Goal: Contribute content

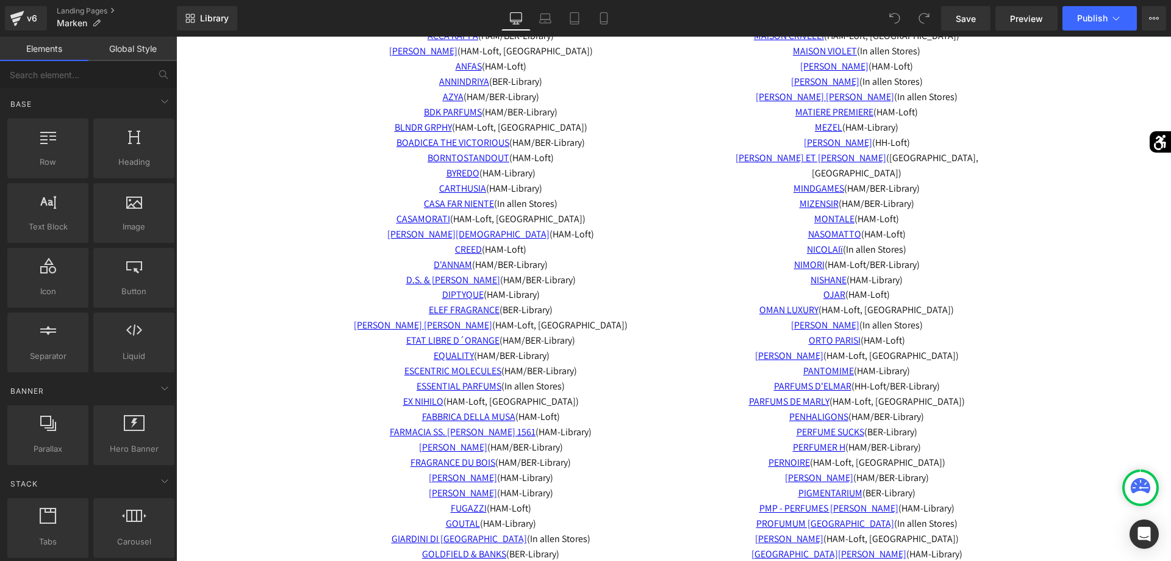
scroll to position [4481, 0]
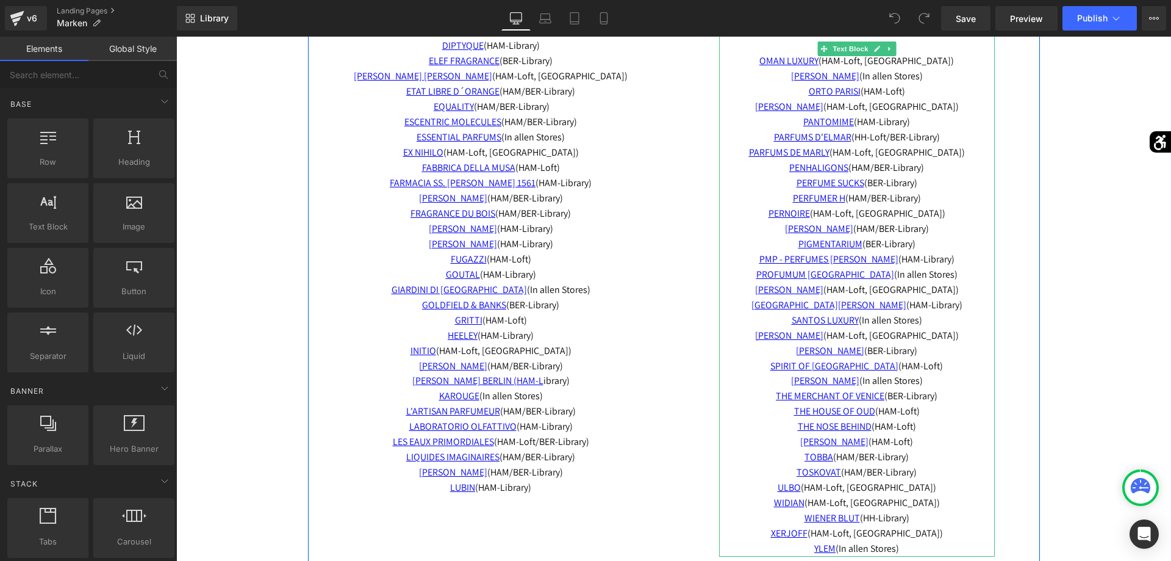
click at [916, 420] on span "THE NOSE BEHIND (HAM-Loft)" at bounding box center [857, 426] width 118 height 13
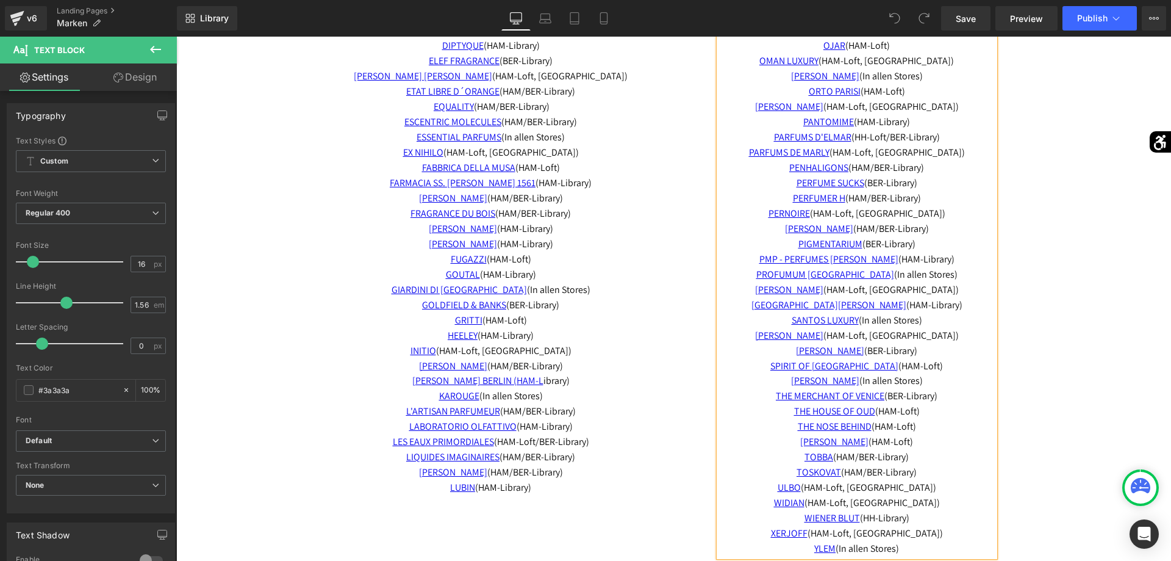
click at [916, 420] on span "THE NOSE BEHIND (HAM-Loft)" at bounding box center [857, 426] width 118 height 13
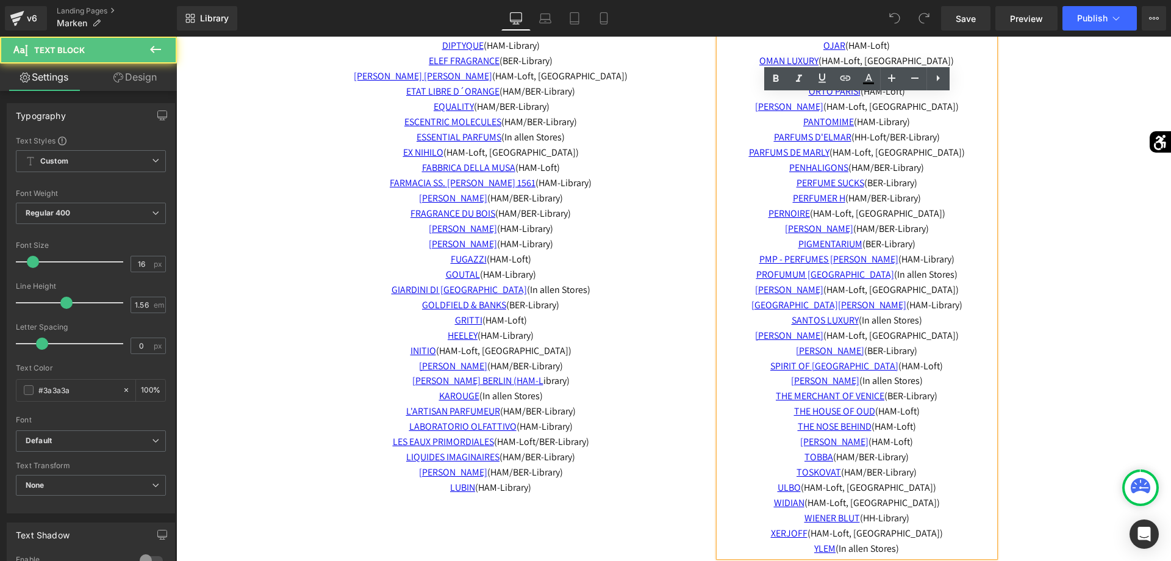
click at [916, 420] on span "THE NOSE BEHIND (HAM-Loft)" at bounding box center [857, 426] width 118 height 13
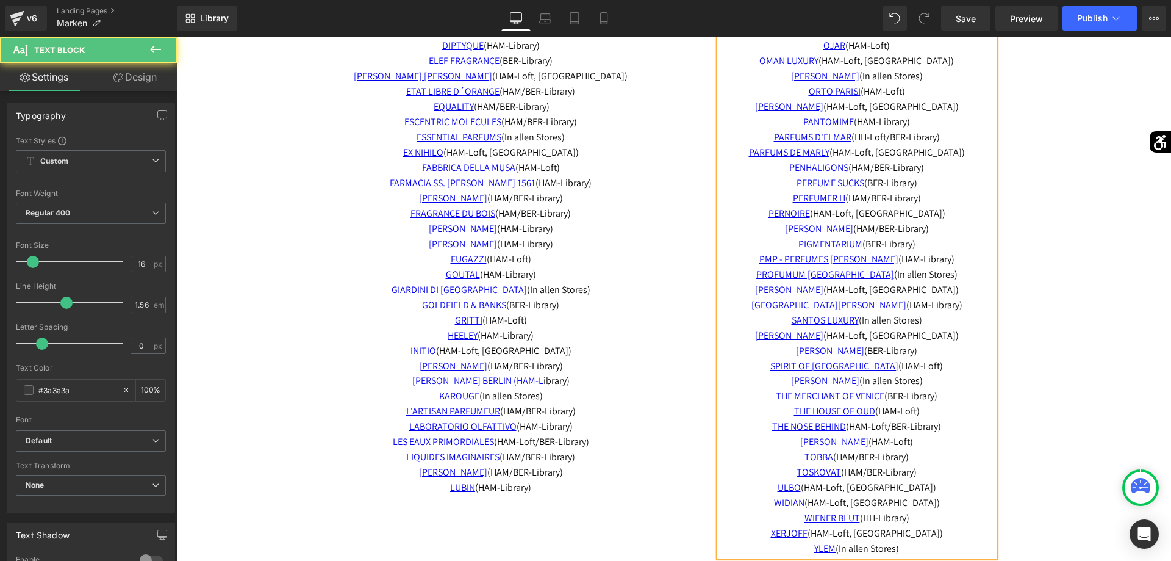
click at [882, 511] on span "WIENER BLUT (HH-Library)" at bounding box center [857, 517] width 105 height 13
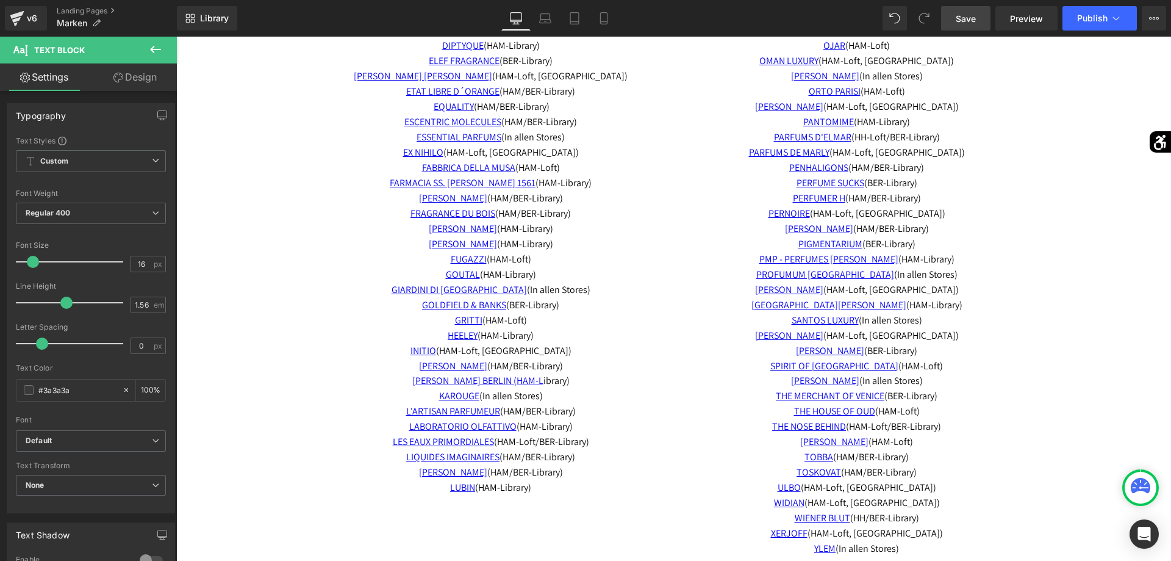
drag, startPoint x: 958, startPoint y: 21, endPoint x: 832, endPoint y: 0, distance: 128.7
click at [958, 21] on span "Save" at bounding box center [966, 18] width 20 height 13
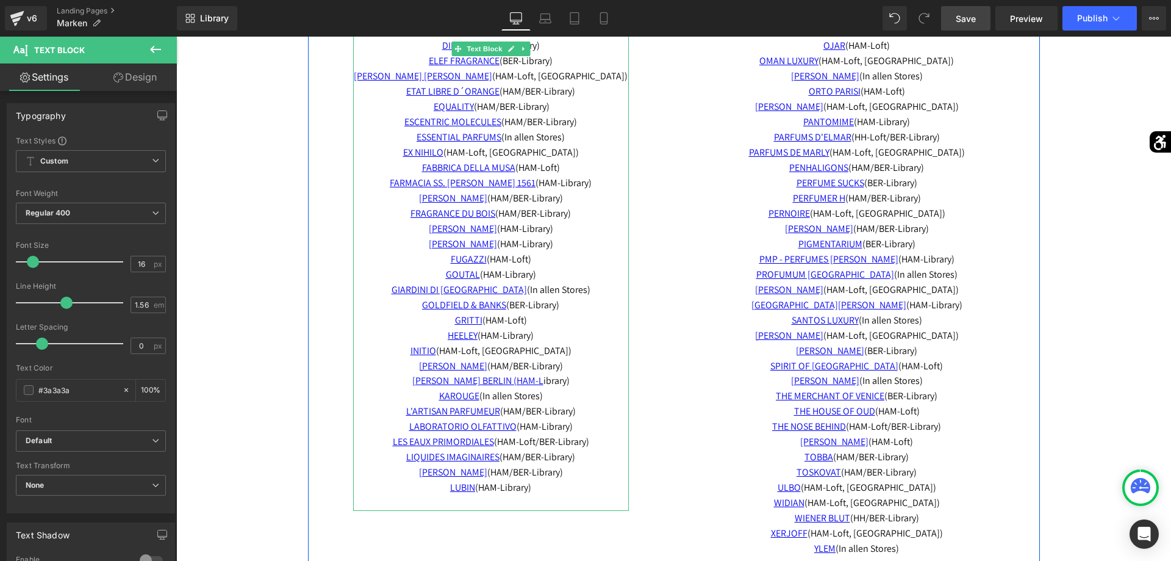
click at [545, 274] on p "ESSENTIAL PARFUMS (In [PERSON_NAME] Stores) EX NIHILO (HAM-Loft, BER-Library) F…" at bounding box center [491, 213] width 276 height 167
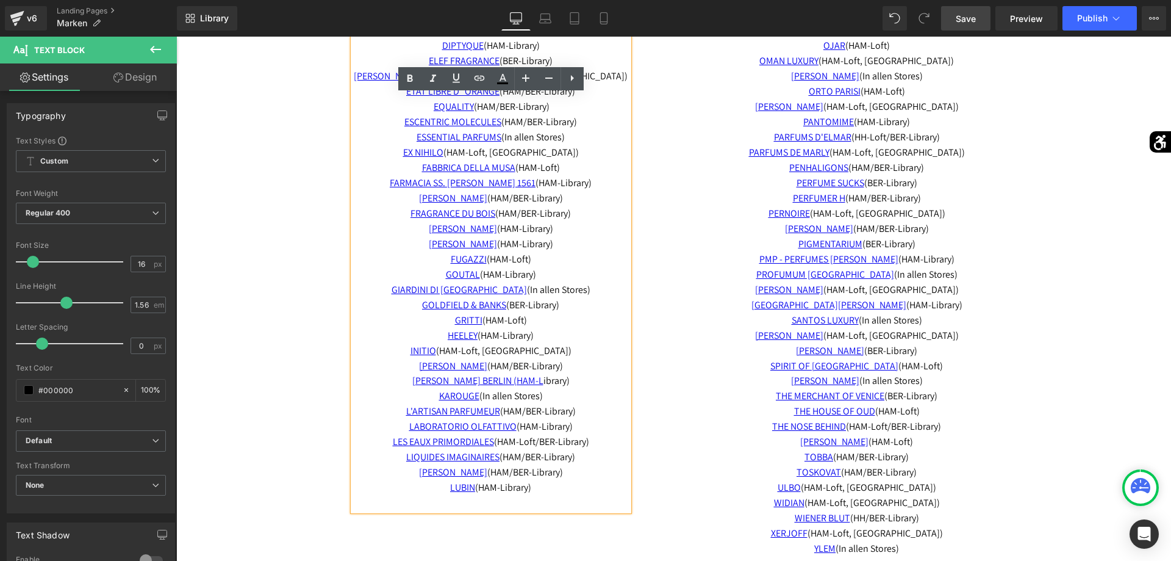
drag, startPoint x: 545, startPoint y: 274, endPoint x: 433, endPoint y: 276, distance: 112.3
click at [433, 276] on p "ESSENTIAL PARFUMS (In [PERSON_NAME] Stores) EX NIHILO (HAM-Loft, BER-Library) F…" at bounding box center [491, 213] width 276 height 167
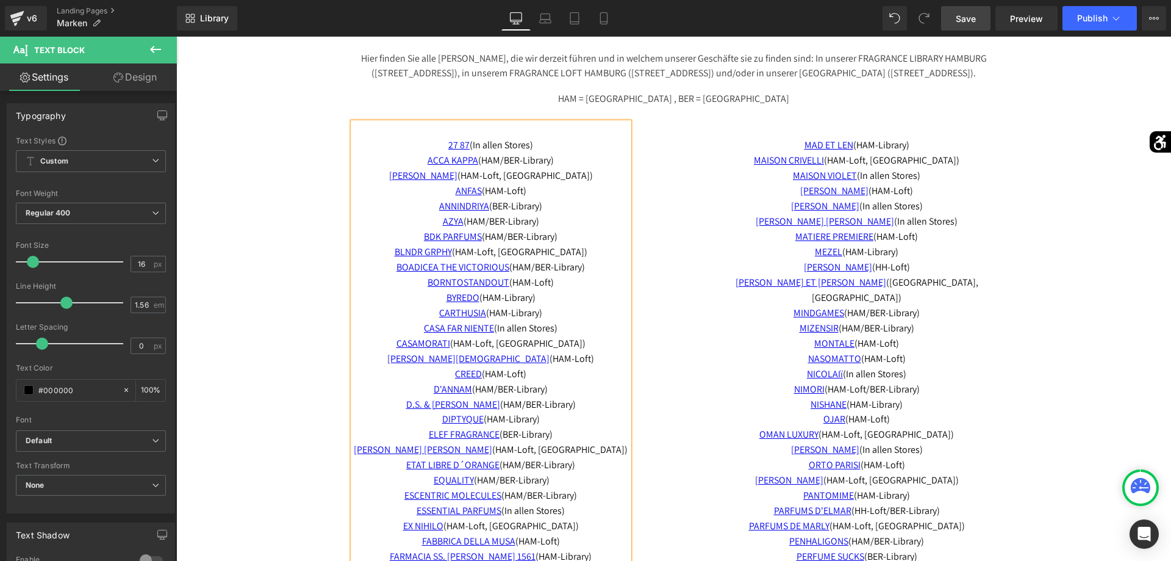
scroll to position [4170, 0]
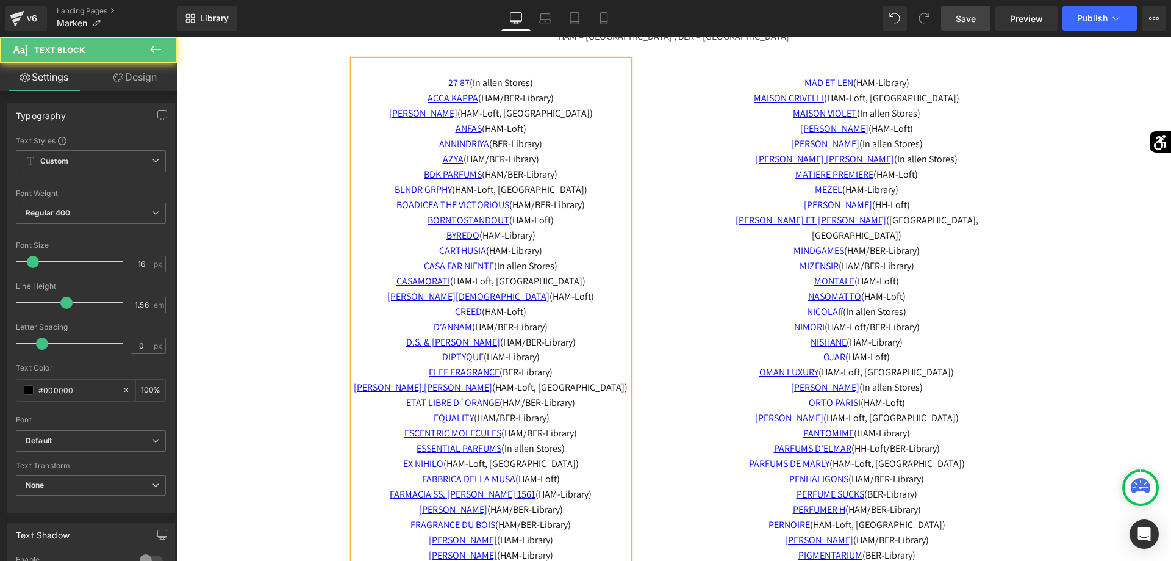
drag, startPoint x: 580, startPoint y: 542, endPoint x: 396, endPoint y: 538, distance: 183.7
click at [396, 538] on p "ESSENTIAL PARFUMS (In [PERSON_NAME] Stores) EX NIHILO (HAM-Loft, BER-Library) F…" at bounding box center [491, 517] width 276 height 153
drag, startPoint x: 561, startPoint y: 359, endPoint x: 425, endPoint y: 354, distance: 136.2
click at [425, 354] on p "D'ANNAM (HAM/BER-Library) D.S. & [PERSON_NAME] (HAM/BER-Library) DIPTYQUE ([GEO…" at bounding box center [491, 343] width 276 height 46
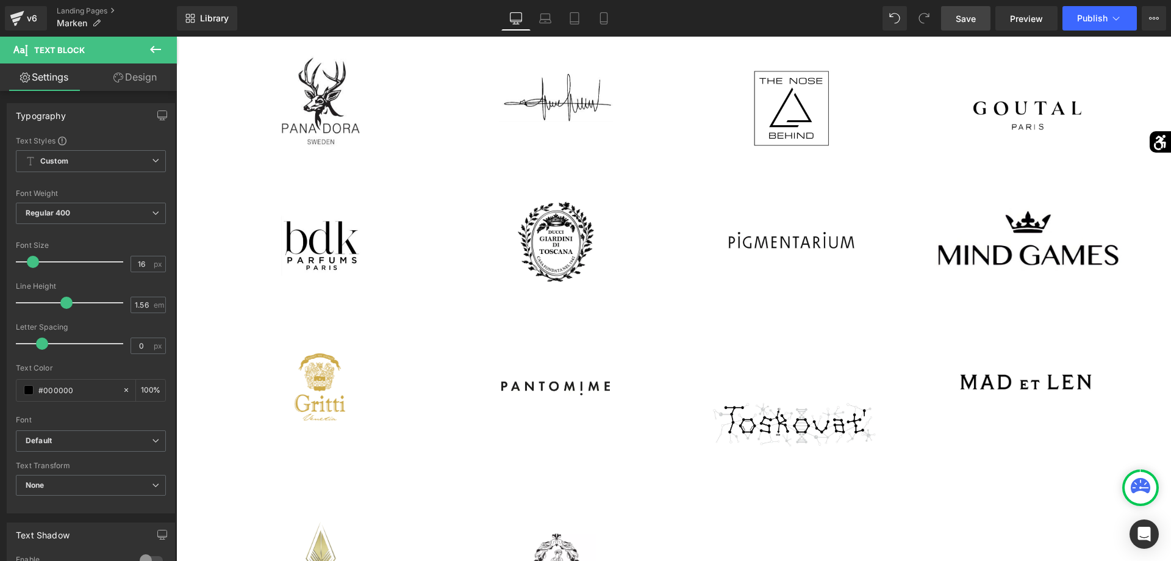
scroll to position [2054, 0]
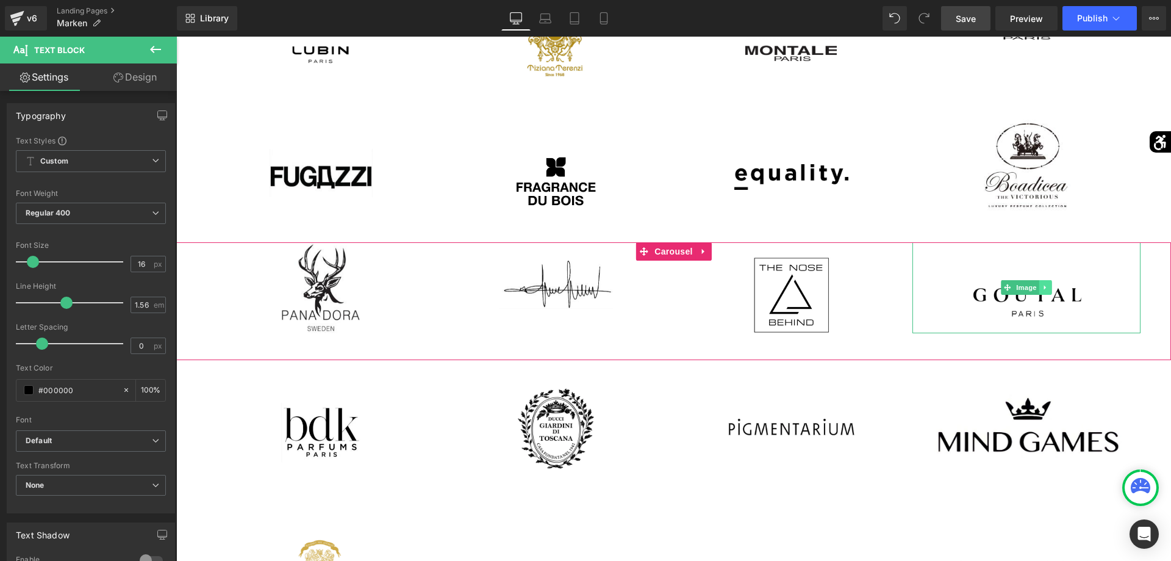
click at [1046, 290] on icon at bounding box center [1045, 287] width 7 height 7
click at [1047, 290] on link at bounding box center [1052, 287] width 13 height 15
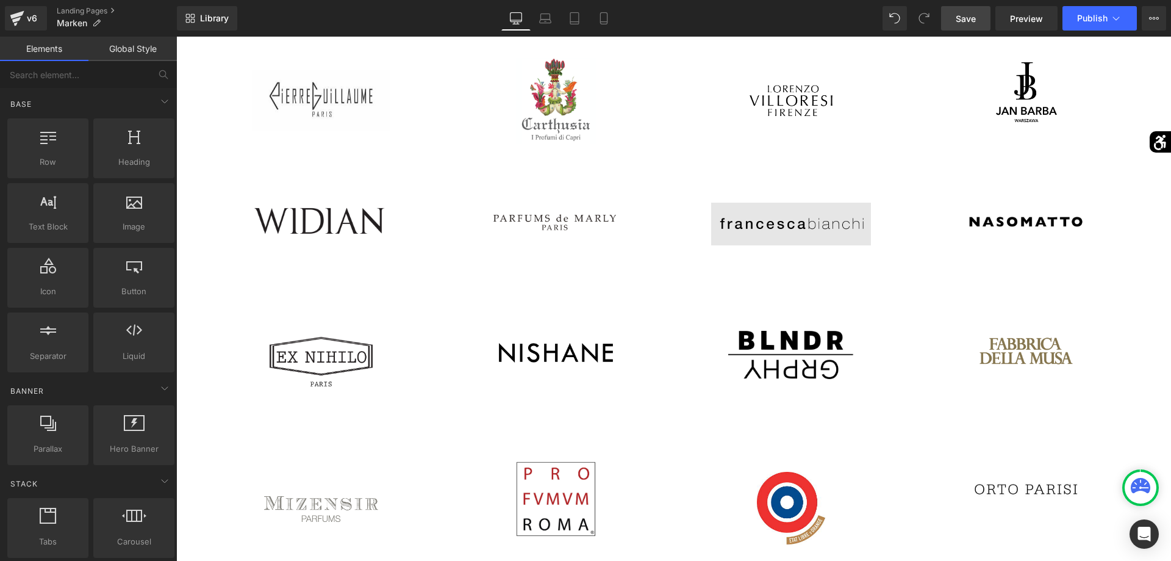
scroll to position [1369, 0]
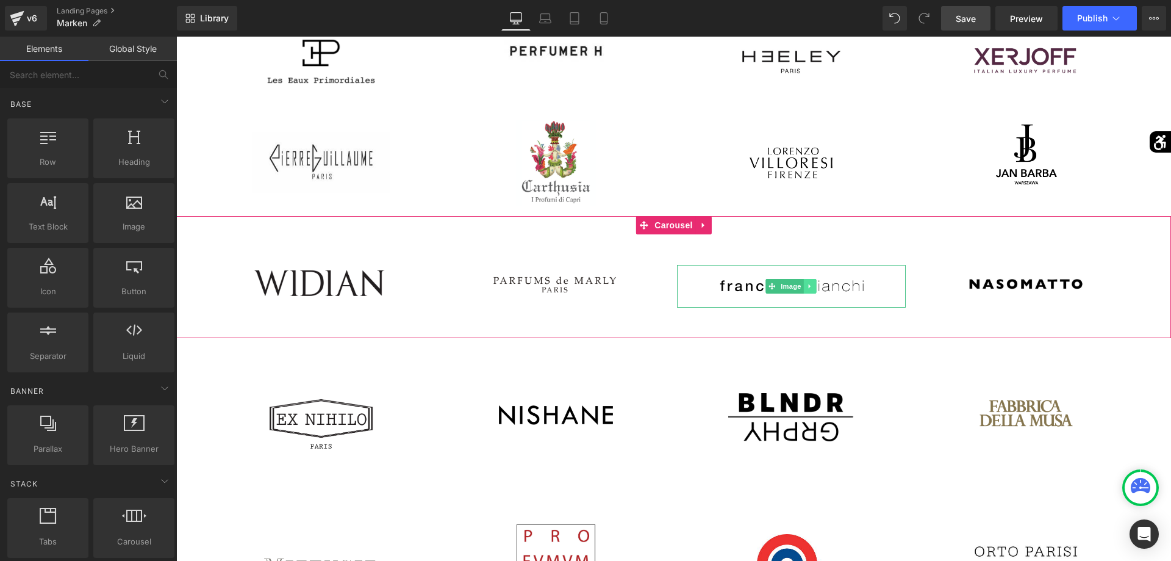
click at [811, 286] on icon at bounding box center [810, 285] width 7 height 7
click at [814, 289] on icon at bounding box center [816, 285] width 7 height 7
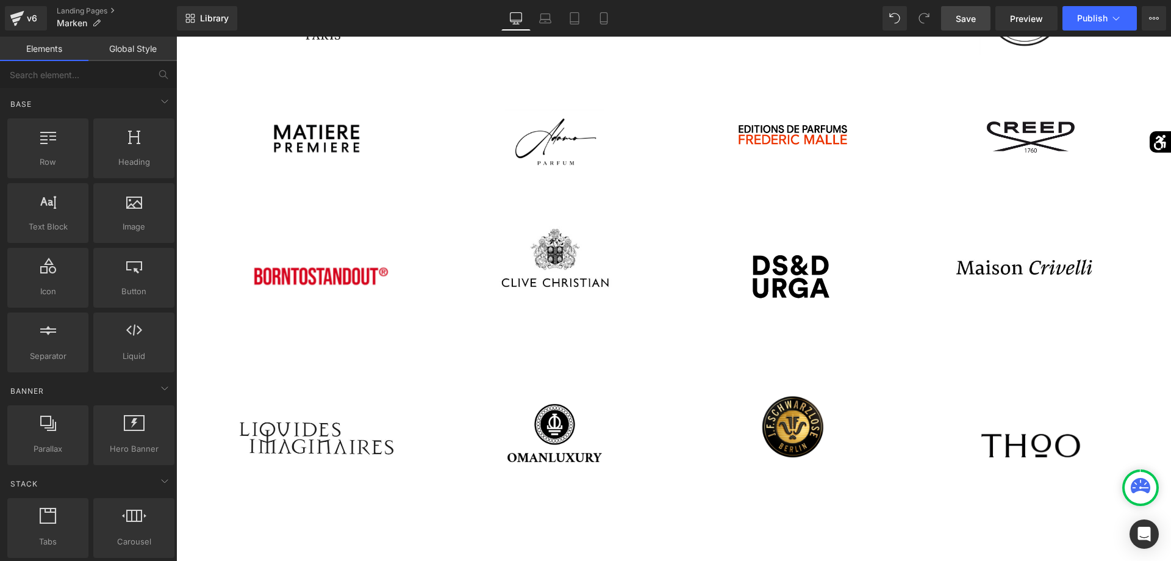
scroll to position [498, 0]
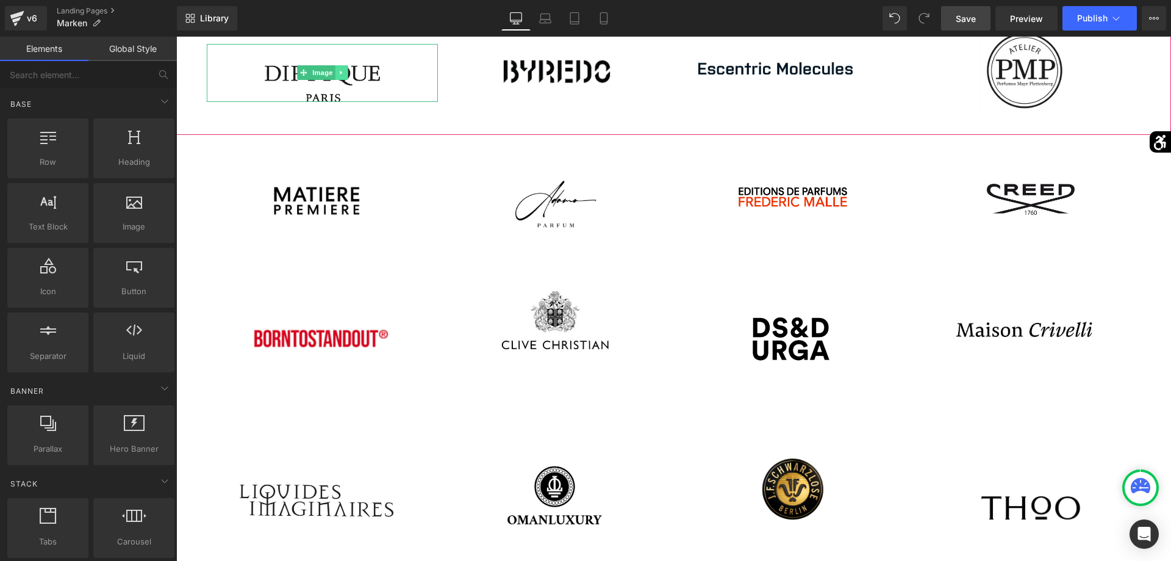
click at [343, 76] on icon at bounding box center [341, 72] width 7 height 7
click at [348, 75] on icon at bounding box center [347, 73] width 7 height 7
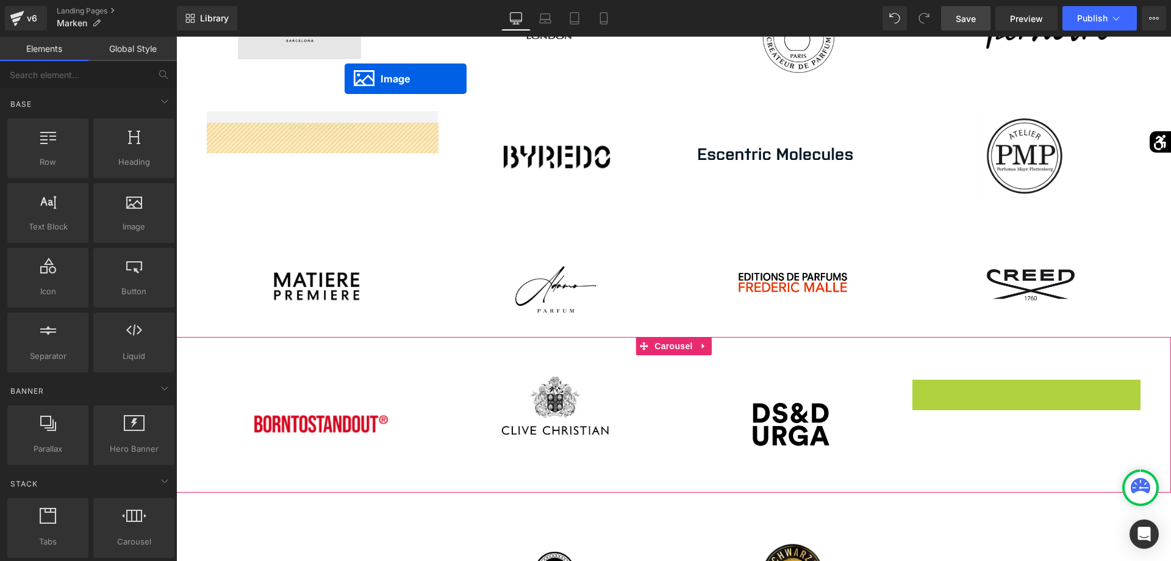
scroll to position [327, 0]
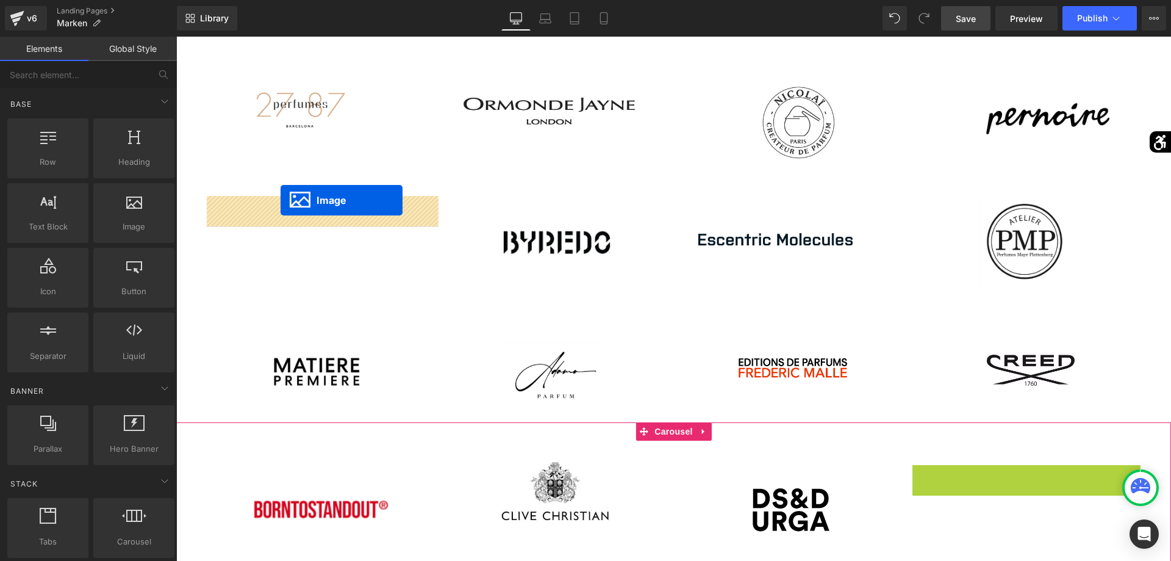
drag, startPoint x: 1007, startPoint y: 318, endPoint x: 281, endPoint y: 200, distance: 735.6
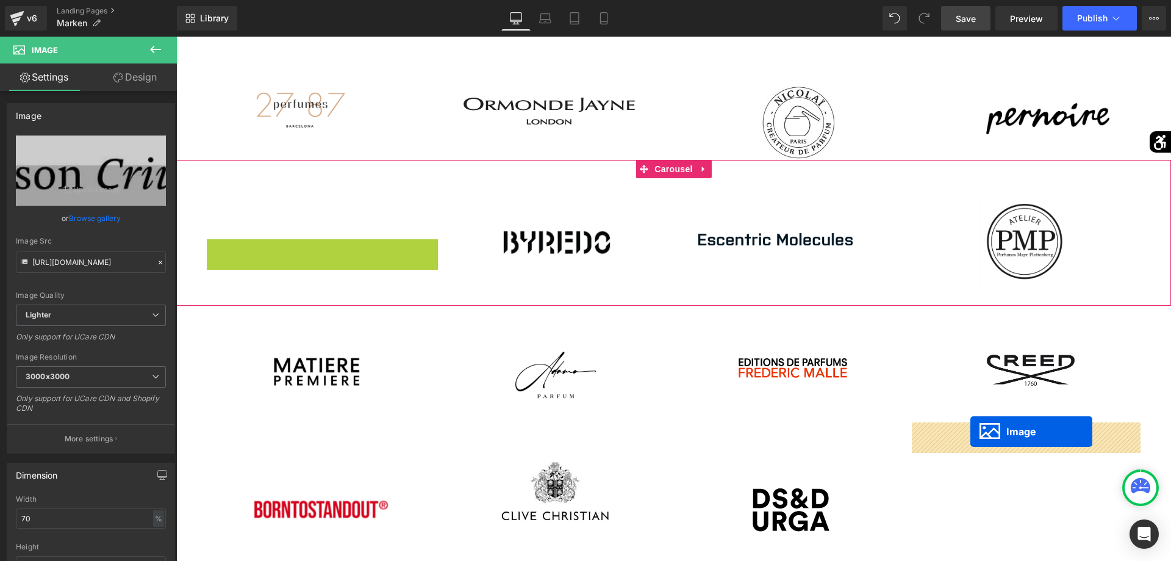
drag, startPoint x: 306, startPoint y: 262, endPoint x: 971, endPoint y: 431, distance: 686.2
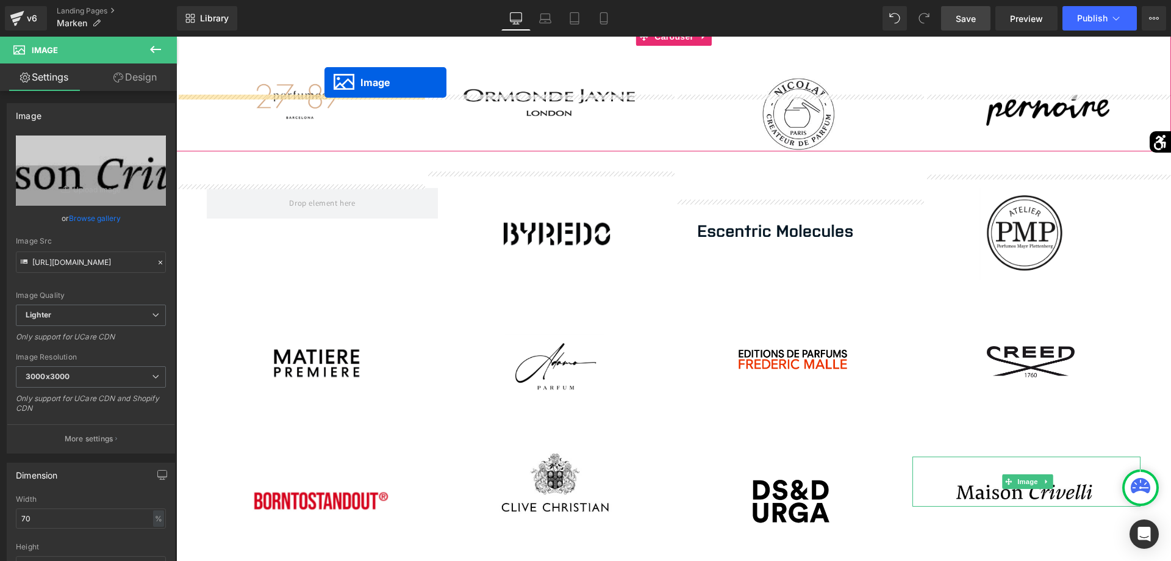
scroll to position [262, 0]
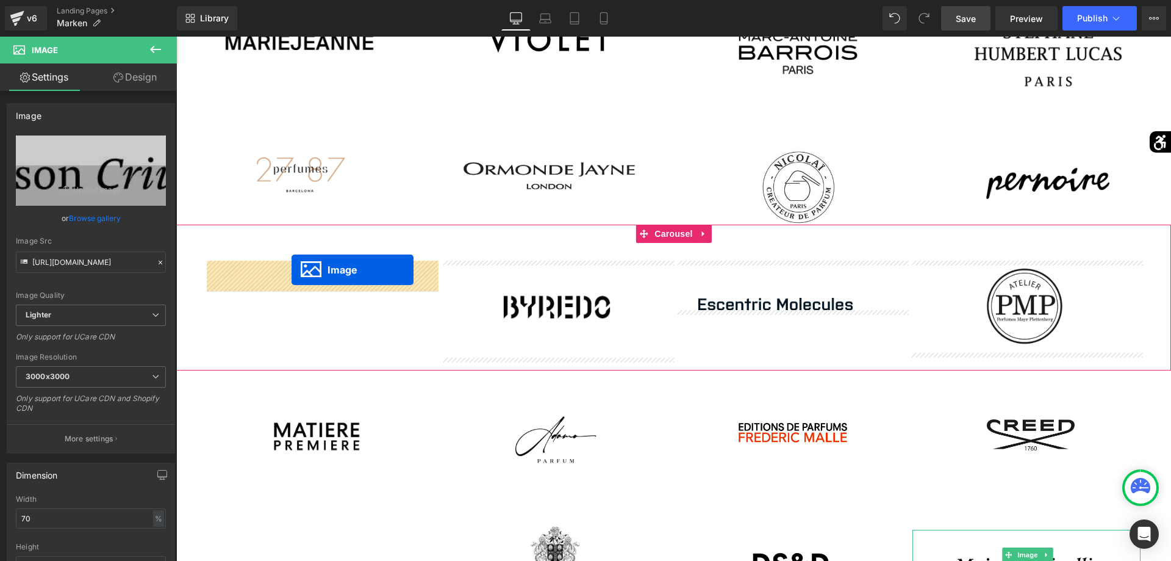
drag, startPoint x: 306, startPoint y: 353, endPoint x: 292, endPoint y: 270, distance: 84.8
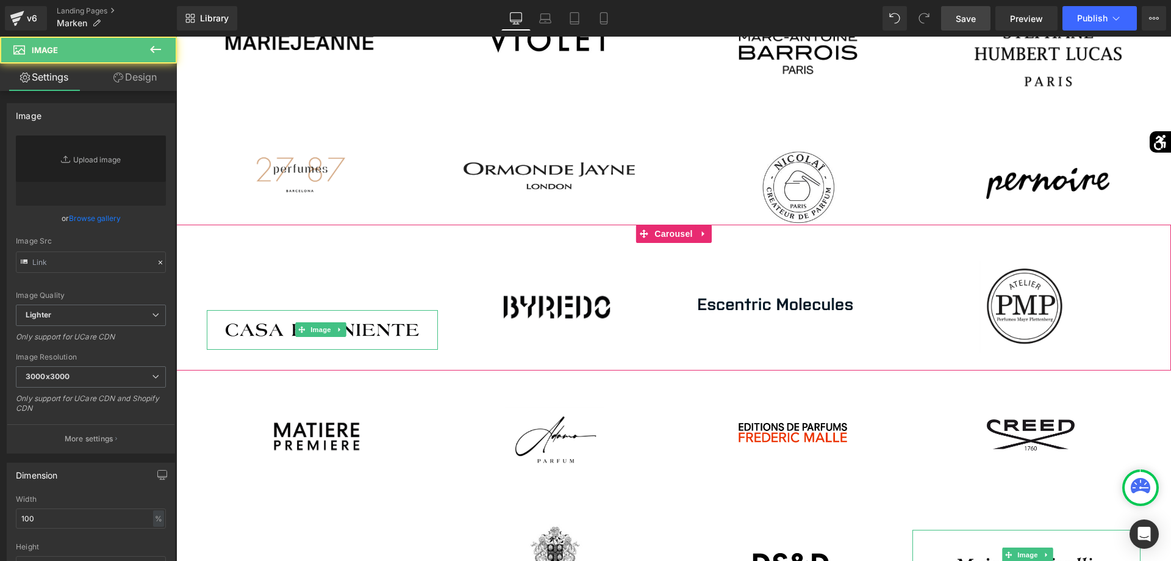
type input "[URL][DOMAIN_NAME]"
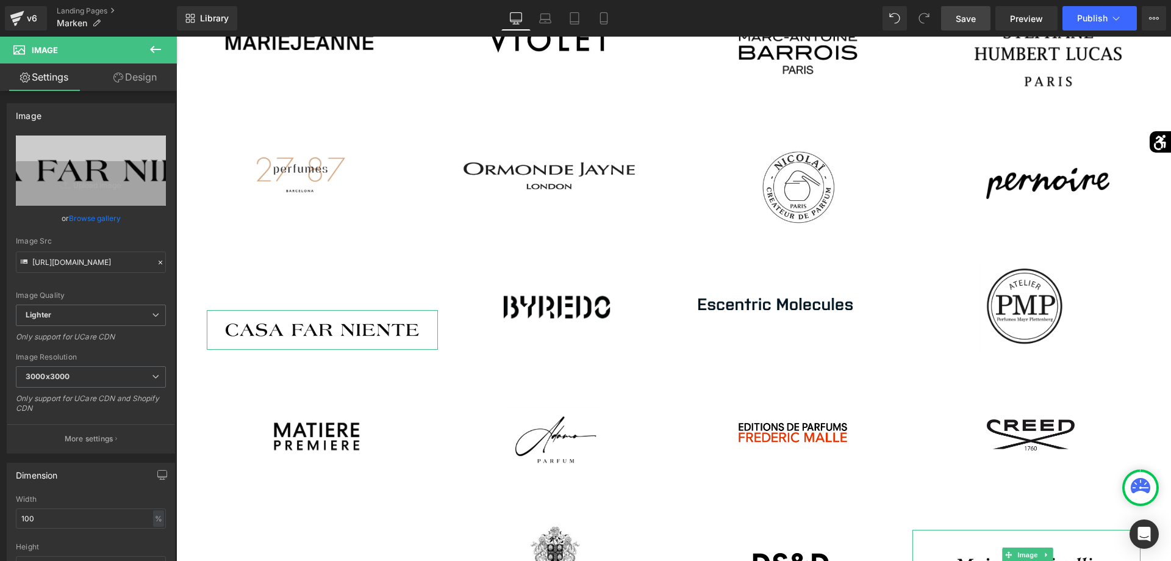
click at [119, 71] on link "Design" at bounding box center [135, 76] width 88 height 27
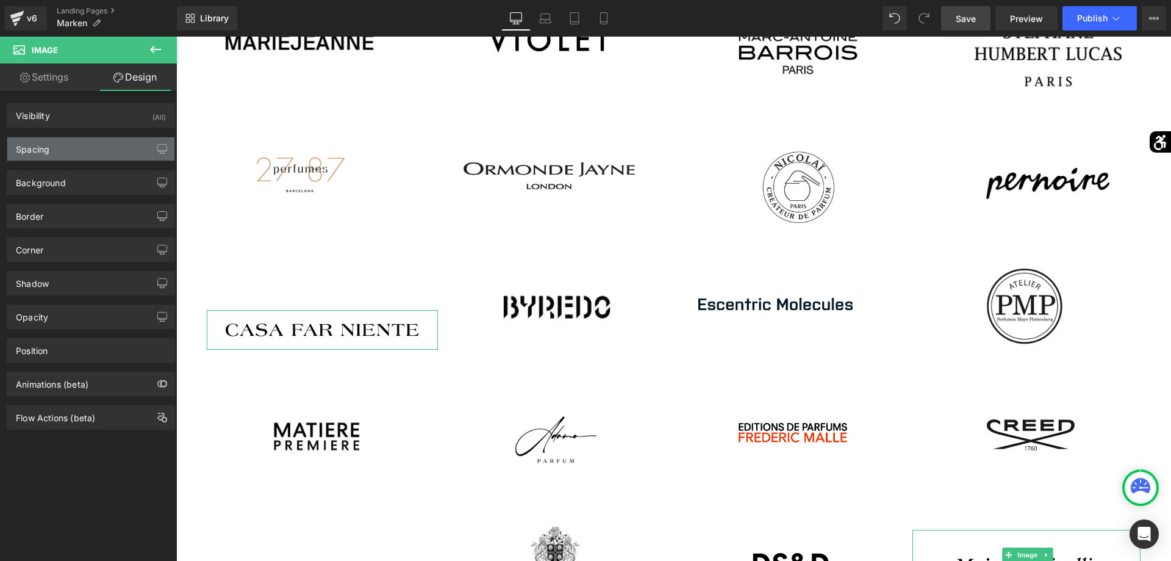
click at [99, 158] on div "Spacing" at bounding box center [90, 148] width 167 height 23
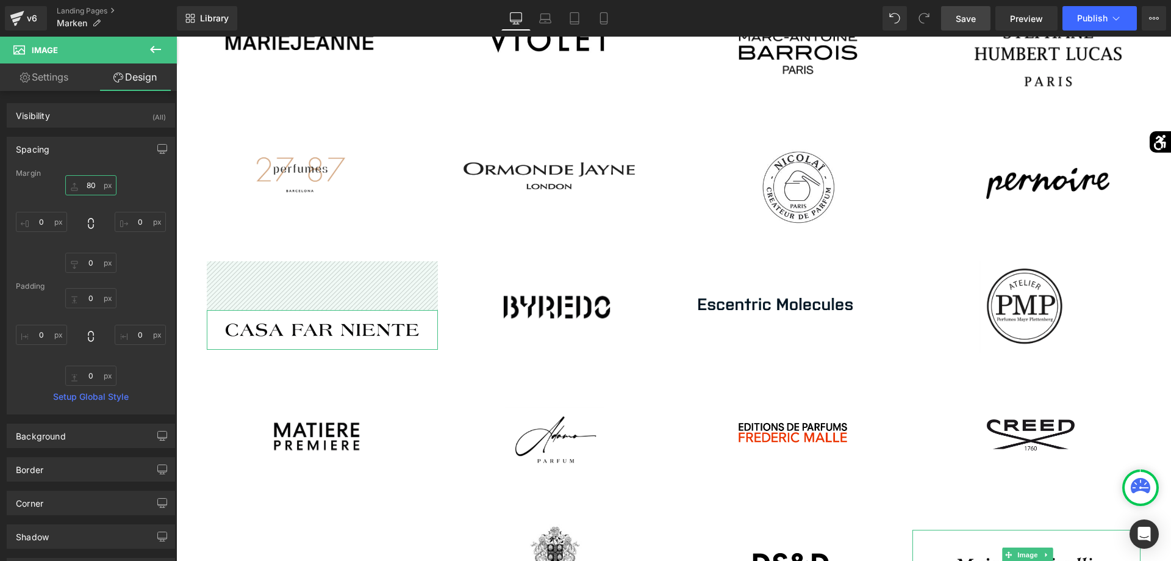
click at [95, 185] on input "80" at bounding box center [90, 185] width 51 height 20
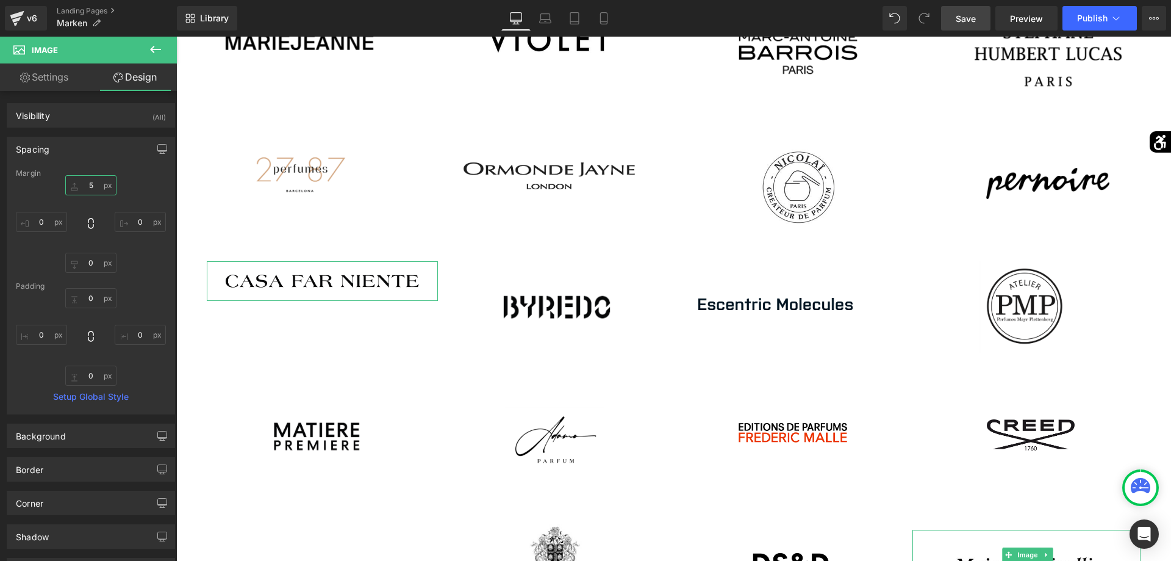
type input "50"
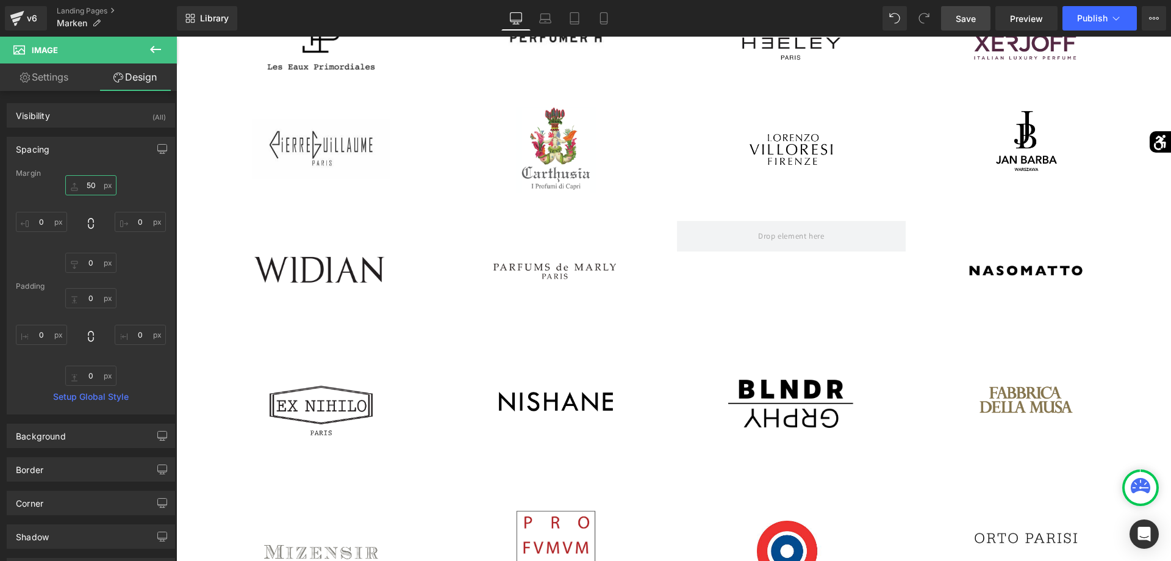
scroll to position [1445, 0]
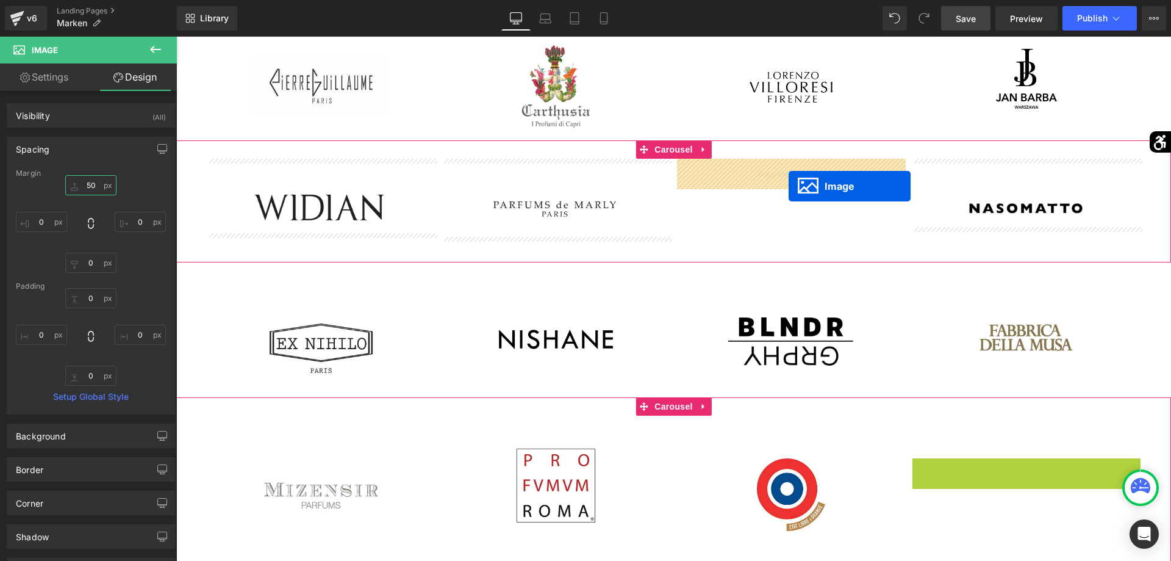
drag, startPoint x: 1004, startPoint y: 472, endPoint x: 788, endPoint y: 186, distance: 358.0
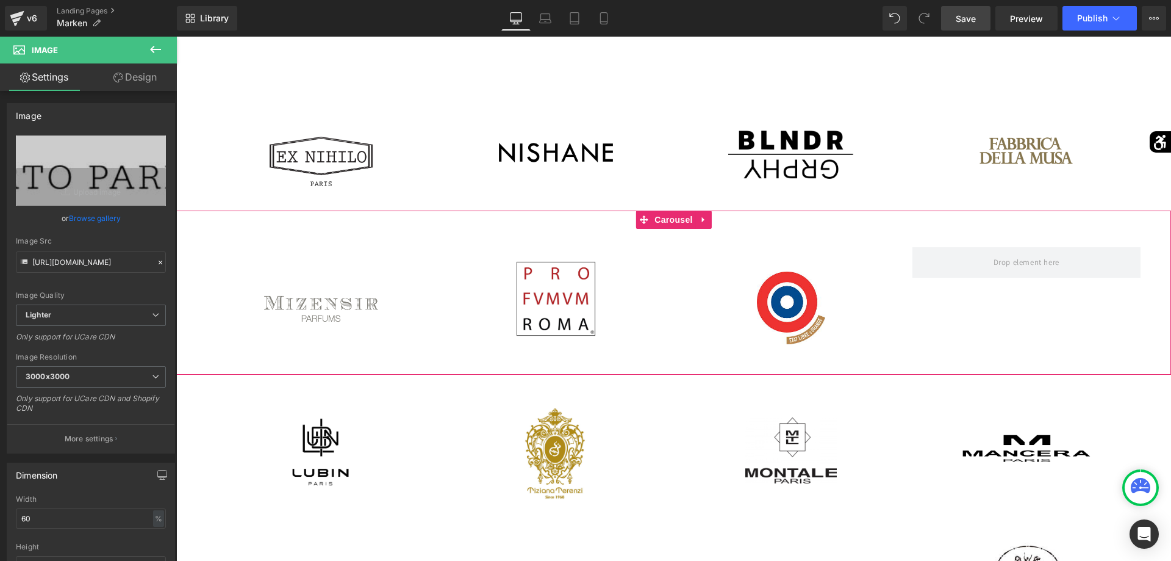
scroll to position [1818, 0]
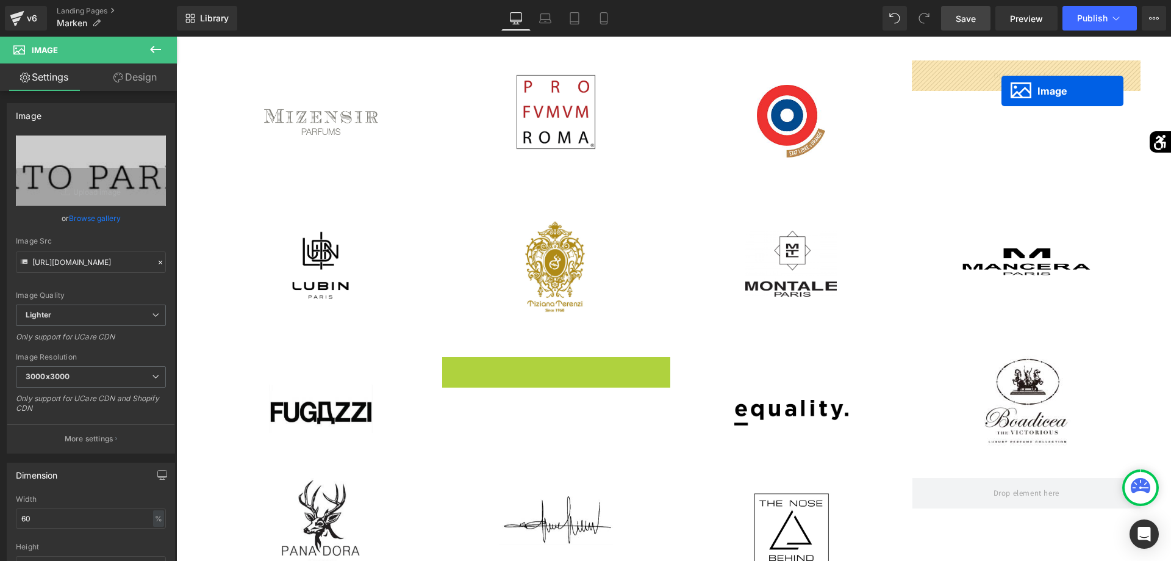
drag, startPoint x: 539, startPoint y: 402, endPoint x: 1003, endPoint y: 89, distance: 559.9
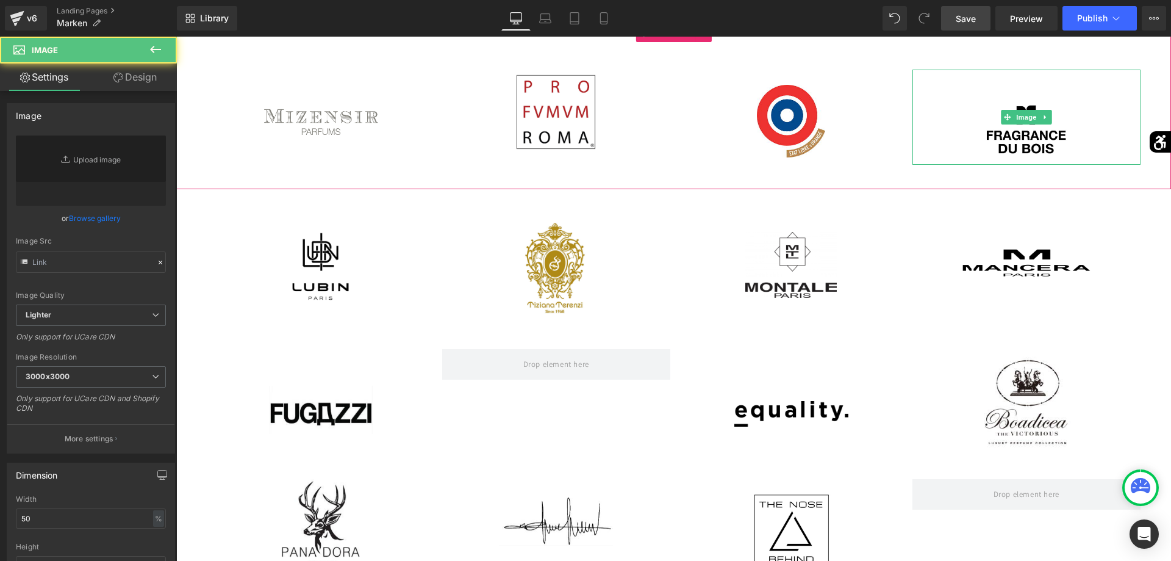
type input "[URL][DOMAIN_NAME]"
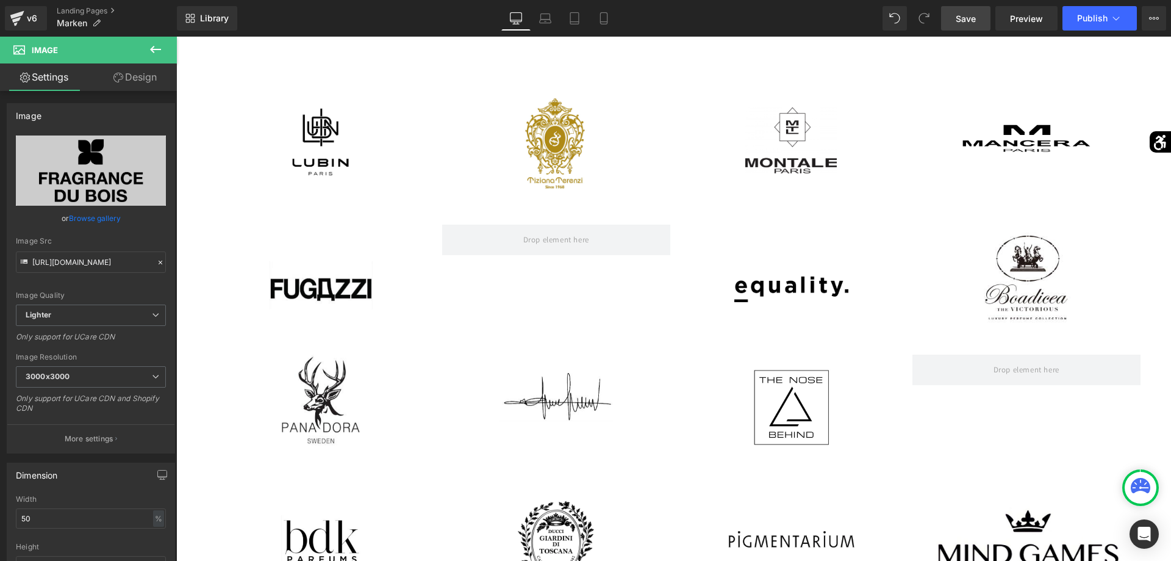
scroll to position [2067, 0]
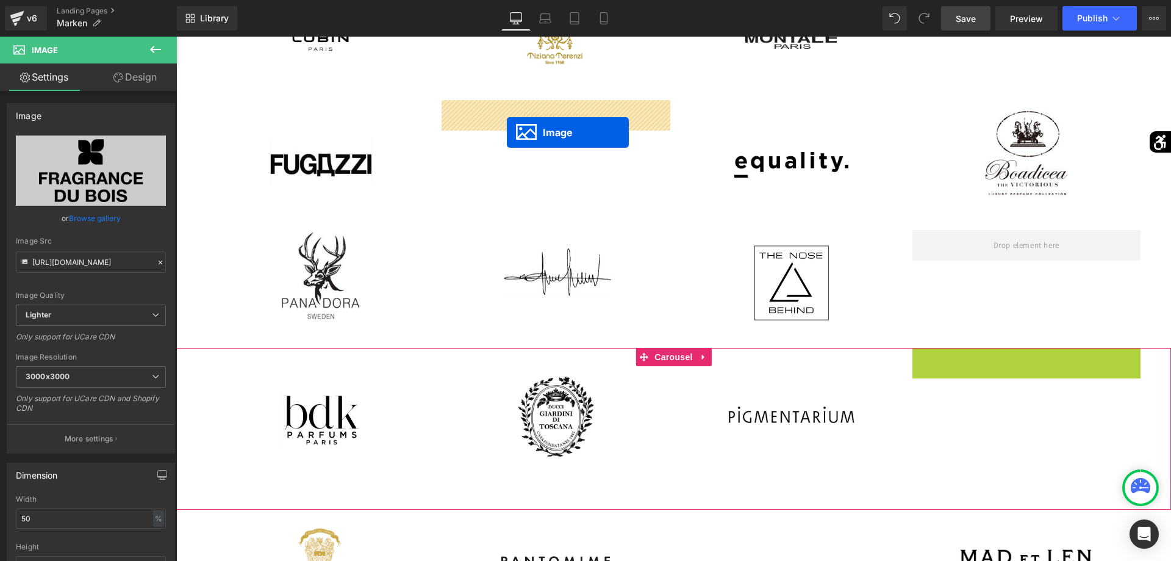
drag, startPoint x: 1004, startPoint y: 416, endPoint x: 507, endPoint y: 132, distance: 572.0
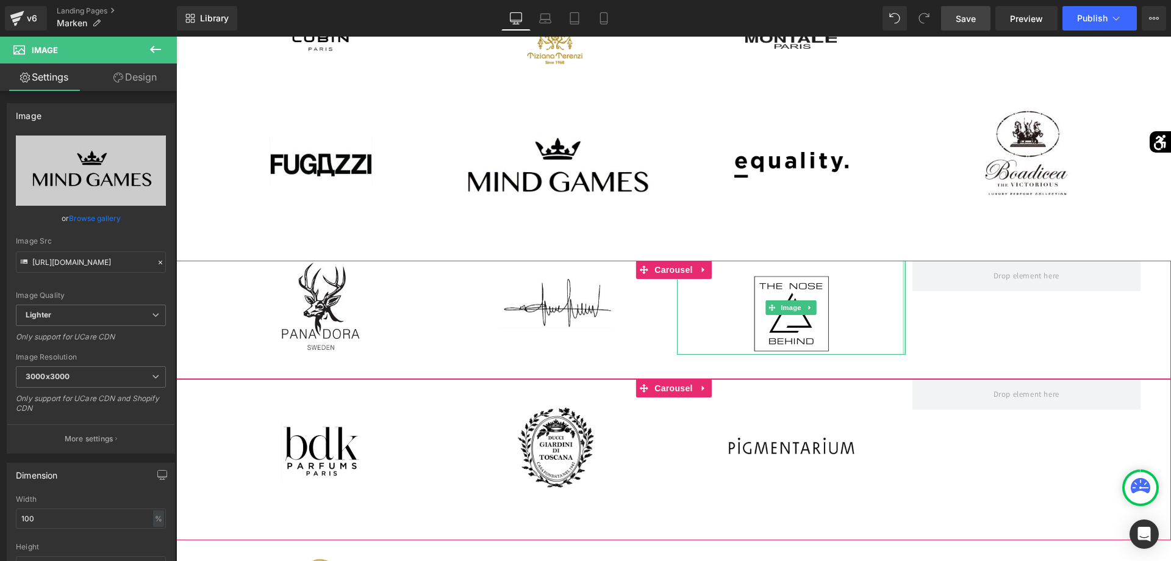
scroll to position [2254, 0]
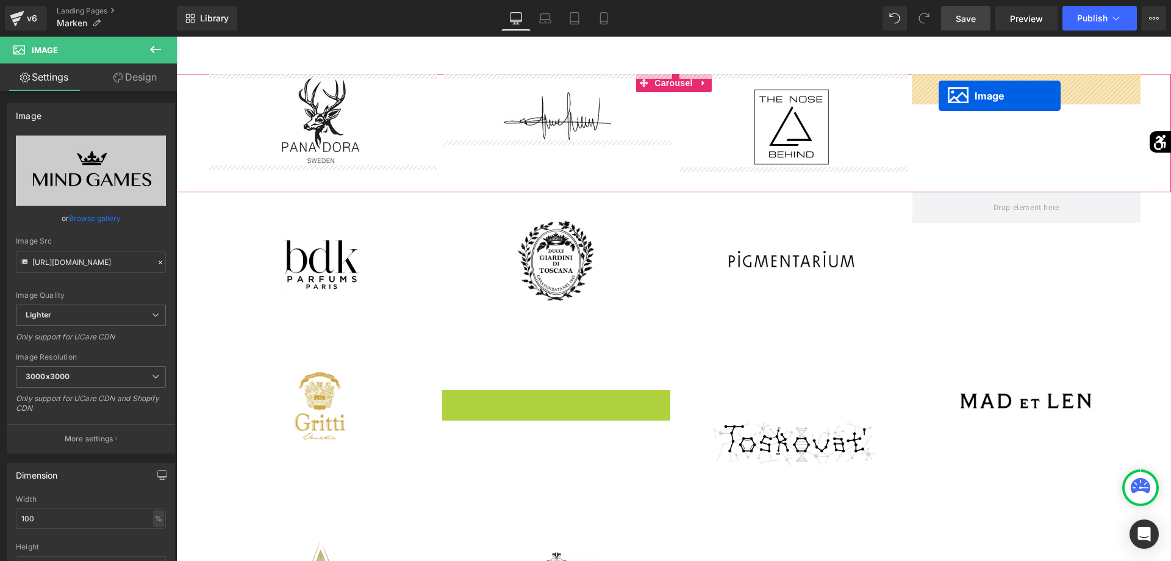
drag, startPoint x: 540, startPoint y: 404, endPoint x: 939, endPoint y: 96, distance: 504.1
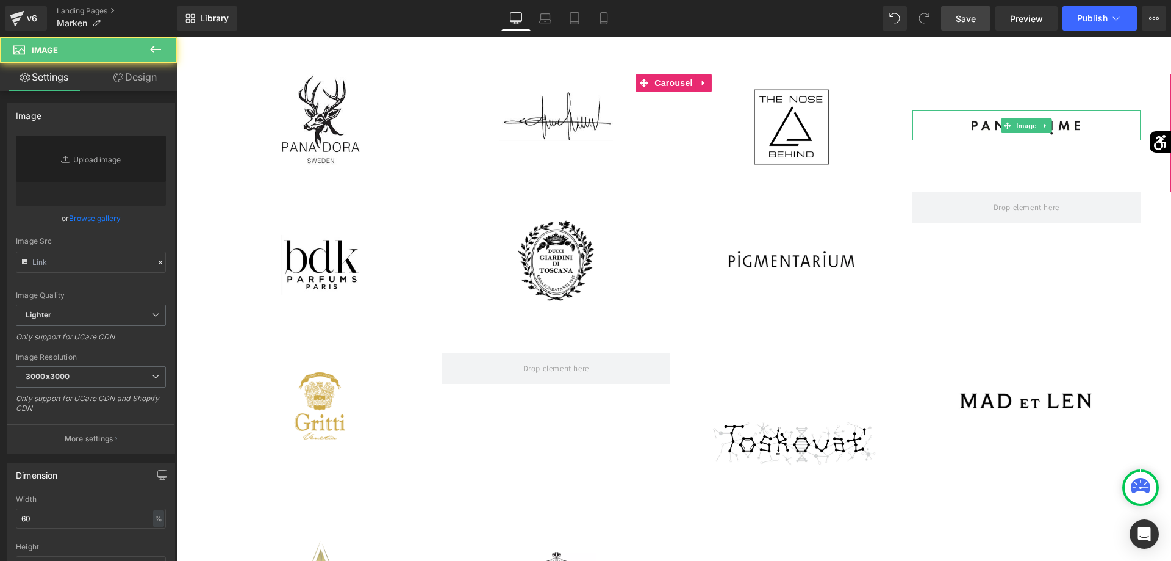
type input "[URL][DOMAIN_NAME]"
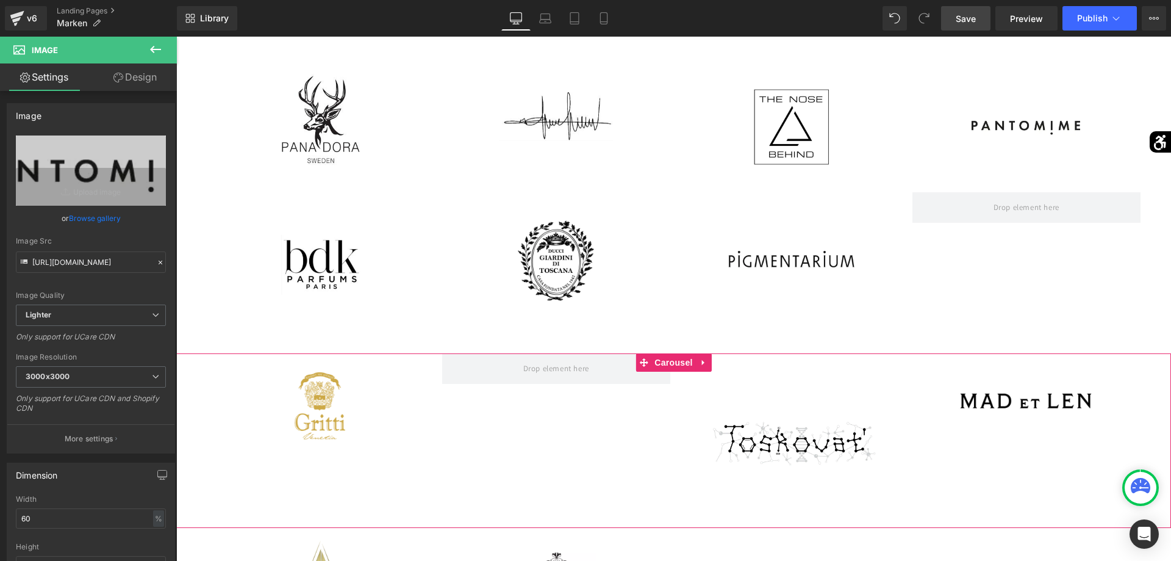
scroll to position [2378, 0]
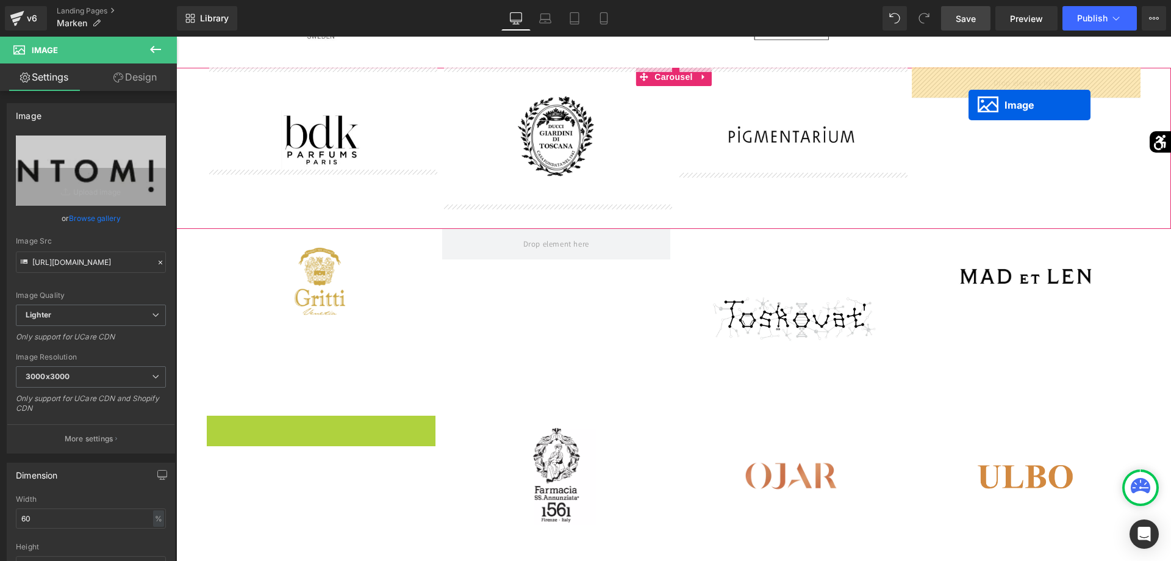
drag, startPoint x: 305, startPoint y: 463, endPoint x: 969, endPoint y: 105, distance: 754.3
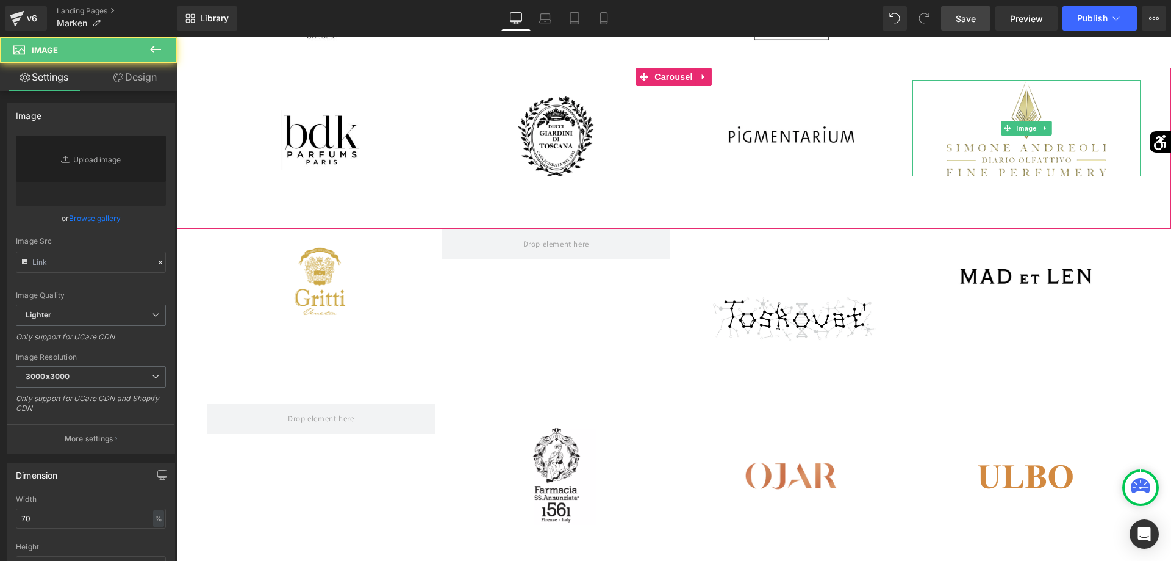
type input "[URL][DOMAIN_NAME][PERSON_NAME]"
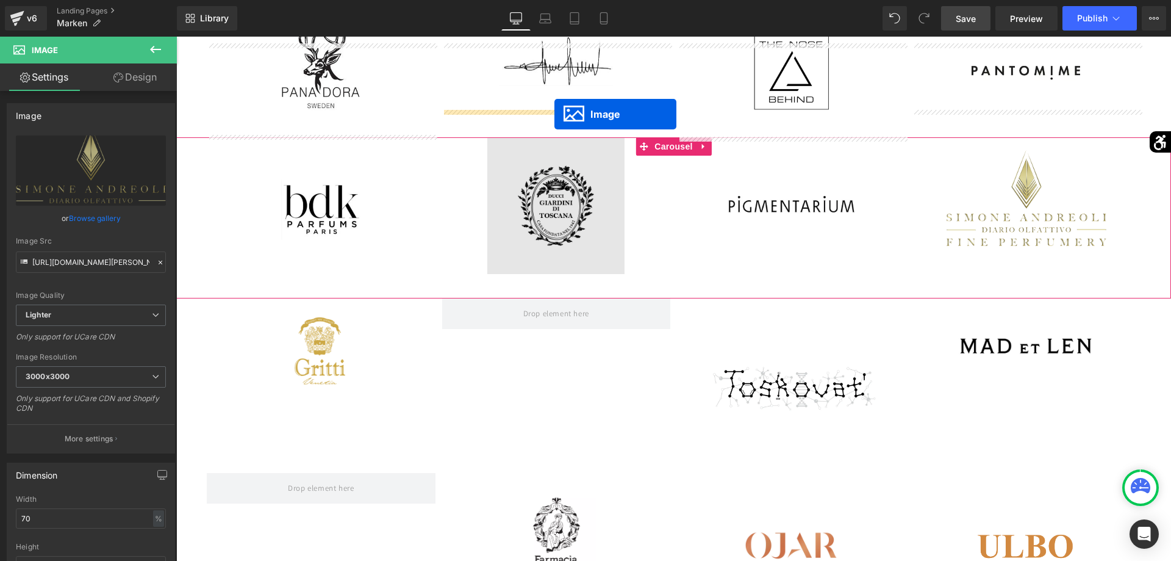
scroll to position [2284, 0]
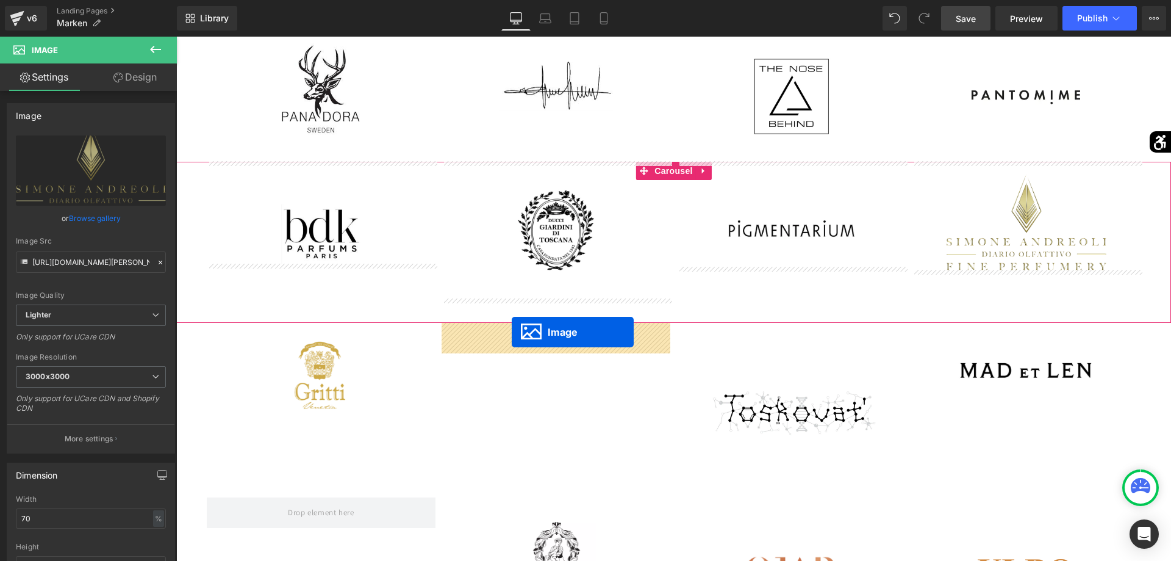
drag, startPoint x: 768, startPoint y: 461, endPoint x: 512, endPoint y: 332, distance: 287.0
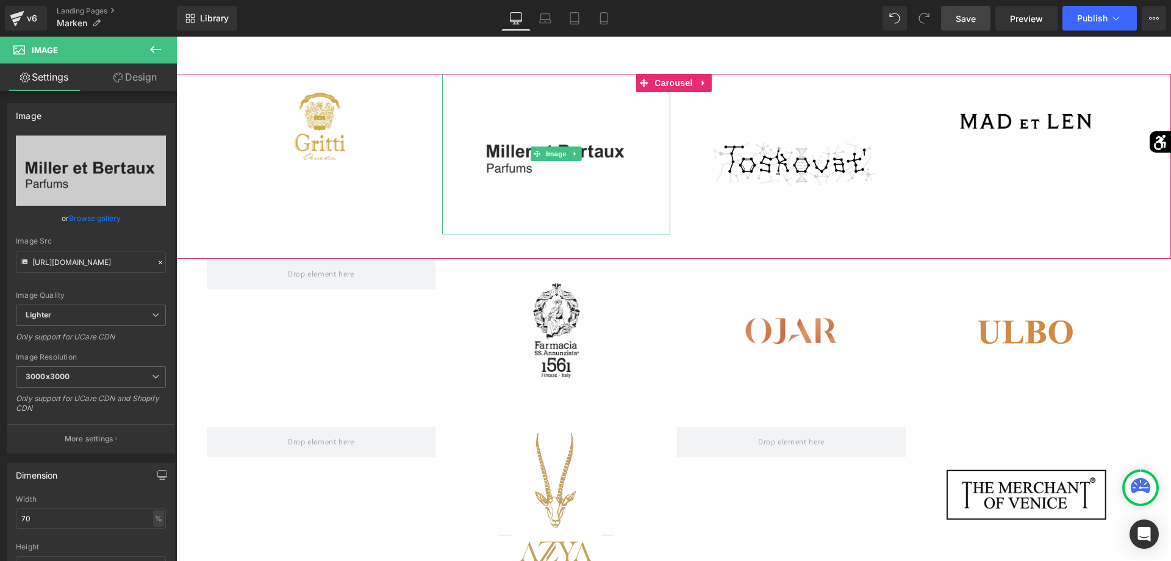
scroll to position [2658, 0]
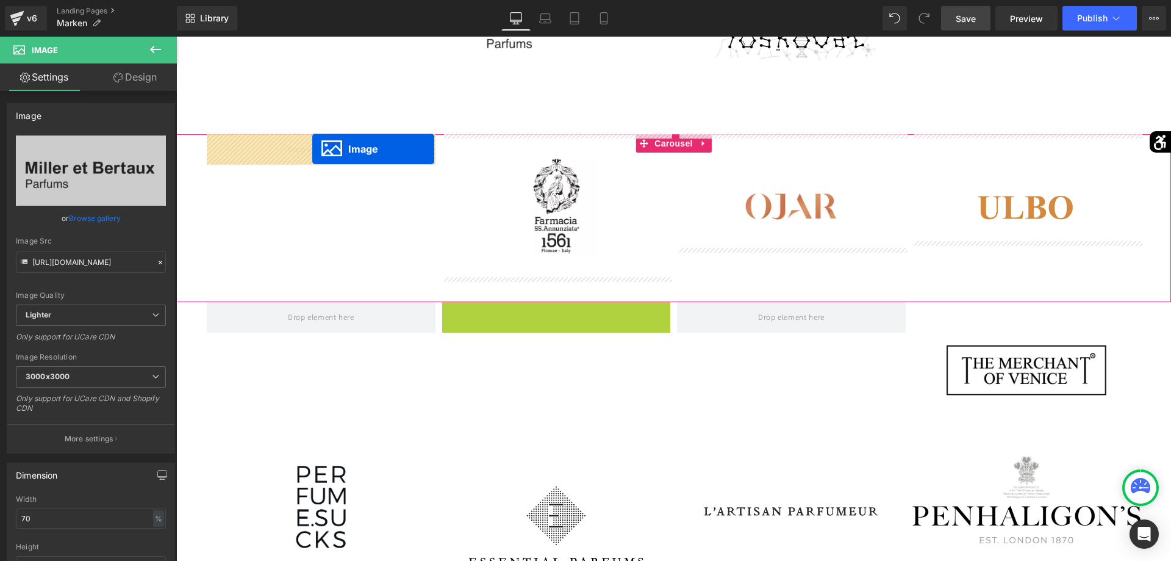
drag, startPoint x: 541, startPoint y: 369, endPoint x: 312, endPoint y: 149, distance: 316.7
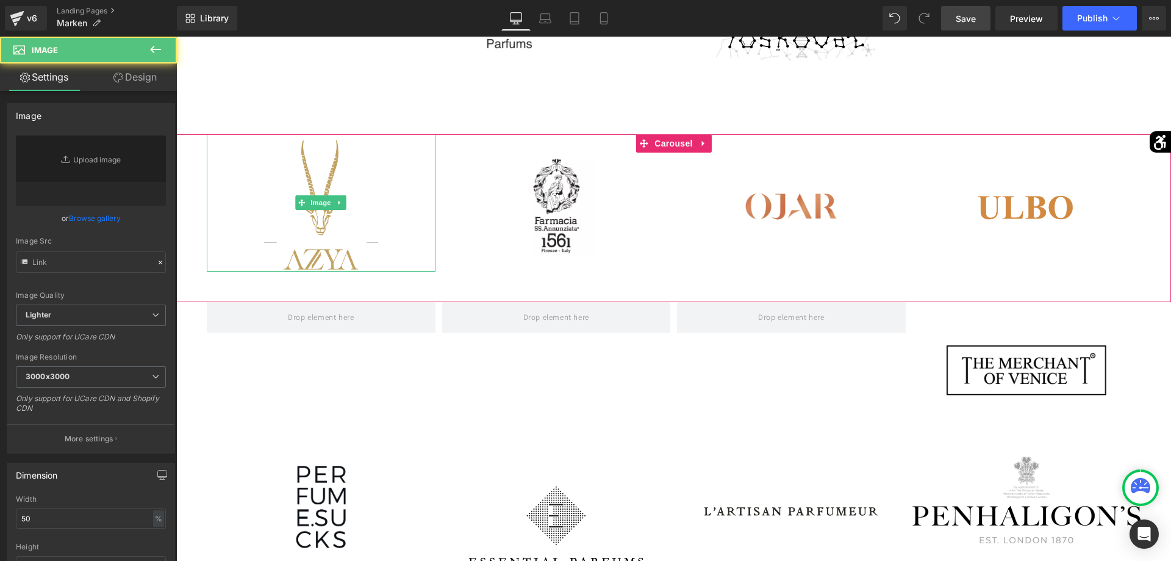
type input "[URL][DOMAIN_NAME]"
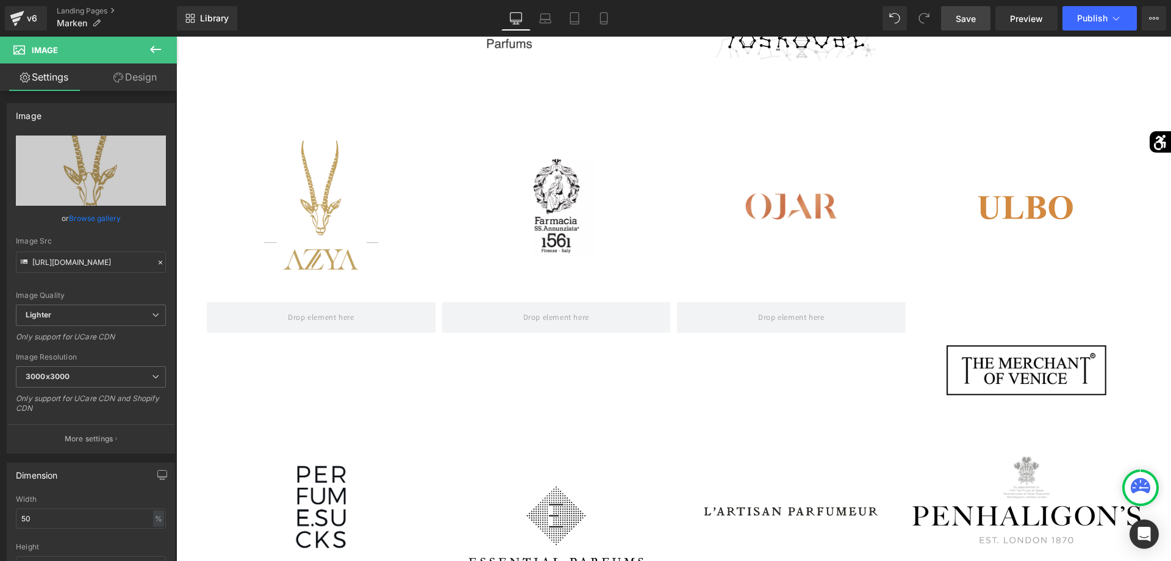
scroll to position [2844, 0]
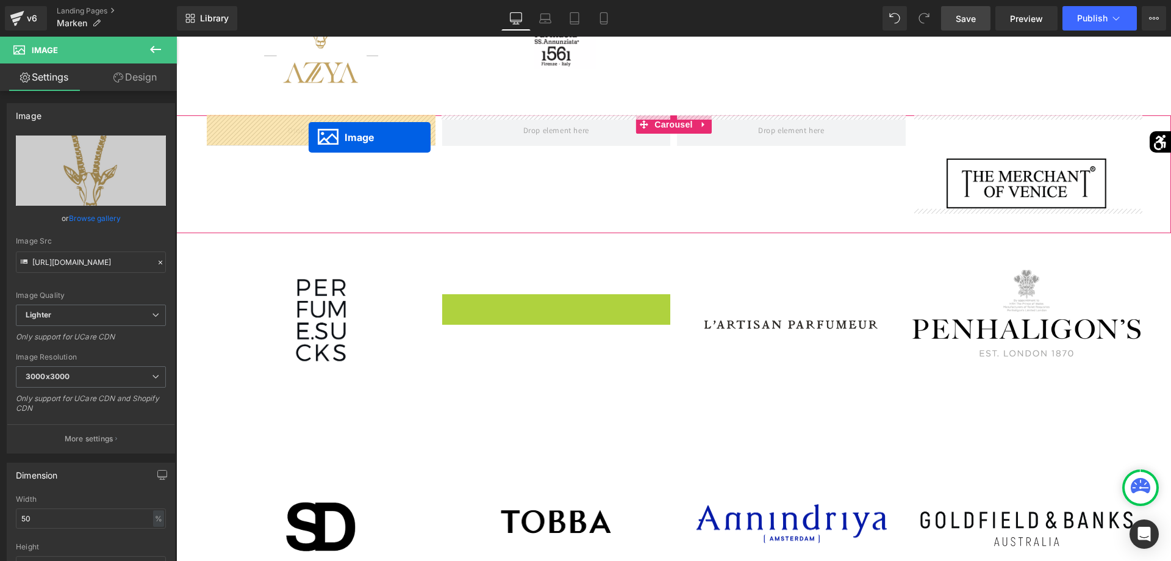
drag, startPoint x: 536, startPoint y: 340, endPoint x: 309, endPoint y: 137, distance: 304.7
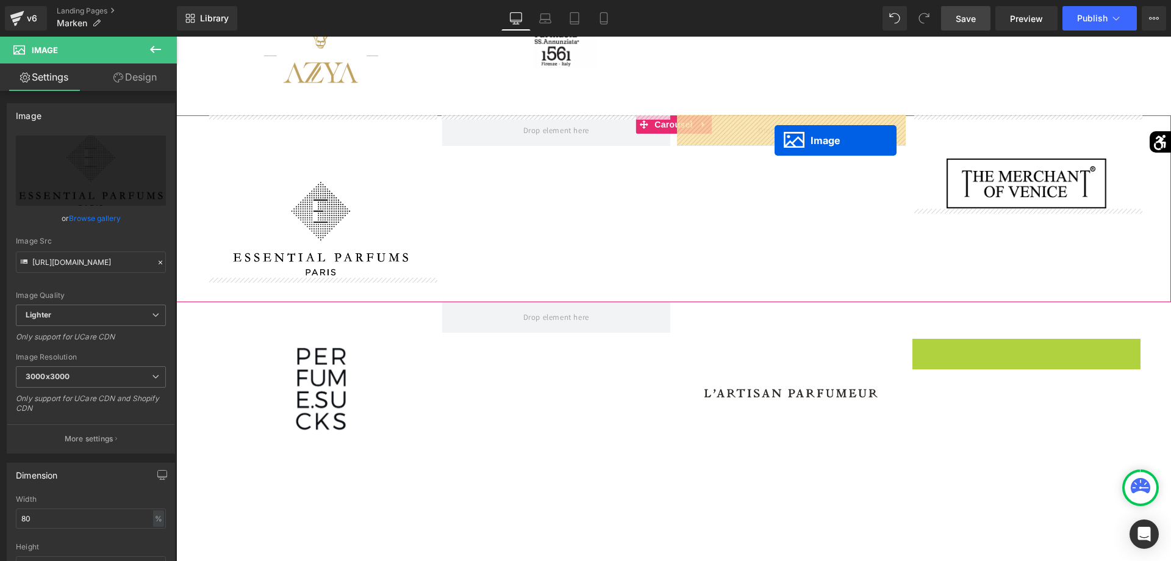
drag, startPoint x: 1005, startPoint y: 378, endPoint x: 774, endPoint y: 140, distance: 331.8
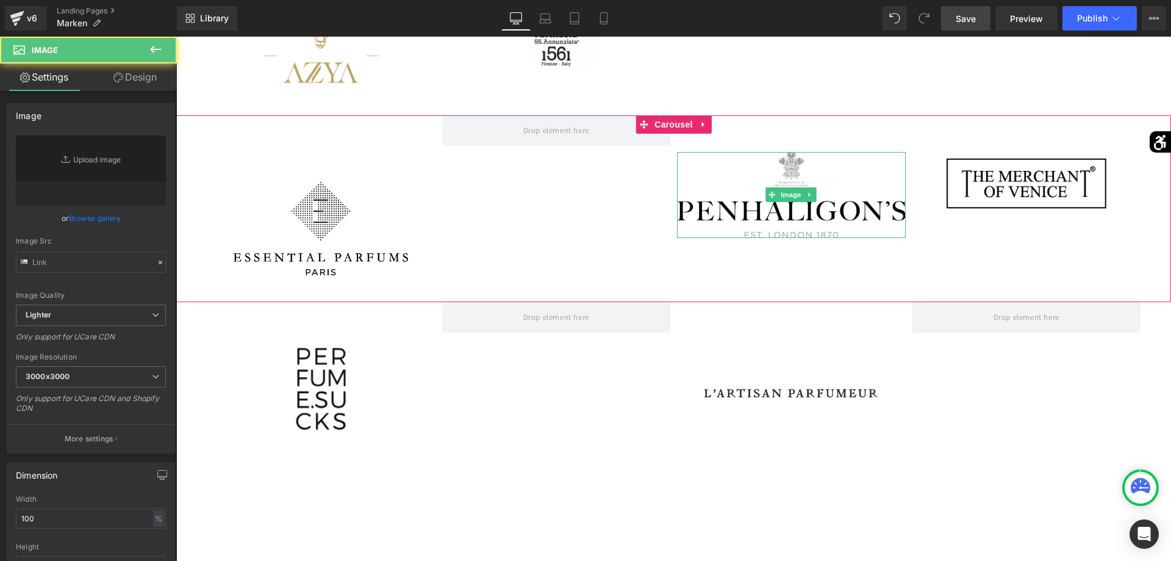
type input "[URL][DOMAIN_NAME]"
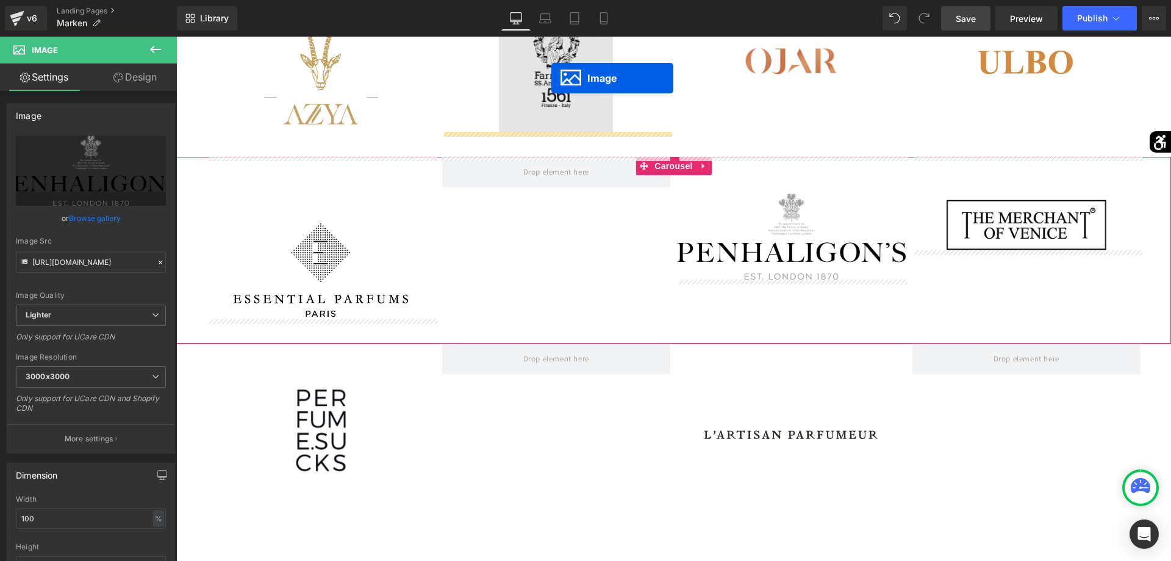
scroll to position [2754, 0]
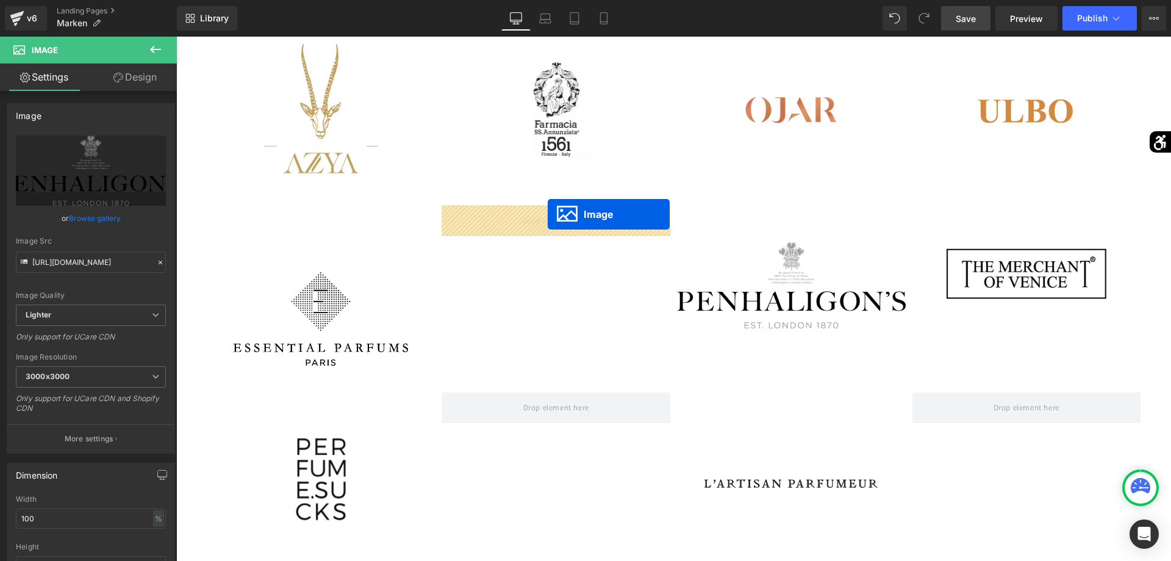
drag, startPoint x: 536, startPoint y: 376, endPoint x: 548, endPoint y: 214, distance: 162.7
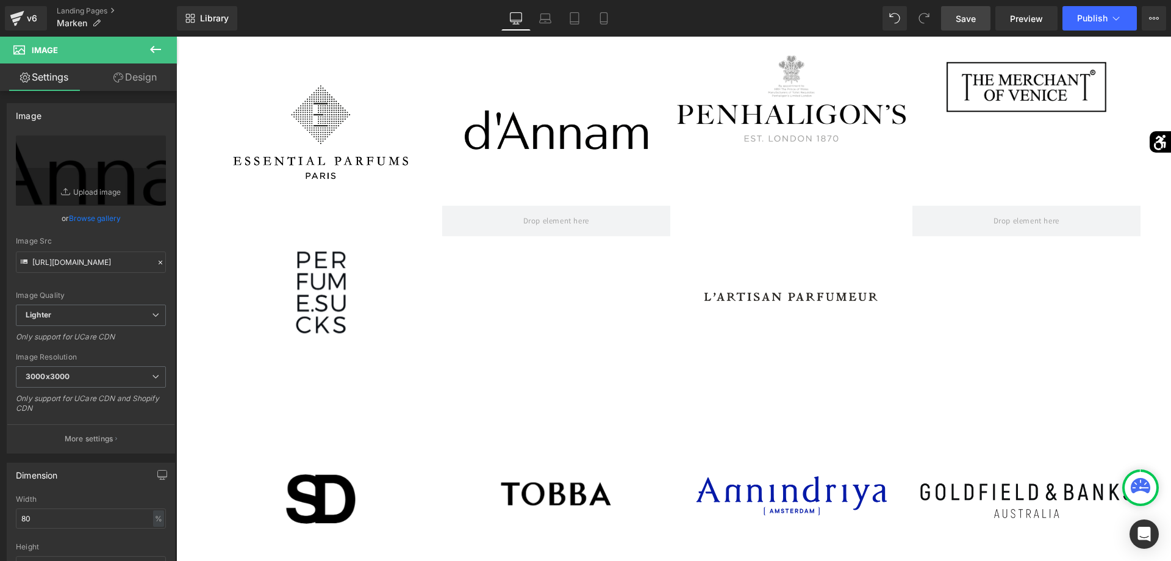
scroll to position [3003, 0]
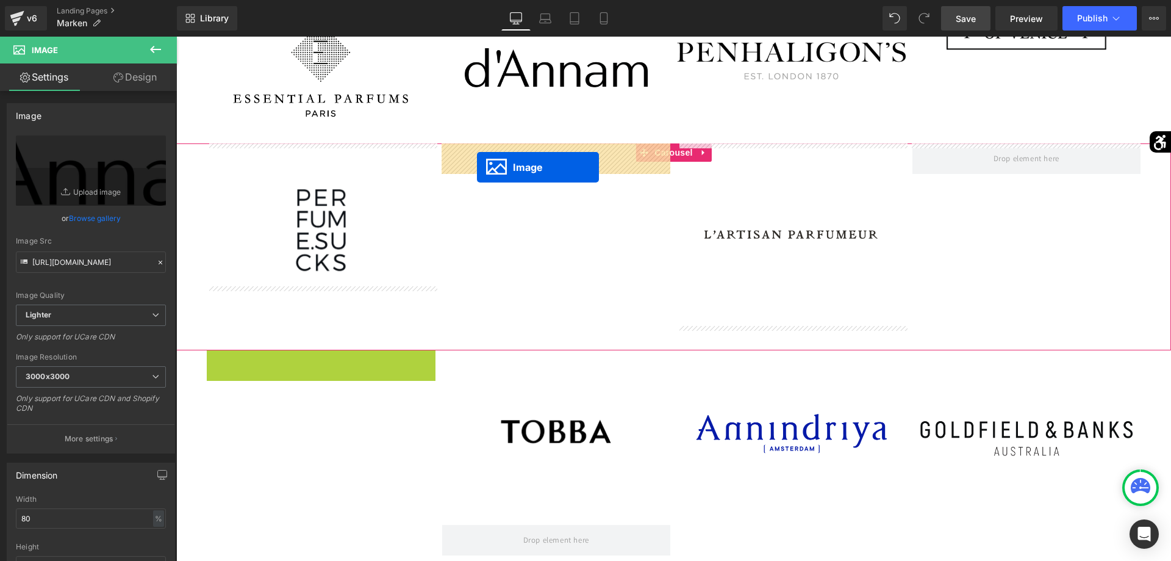
drag, startPoint x: 301, startPoint y: 416, endPoint x: 477, endPoint y: 167, distance: 305.0
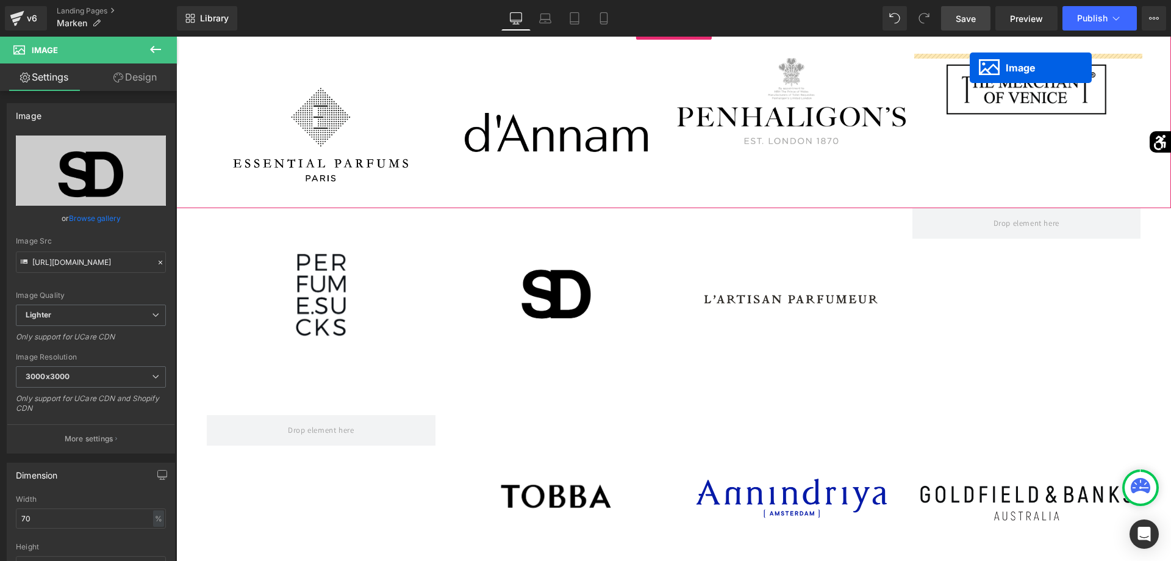
scroll to position [2914, 0]
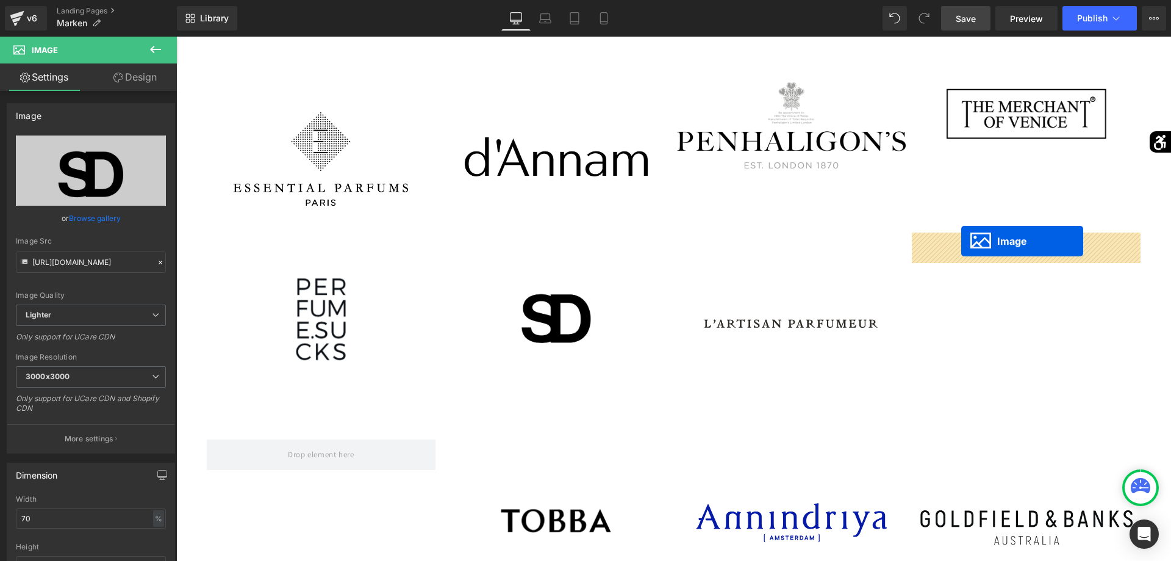
drag, startPoint x: 772, startPoint y: 184, endPoint x: 962, endPoint y: 241, distance: 198.0
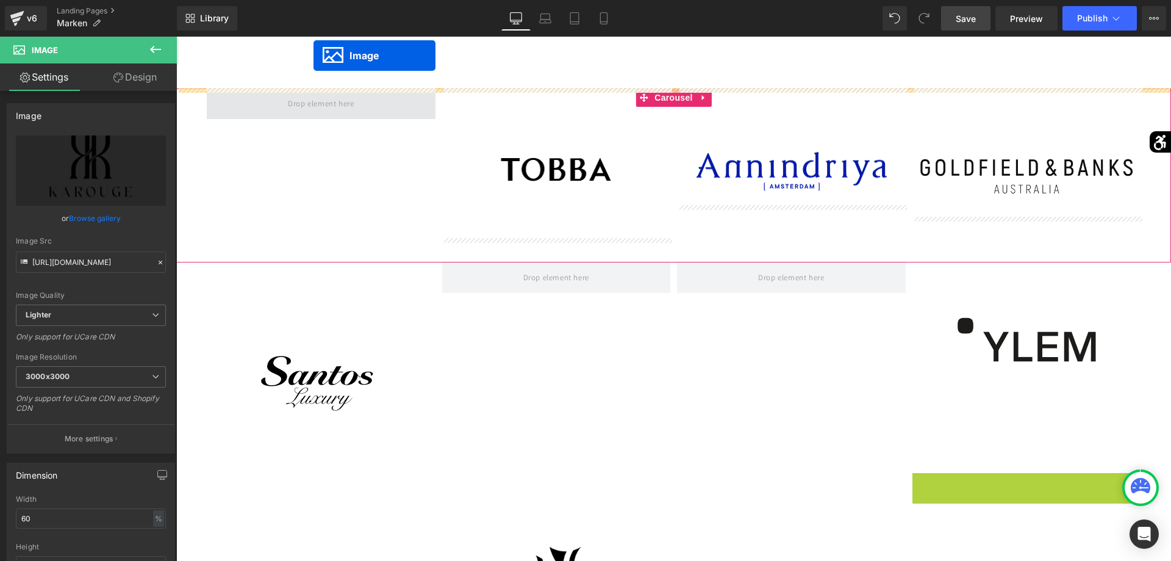
scroll to position [3252, 0]
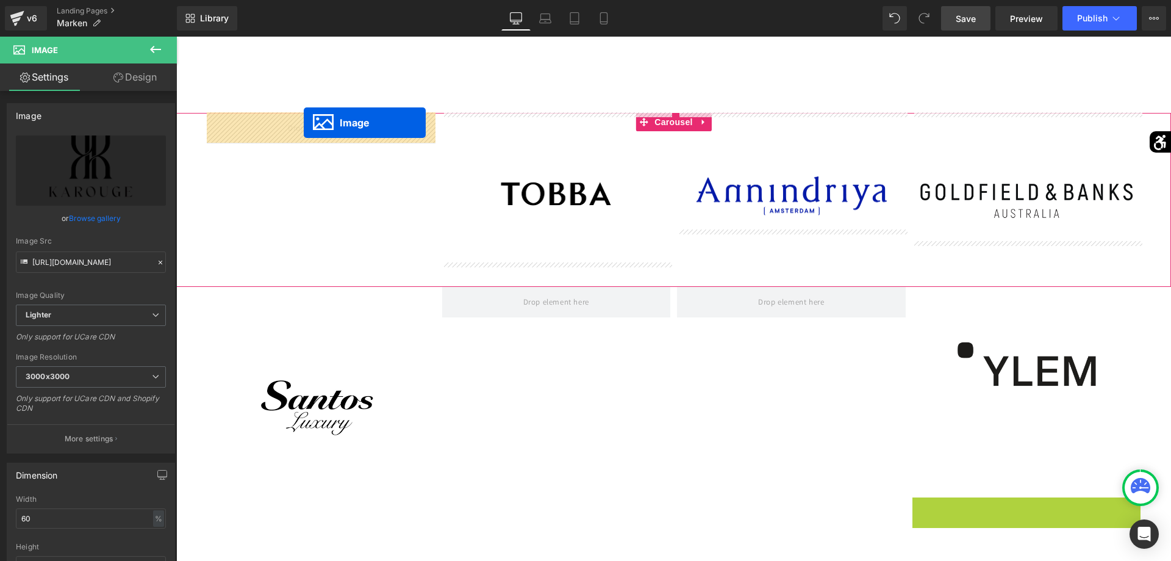
drag, startPoint x: 1011, startPoint y: 516, endPoint x: 304, endPoint y: 123, distance: 809.0
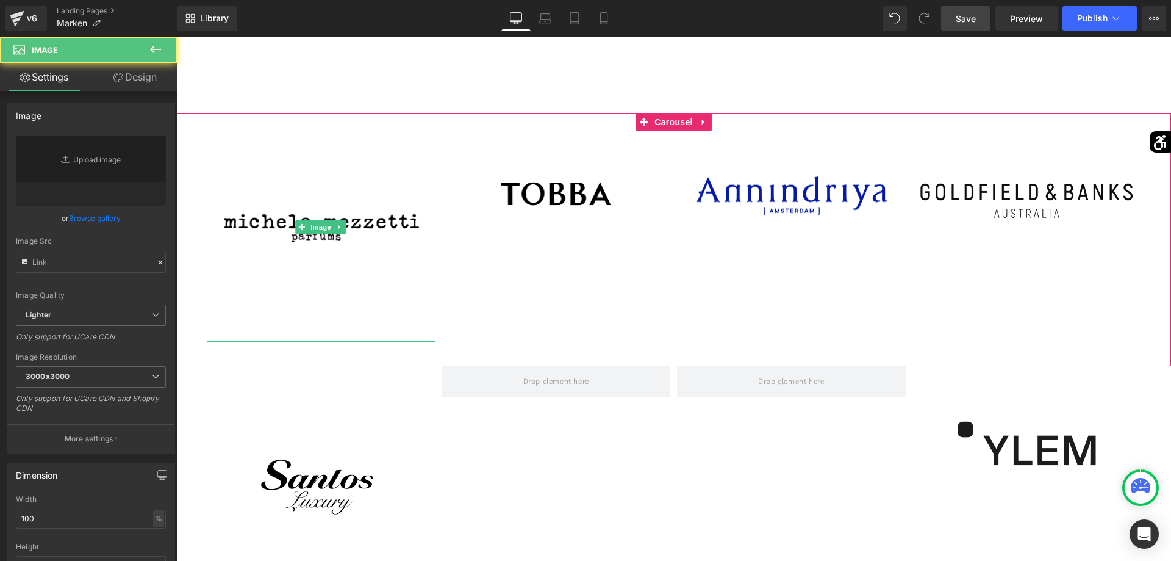
type input "[URL][DOMAIN_NAME]"
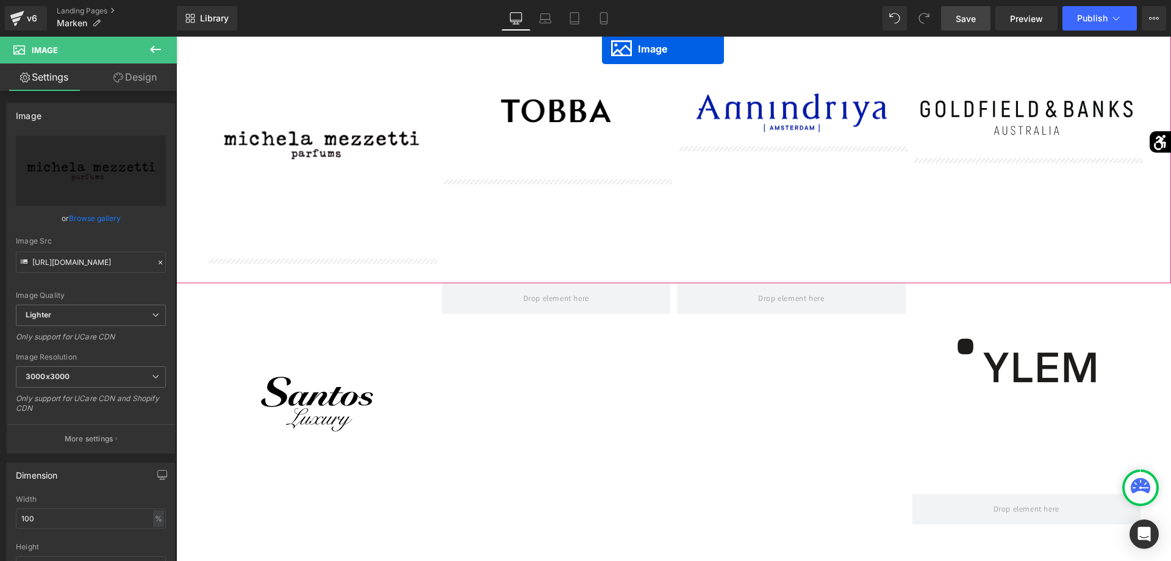
scroll to position [3249, 0]
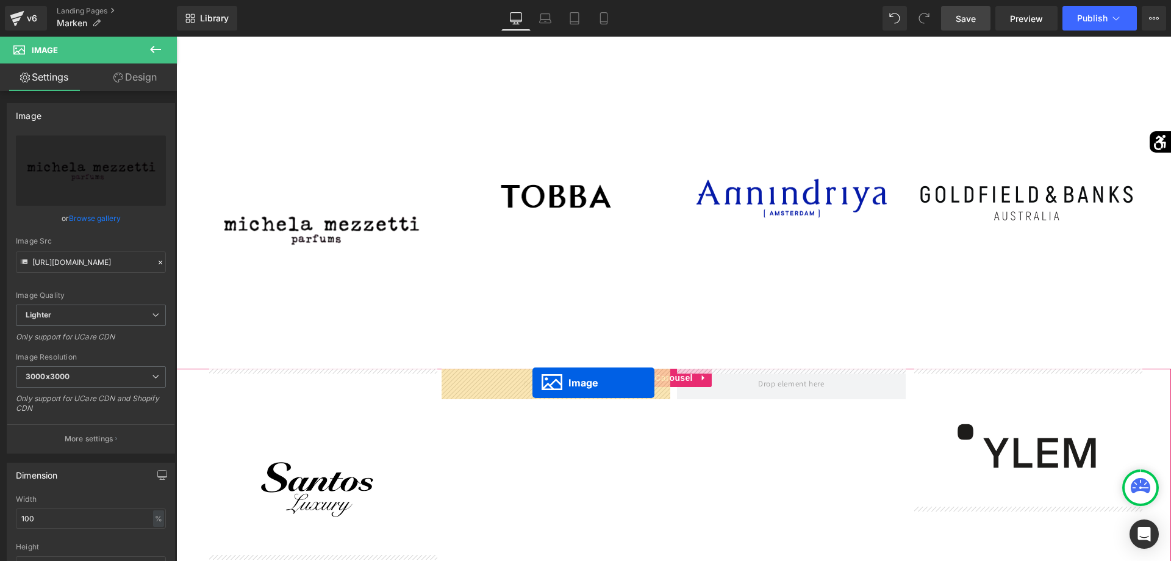
drag, startPoint x: 282, startPoint y: 395, endPoint x: 533, endPoint y: 383, distance: 250.4
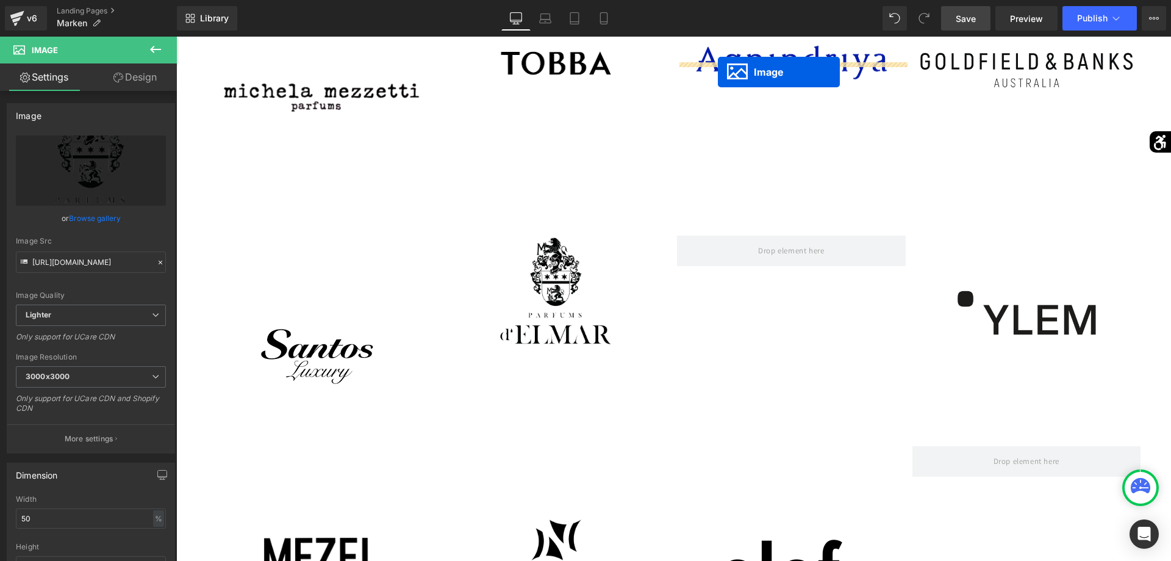
scroll to position [3370, 0]
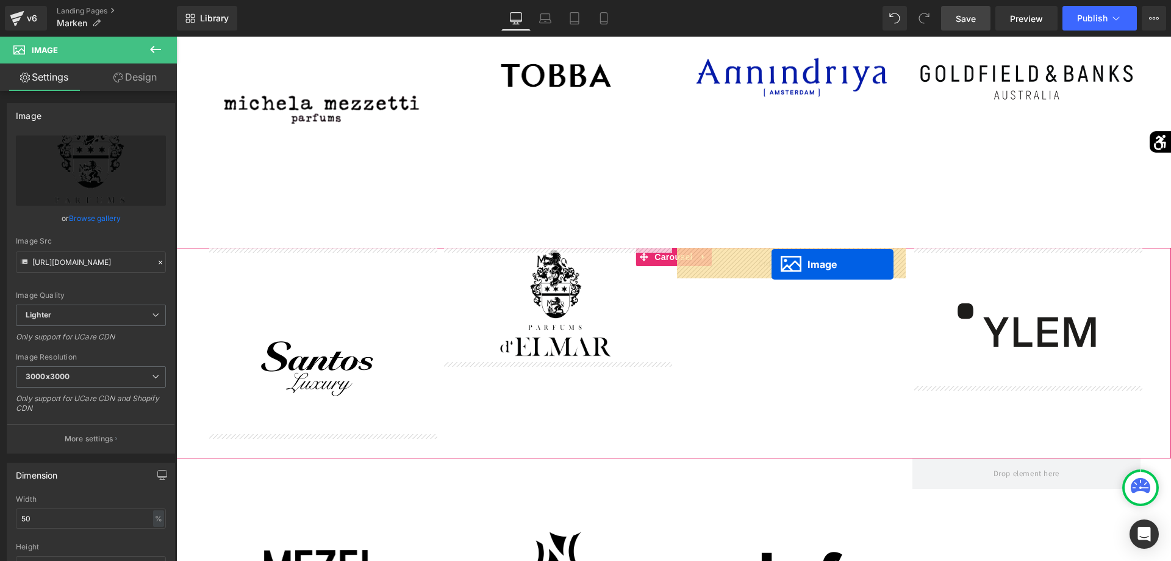
drag, startPoint x: 528, startPoint y: 302, endPoint x: 772, endPoint y: 264, distance: 246.4
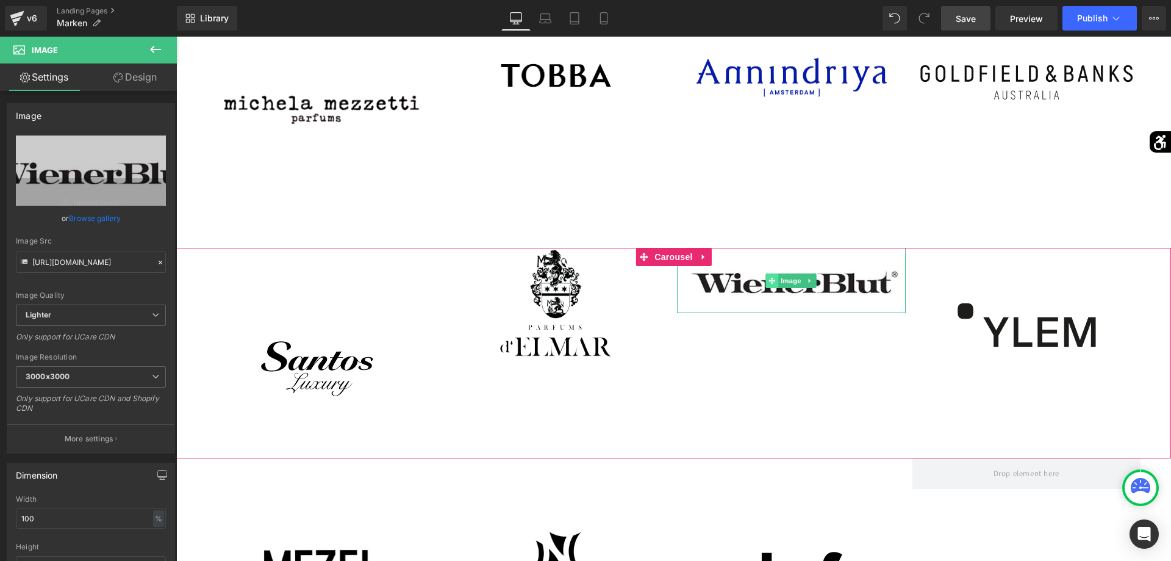
click at [769, 280] on span at bounding box center [772, 280] width 13 height 15
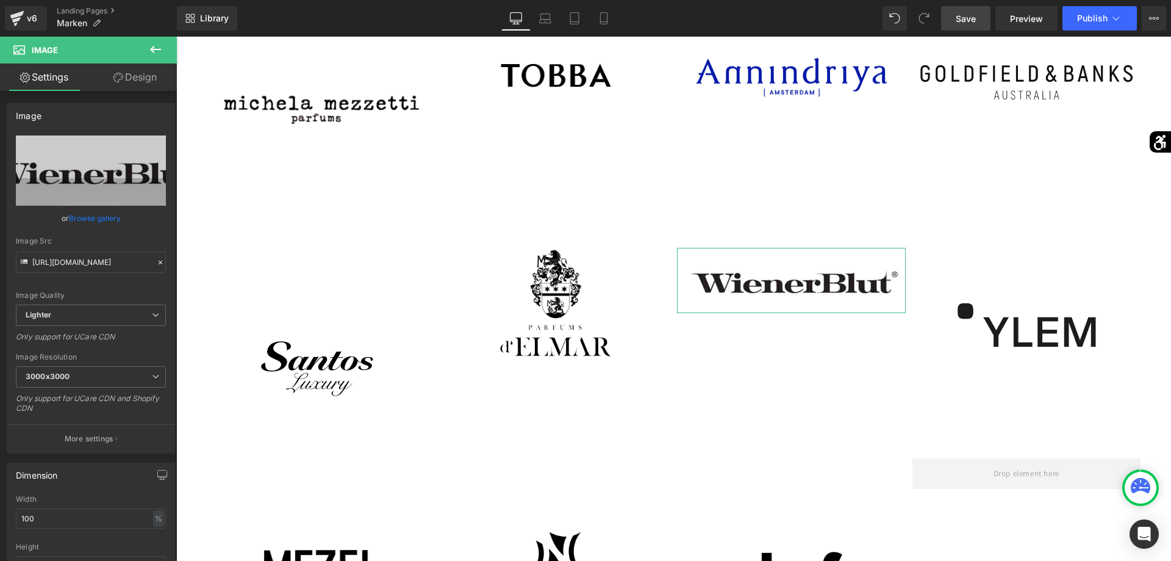
click at [150, 84] on link "Design" at bounding box center [135, 76] width 88 height 27
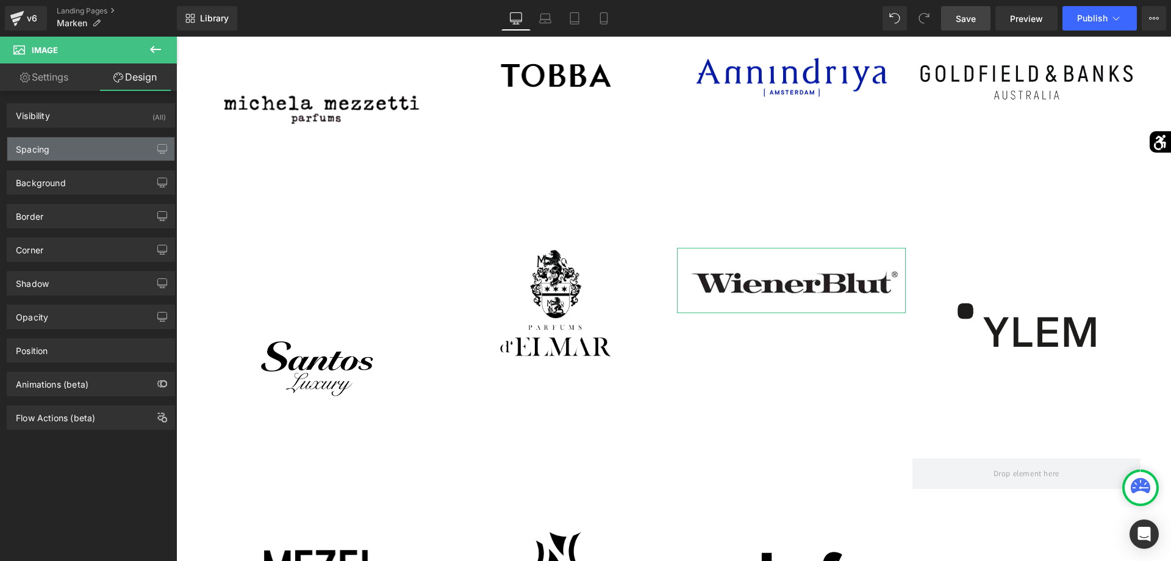
click at [99, 153] on div "Spacing" at bounding box center [90, 148] width 167 height 23
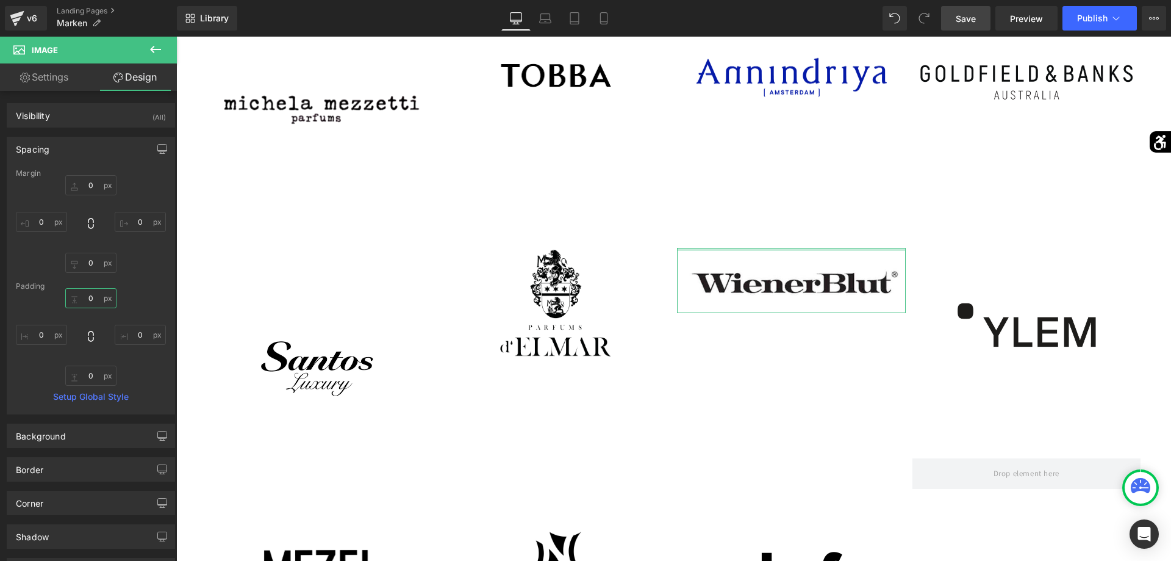
click at [87, 295] on input "0" at bounding box center [90, 298] width 51 height 20
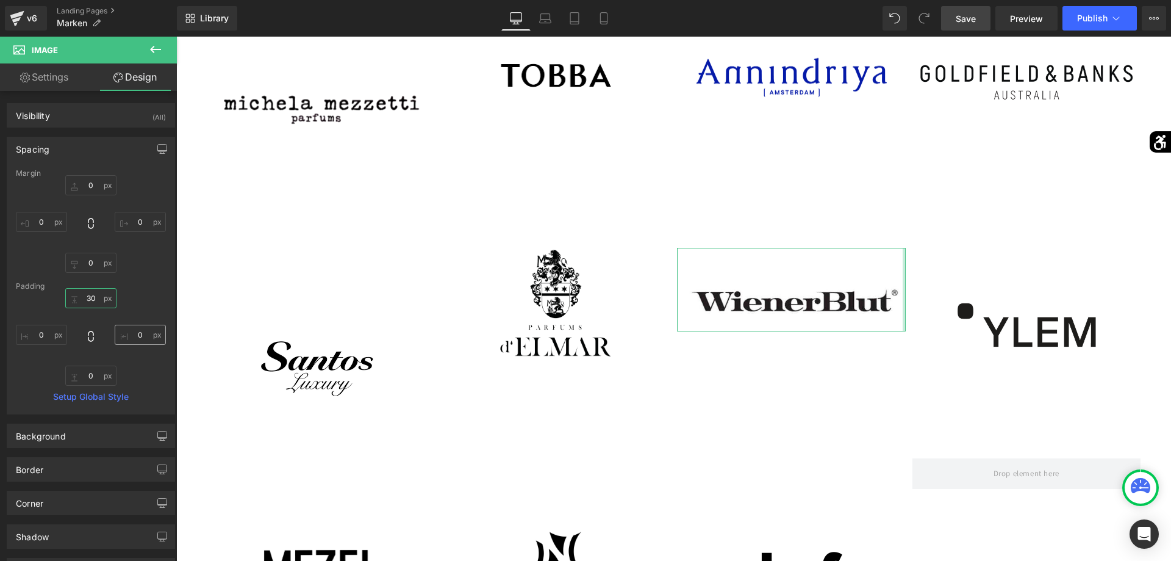
type input "3"
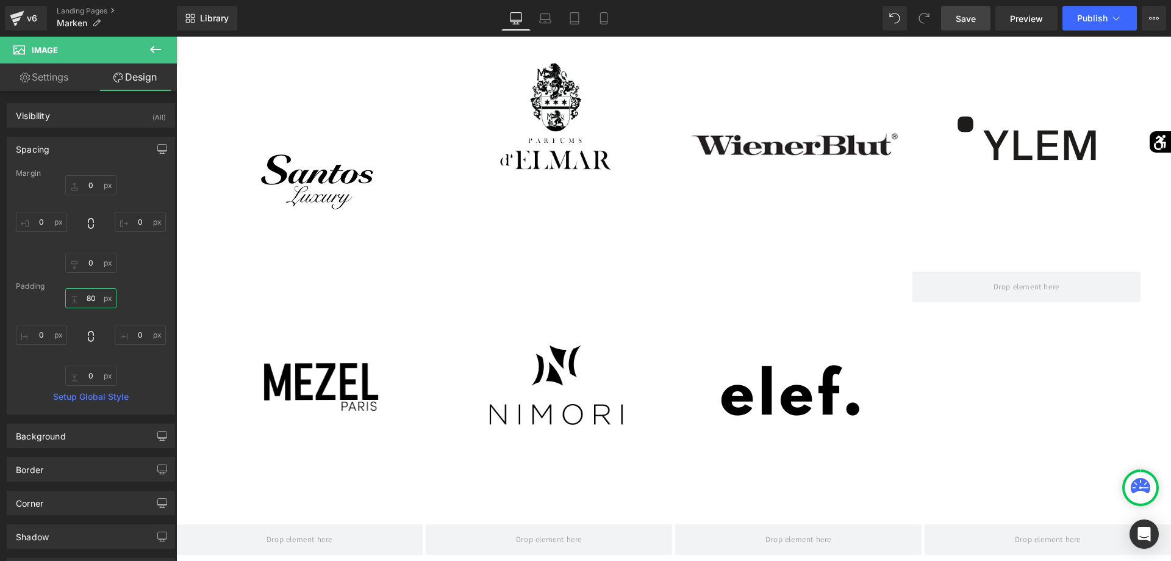
scroll to position [3619, 0]
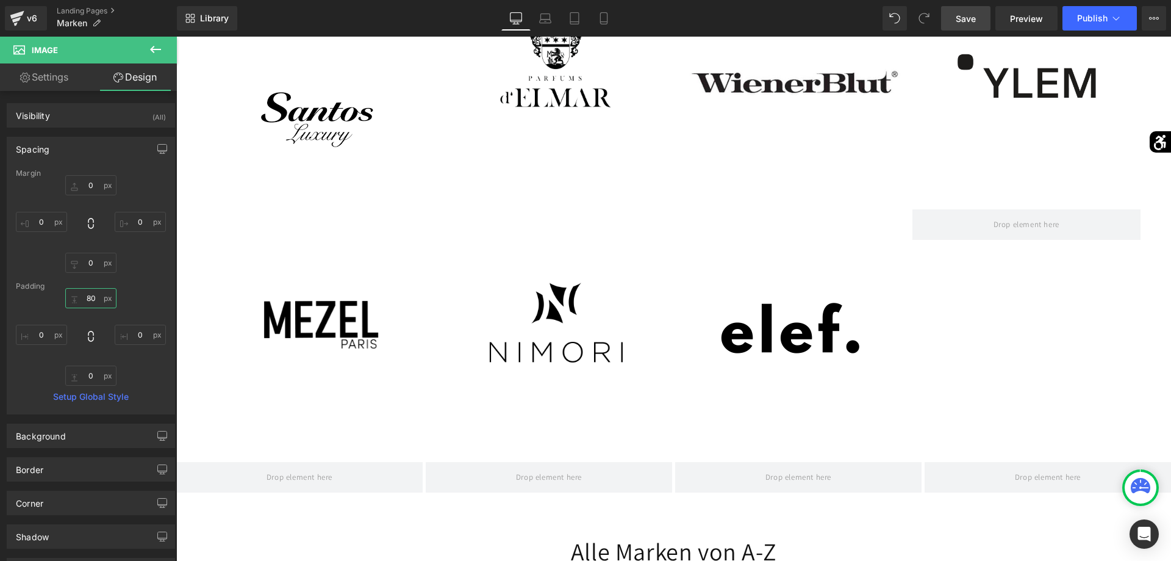
type input "80"
click at [976, 21] on span "Save" at bounding box center [966, 18] width 20 height 13
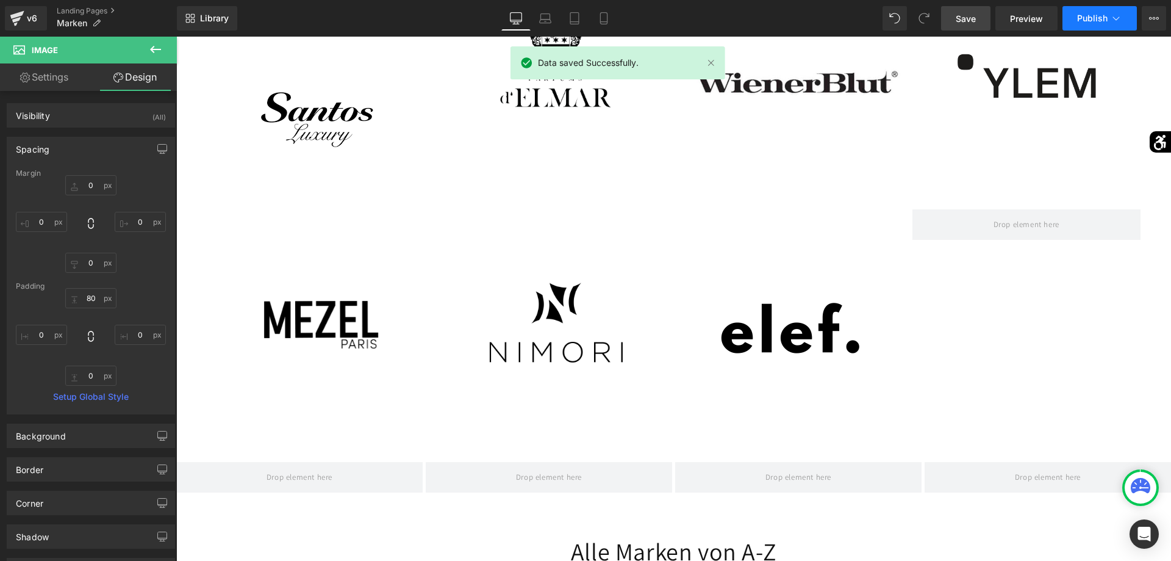
click at [1082, 23] on span "Publish" at bounding box center [1092, 18] width 31 height 10
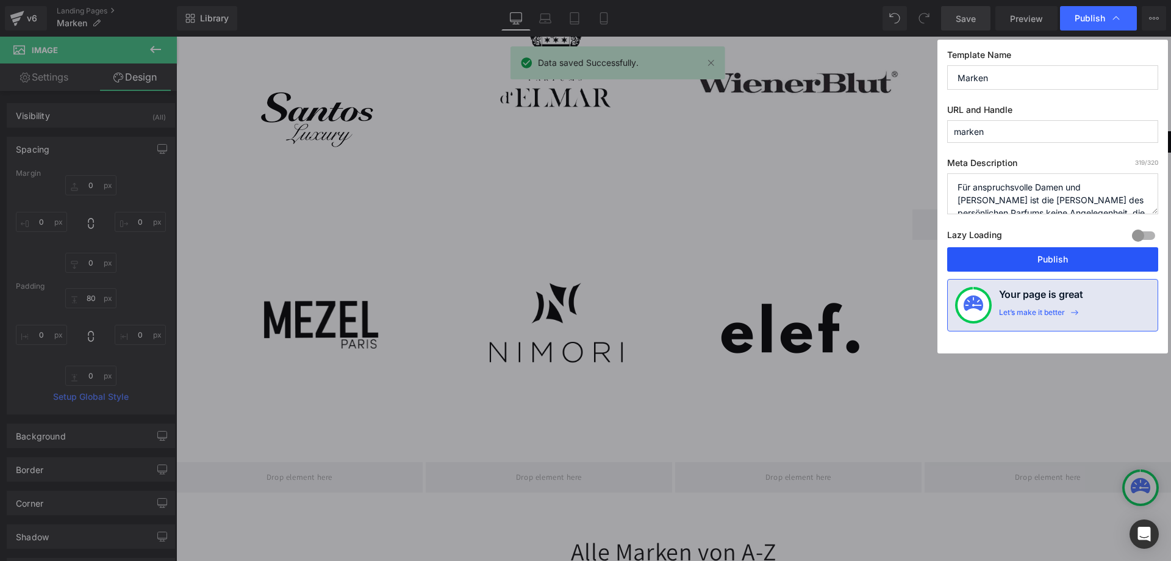
click at [1041, 255] on button "Publish" at bounding box center [1053, 259] width 211 height 24
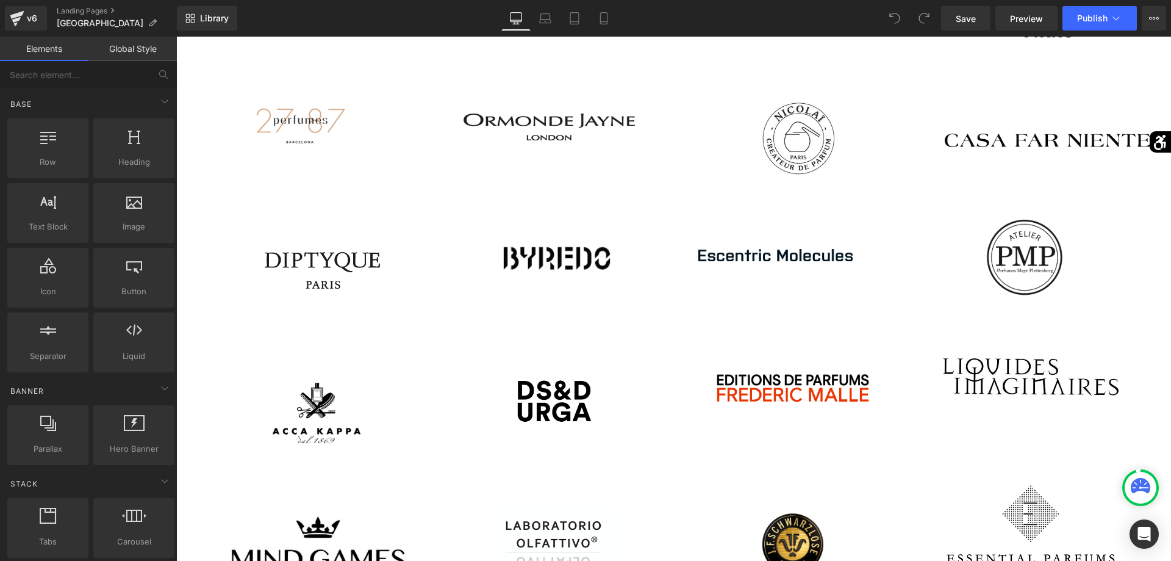
scroll to position [373, 0]
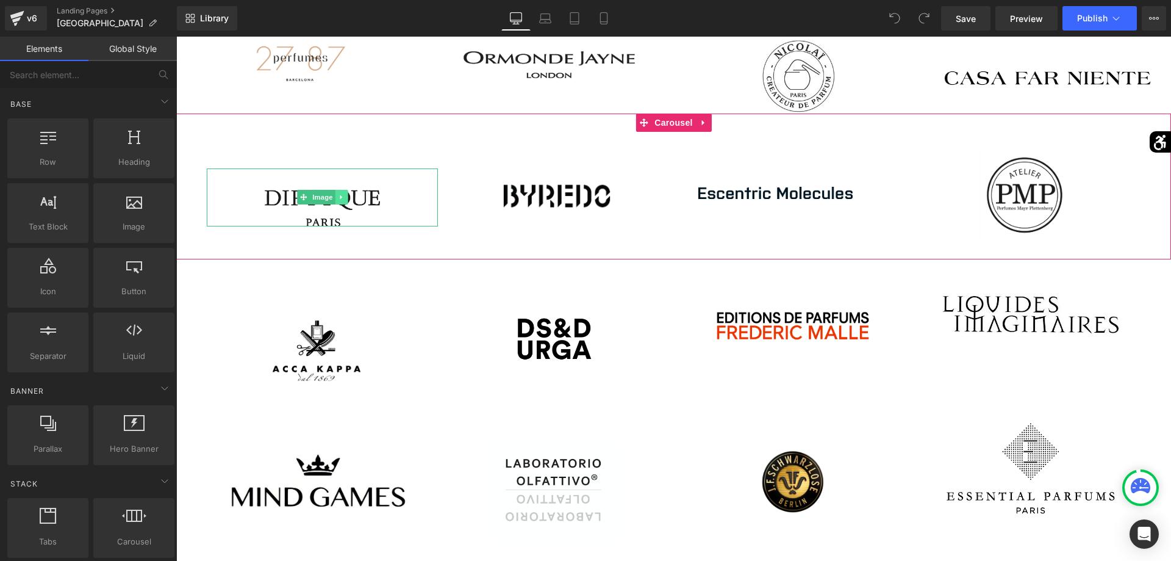
click at [342, 196] on icon at bounding box center [341, 196] width 7 height 7
click at [346, 203] on link at bounding box center [348, 197] width 13 height 15
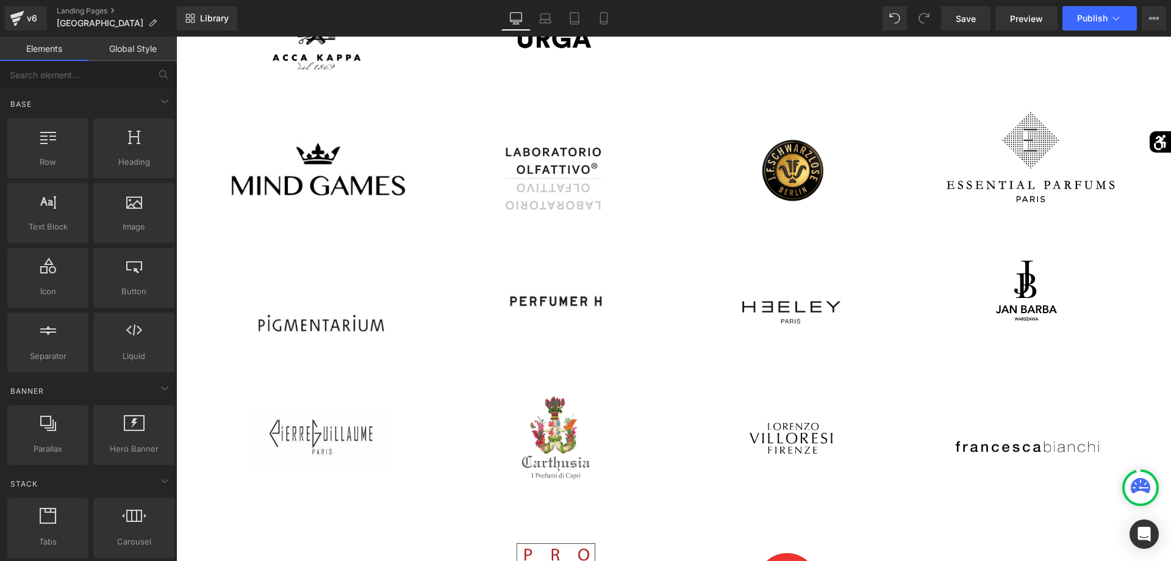
scroll to position [809, 0]
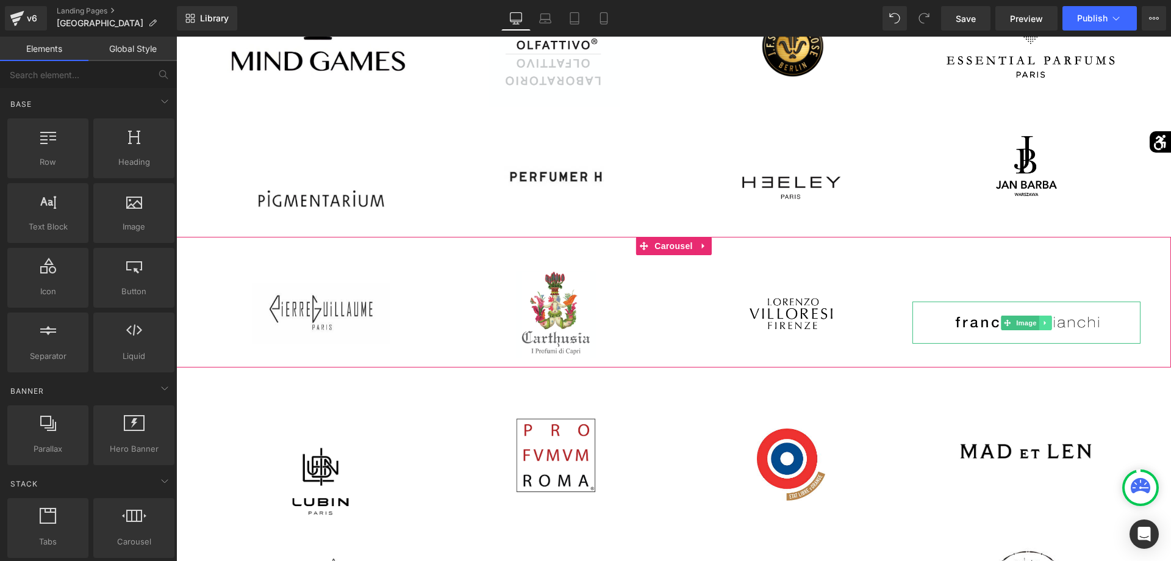
click at [1050, 317] on link at bounding box center [1046, 322] width 13 height 15
click at [1047, 322] on link at bounding box center [1052, 322] width 13 height 15
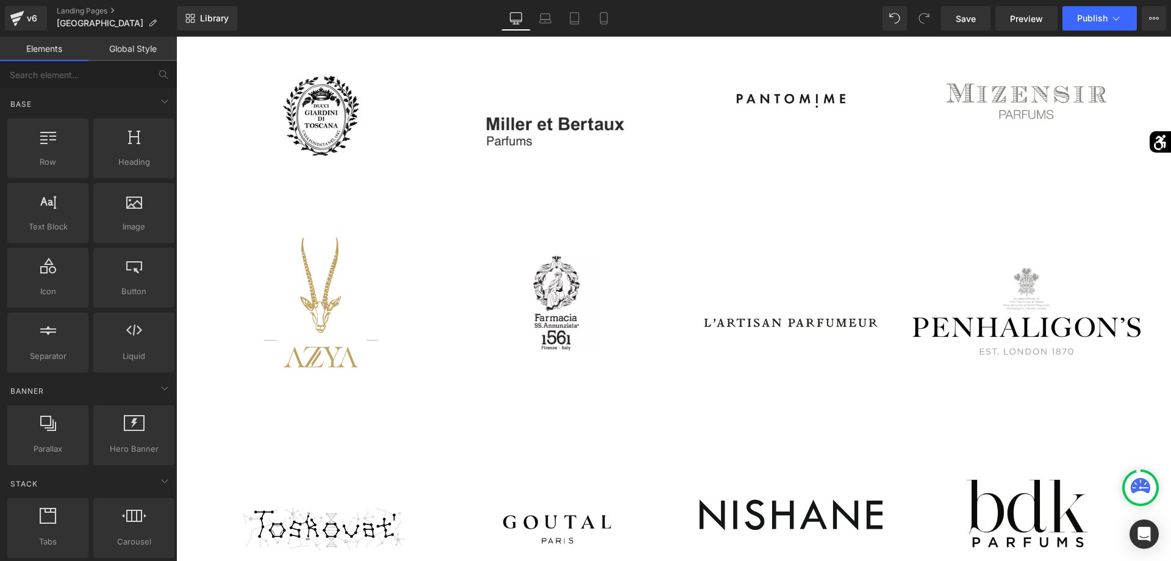
scroll to position [1556, 0]
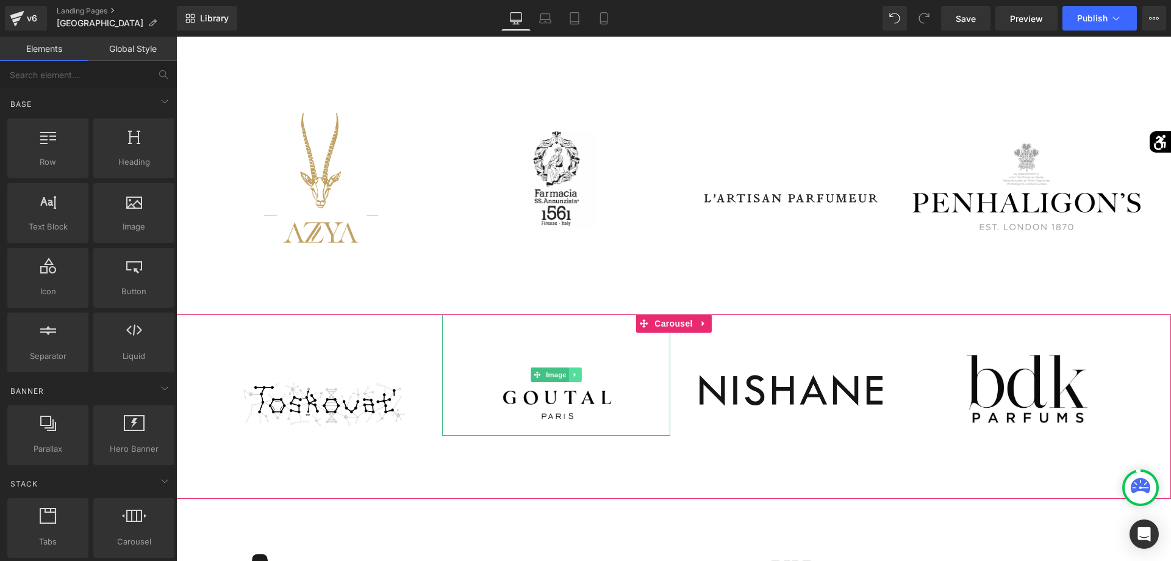
click at [572, 378] on link at bounding box center [575, 374] width 13 height 15
click at [579, 378] on icon at bounding box center [581, 374] width 7 height 7
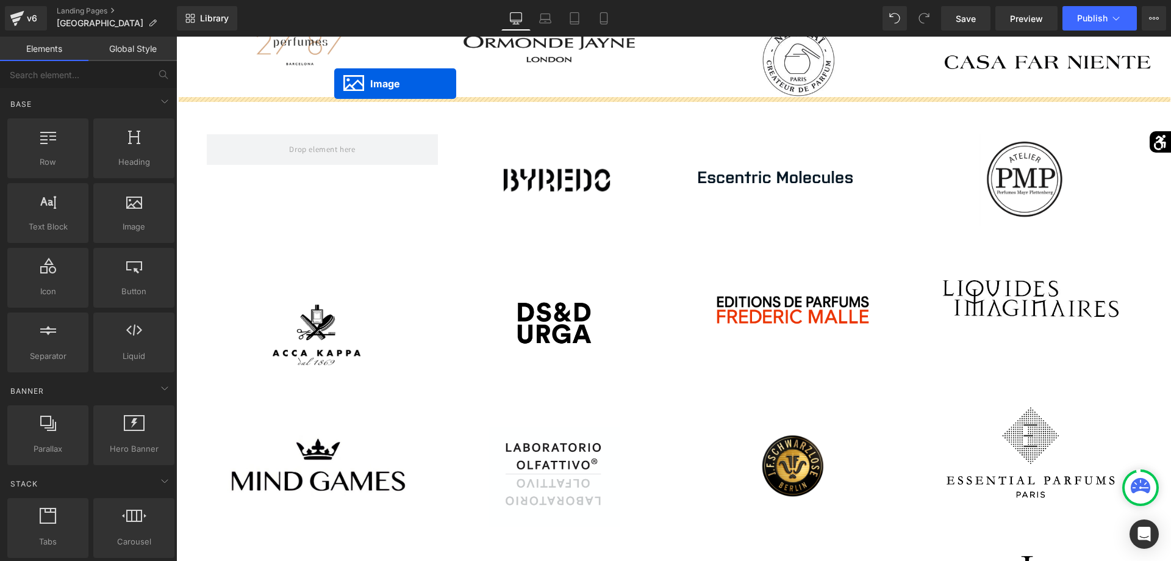
scroll to position [377, 0]
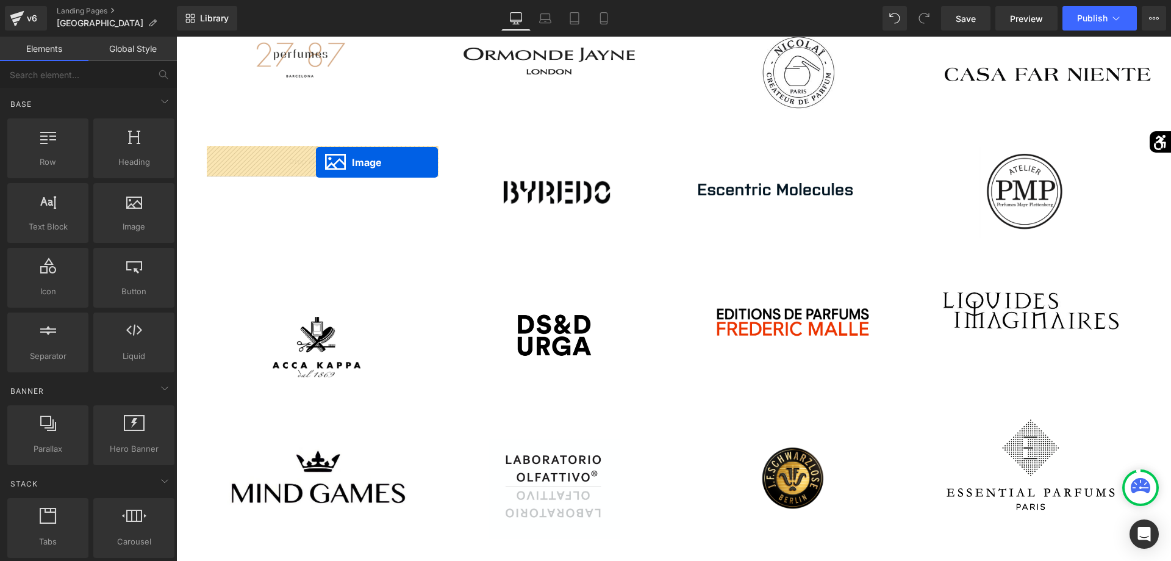
drag, startPoint x: 301, startPoint y: 153, endPoint x: 316, endPoint y: 162, distance: 17.8
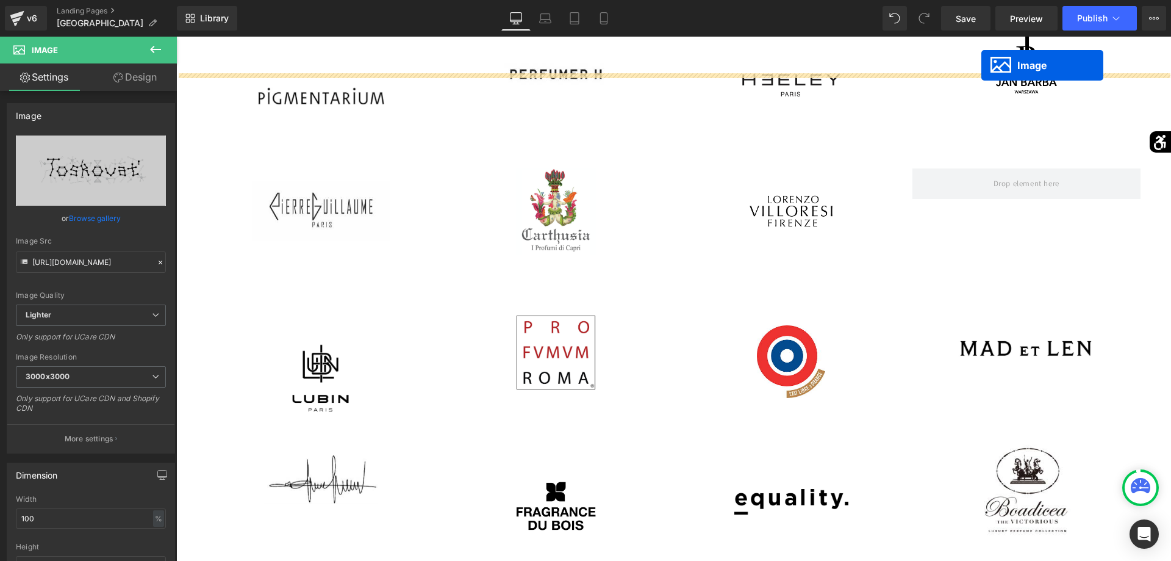
scroll to position [954, 0]
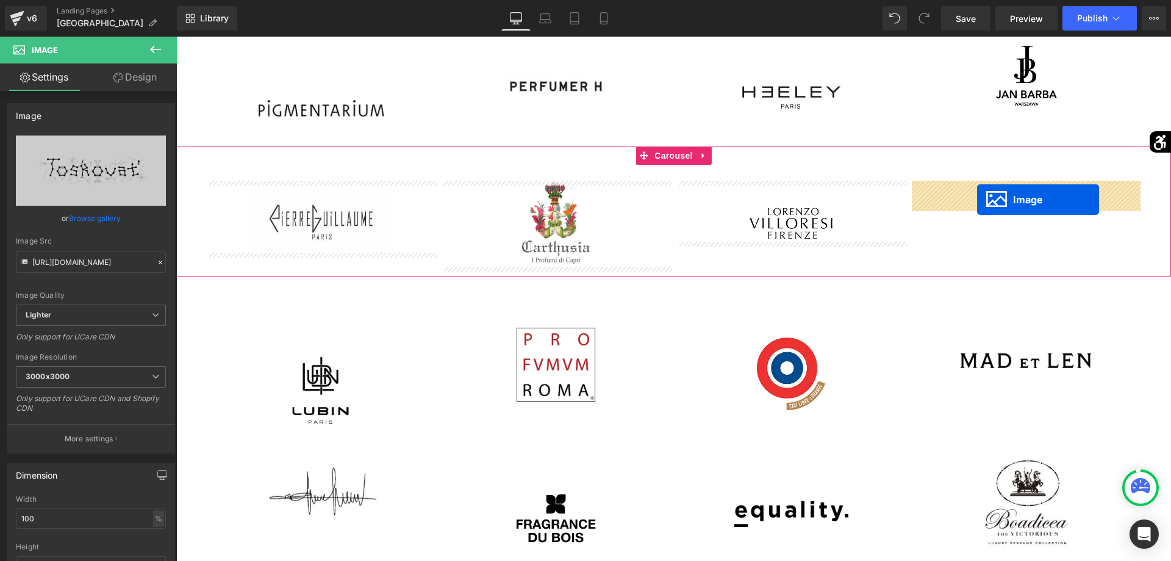
drag, startPoint x: 536, startPoint y: 370, endPoint x: 977, endPoint y: 200, distance: 473.4
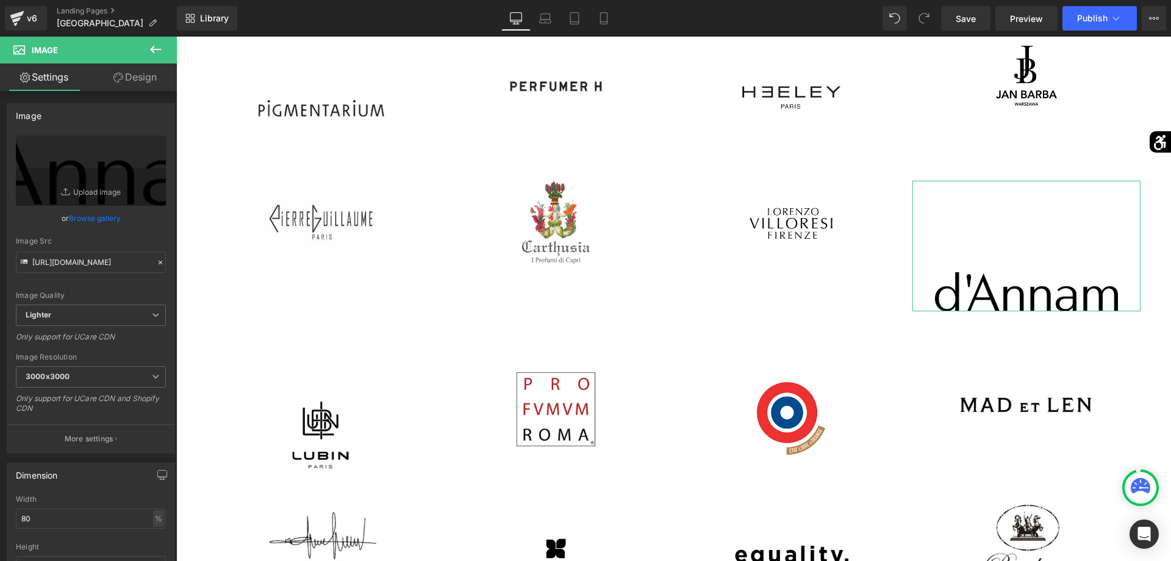
click at [145, 72] on link "Design" at bounding box center [135, 76] width 88 height 27
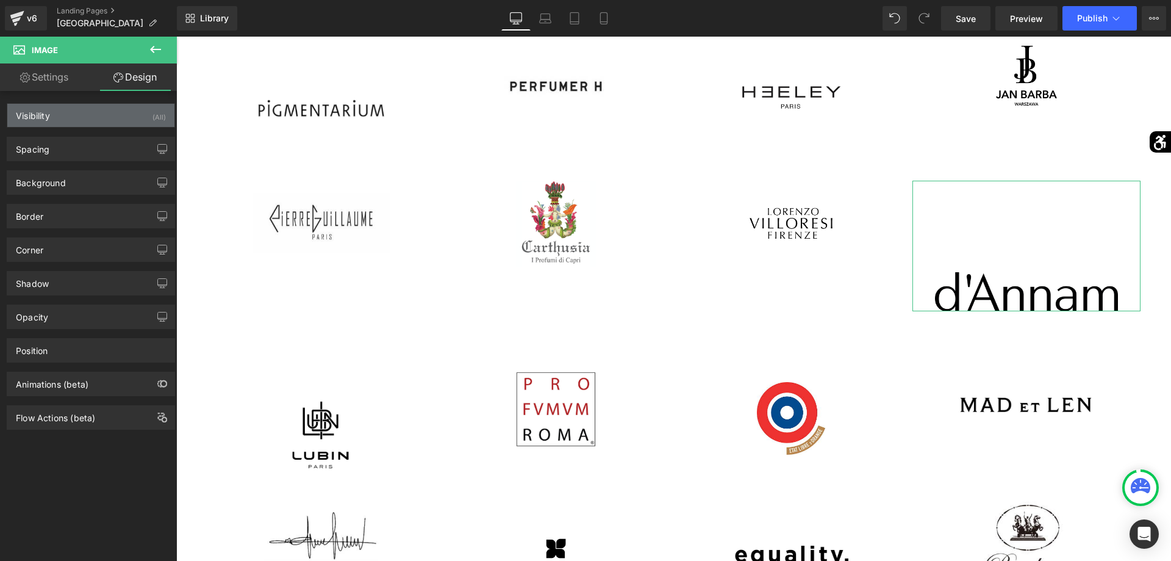
type input "0"
type input "150"
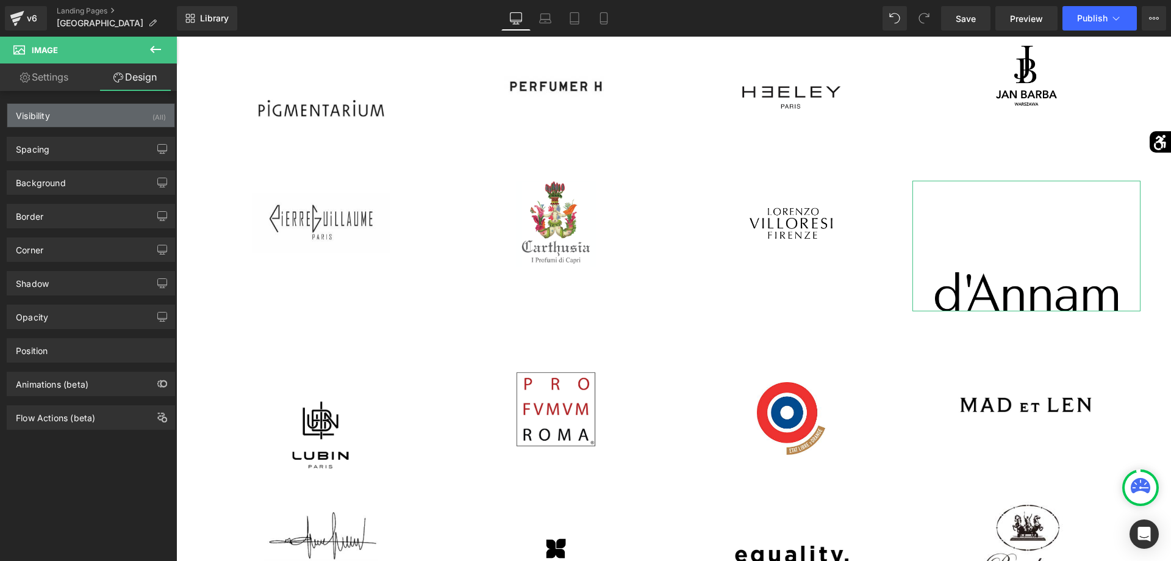
type input "0"
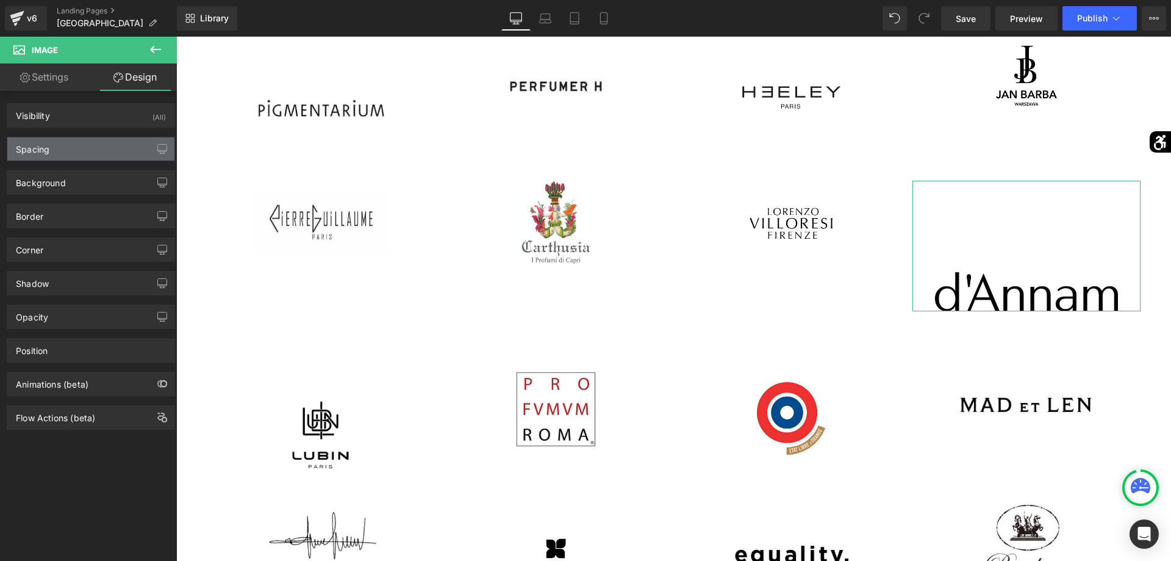
click at [79, 146] on div "Spacing" at bounding box center [90, 148] width 167 height 23
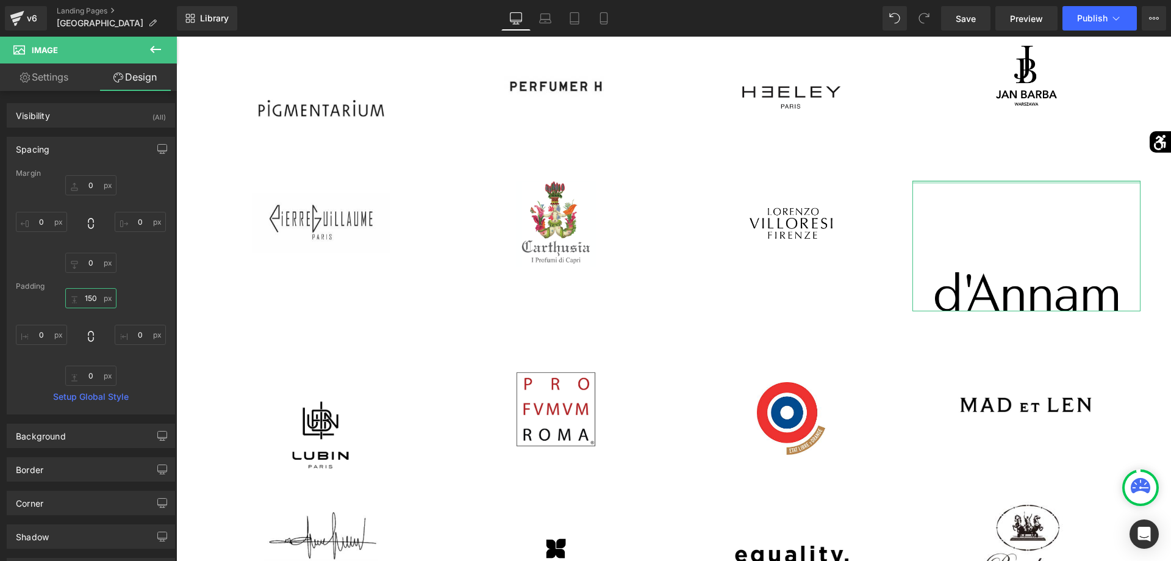
click at [90, 297] on input "150" at bounding box center [90, 298] width 51 height 20
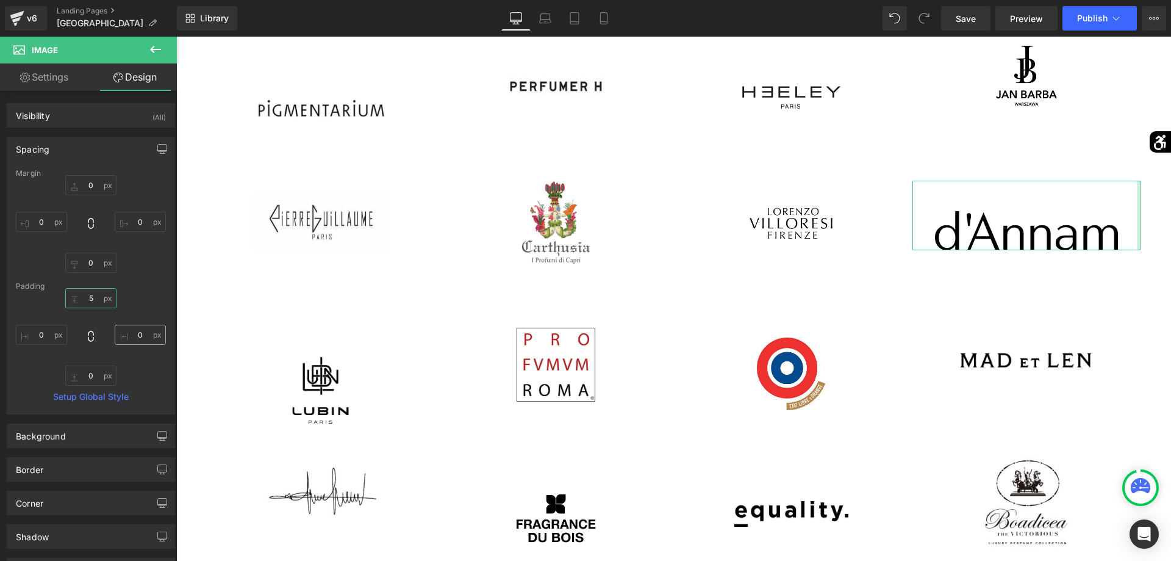
type input "50"
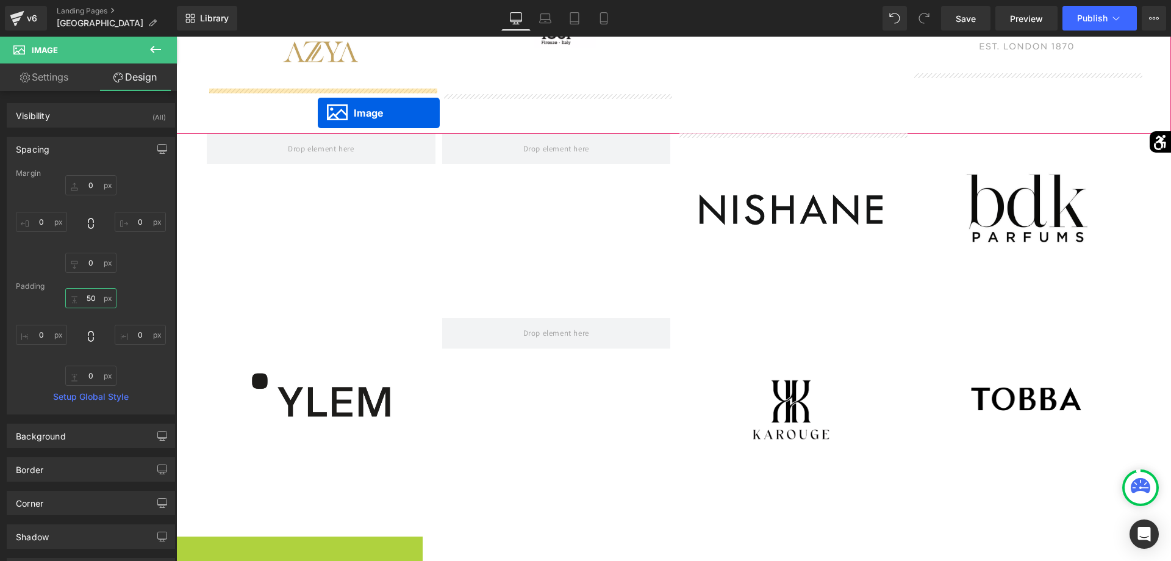
scroll to position [1767, 0]
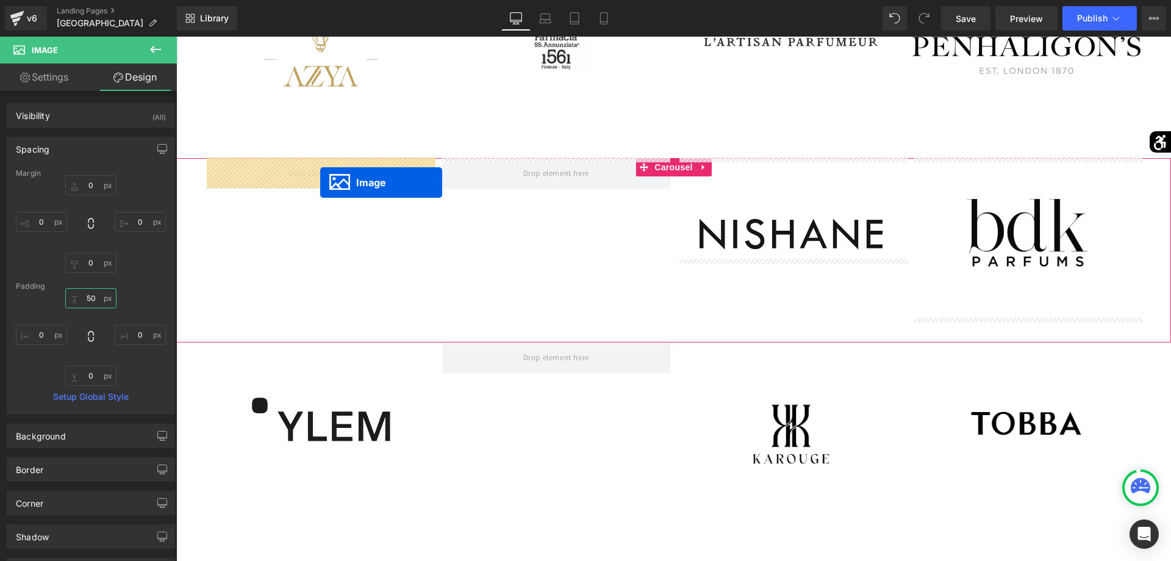
drag, startPoint x: 276, startPoint y: 445, endPoint x: 320, endPoint y: 182, distance: 266.0
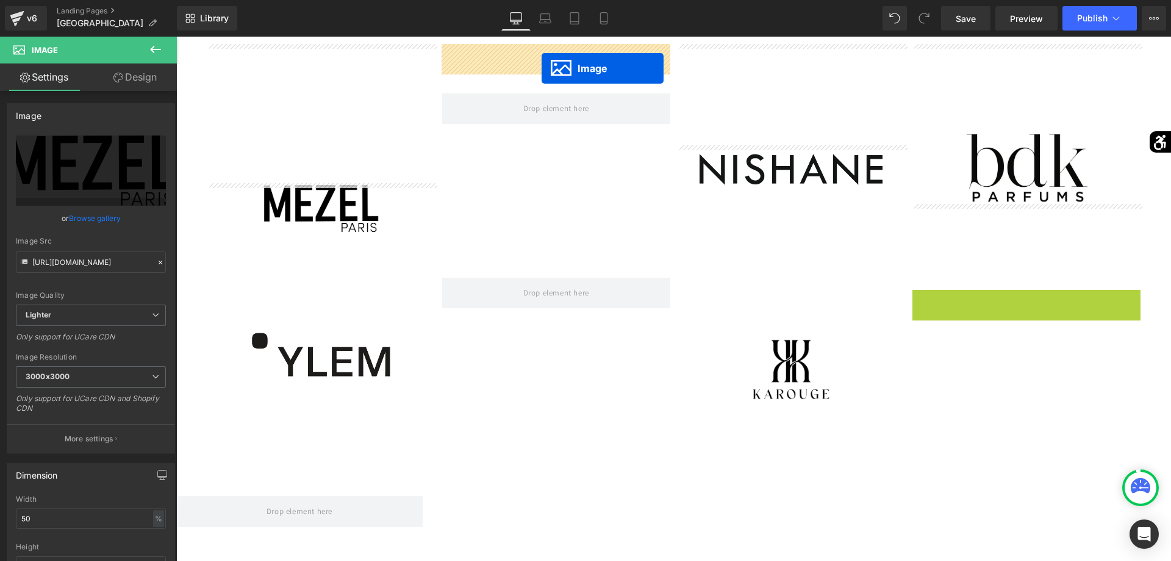
scroll to position [1783, 0]
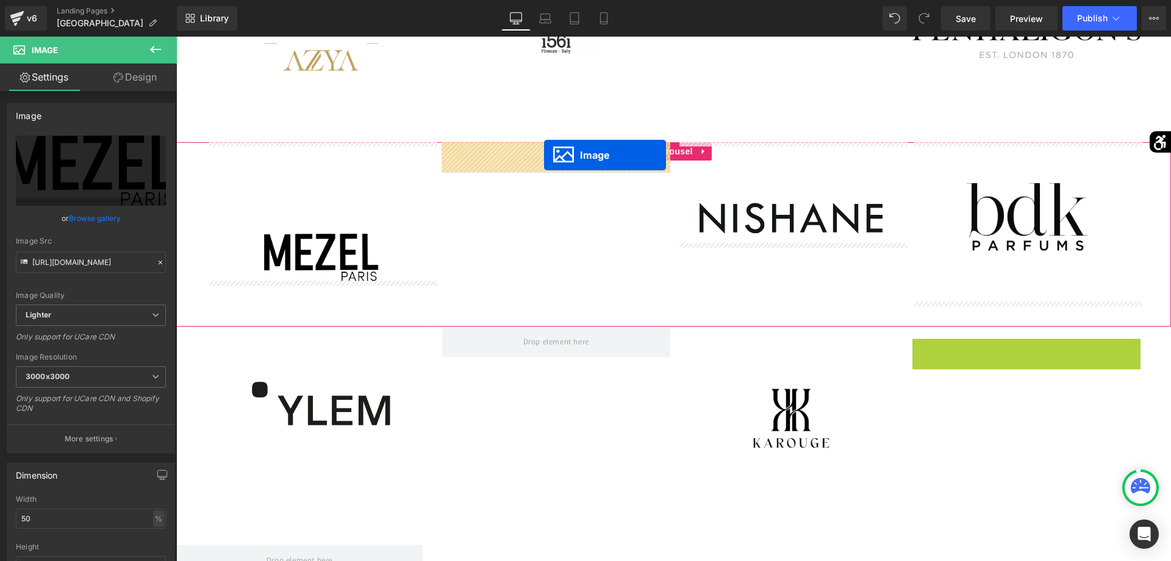
drag, startPoint x: 1010, startPoint y: 234, endPoint x: 544, endPoint y: 155, distance: 472.8
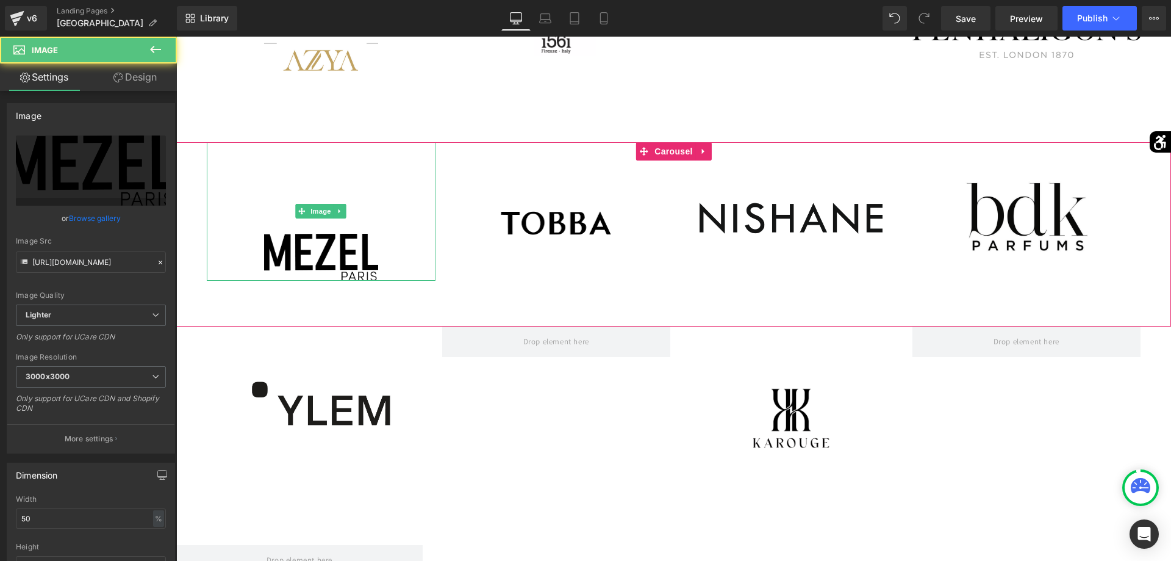
click at [337, 257] on img at bounding box center [321, 211] width 114 height 139
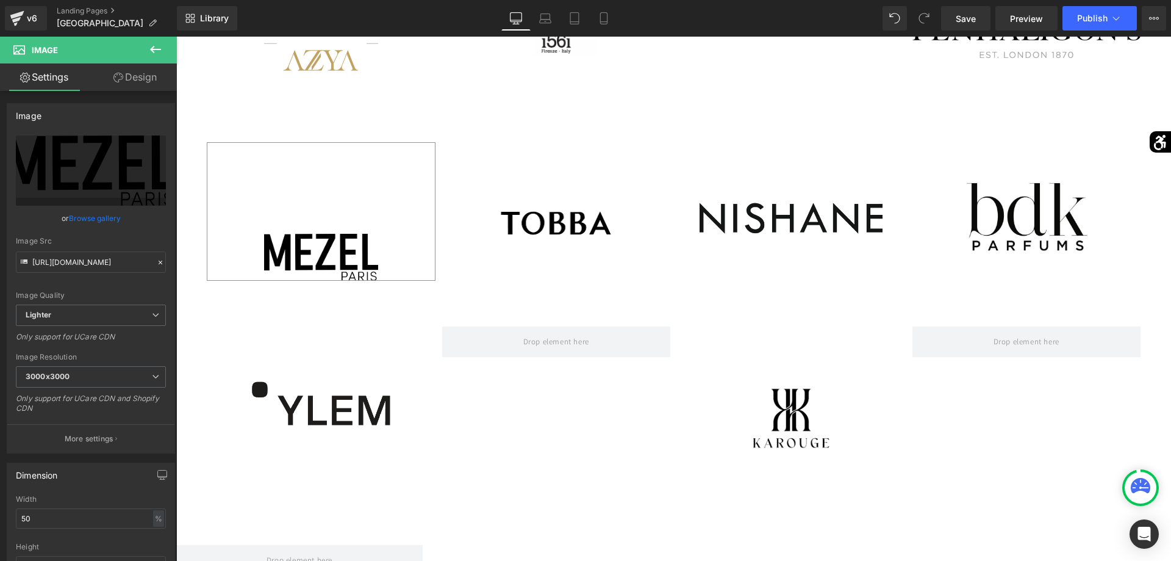
click at [132, 79] on link "Design" at bounding box center [135, 76] width 88 height 27
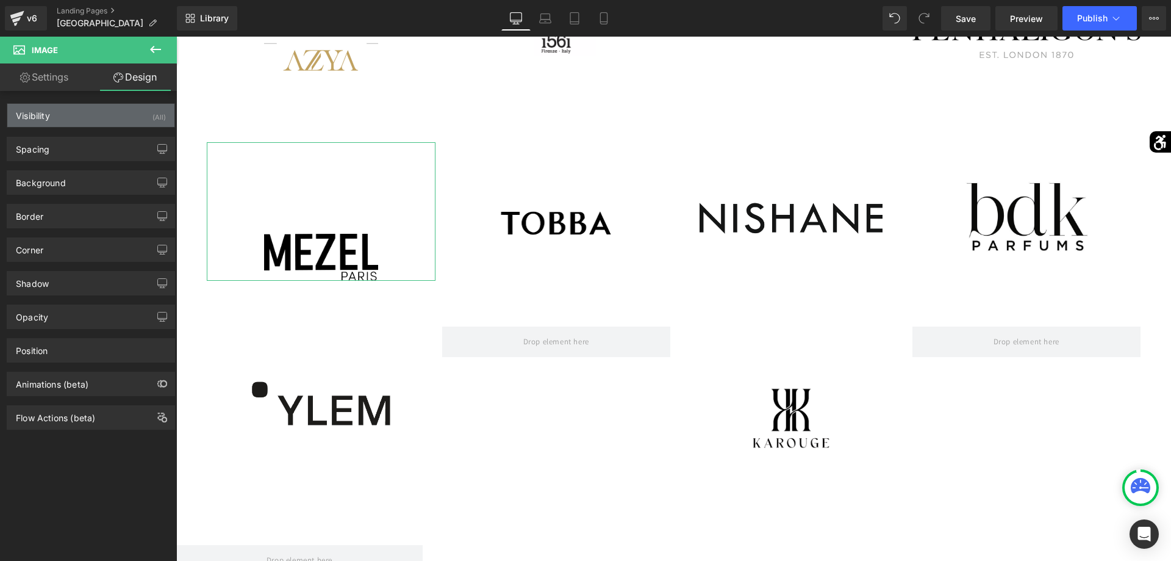
type input "0"
type input "150"
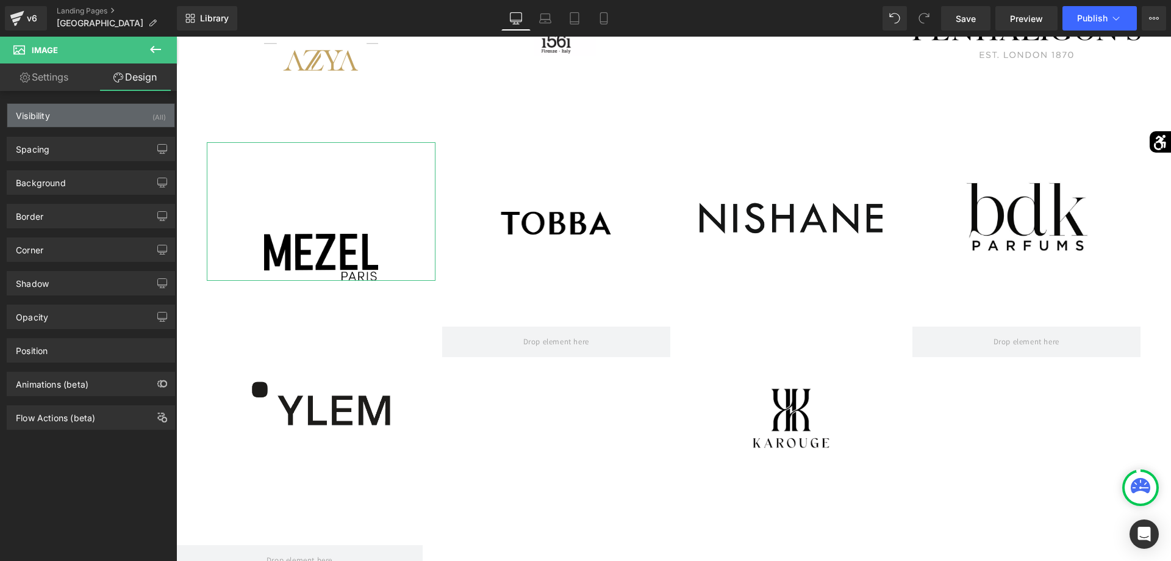
type input "0"
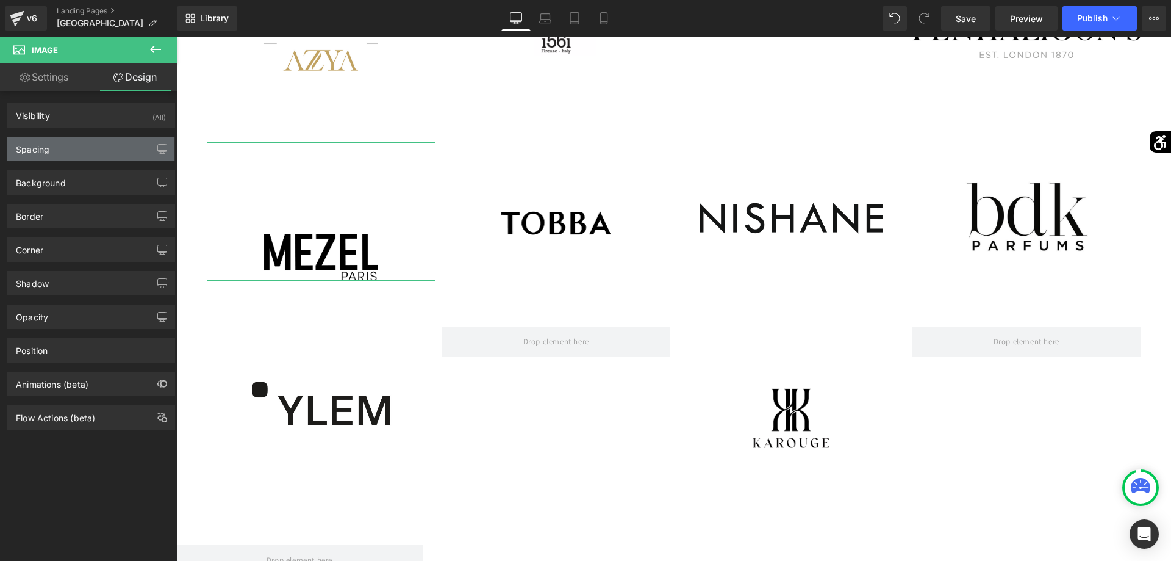
click at [97, 145] on div "Spacing" at bounding box center [90, 148] width 167 height 23
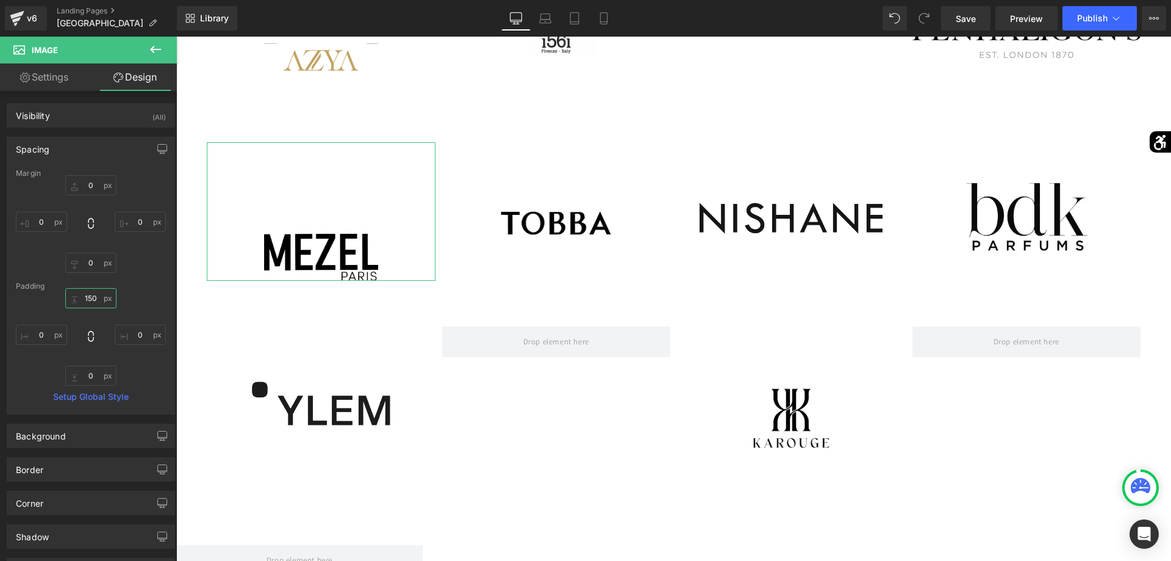
click at [89, 295] on input "150" at bounding box center [90, 298] width 51 height 20
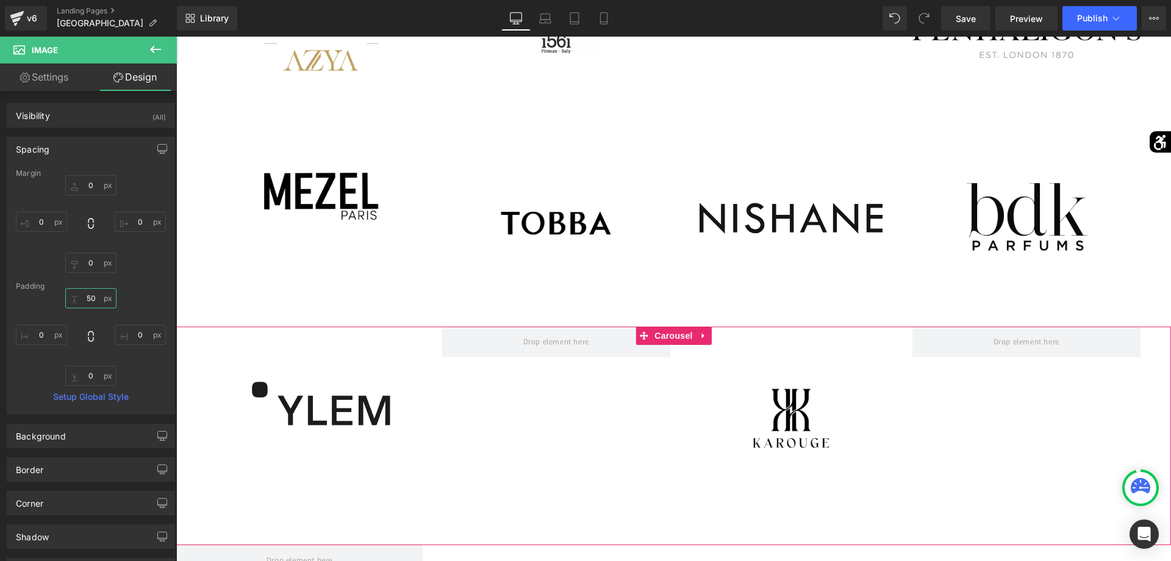
type input "5"
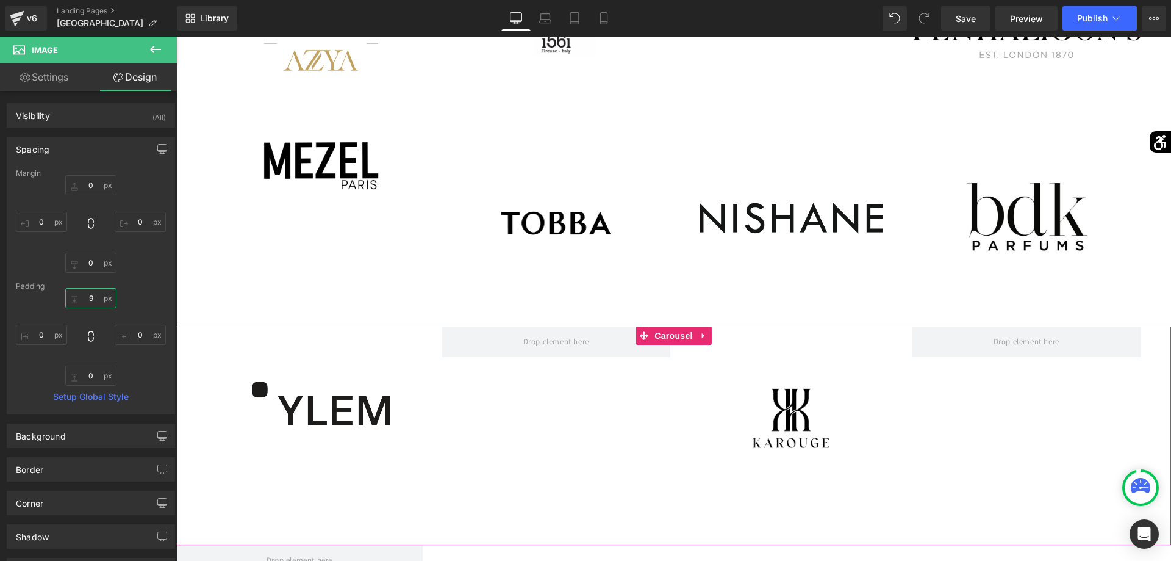
type input "90"
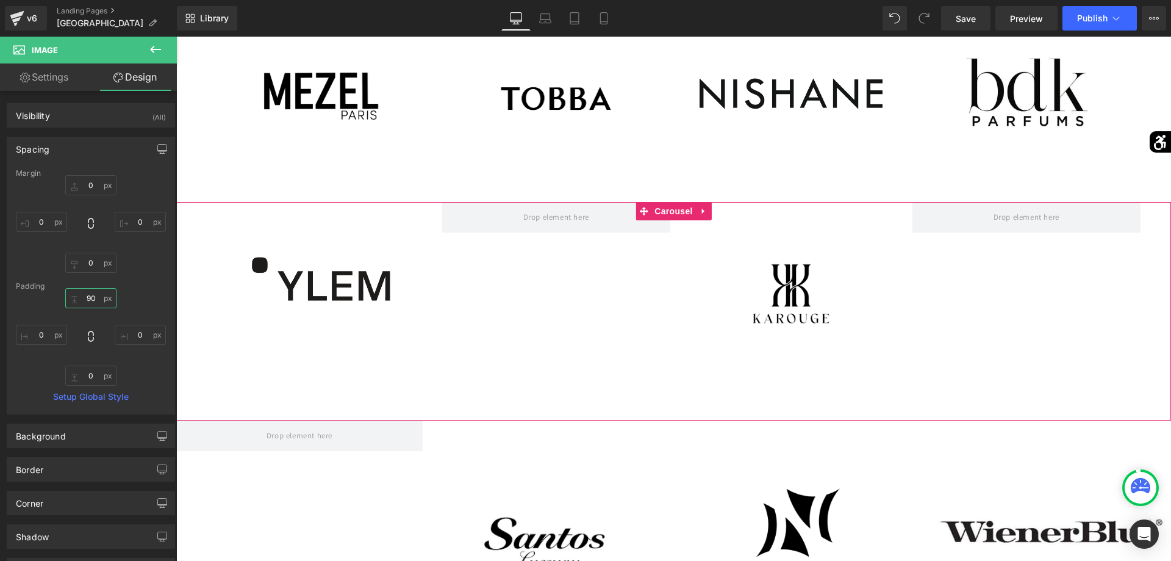
scroll to position [1969, 0]
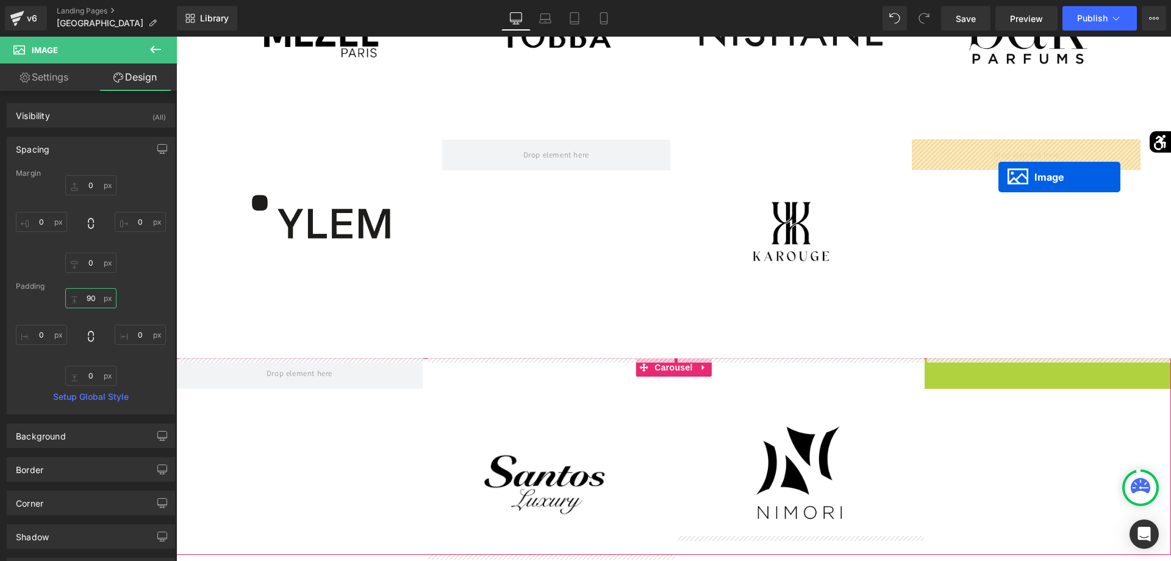
drag, startPoint x: 1033, startPoint y: 433, endPoint x: 999, endPoint y: 177, distance: 258.5
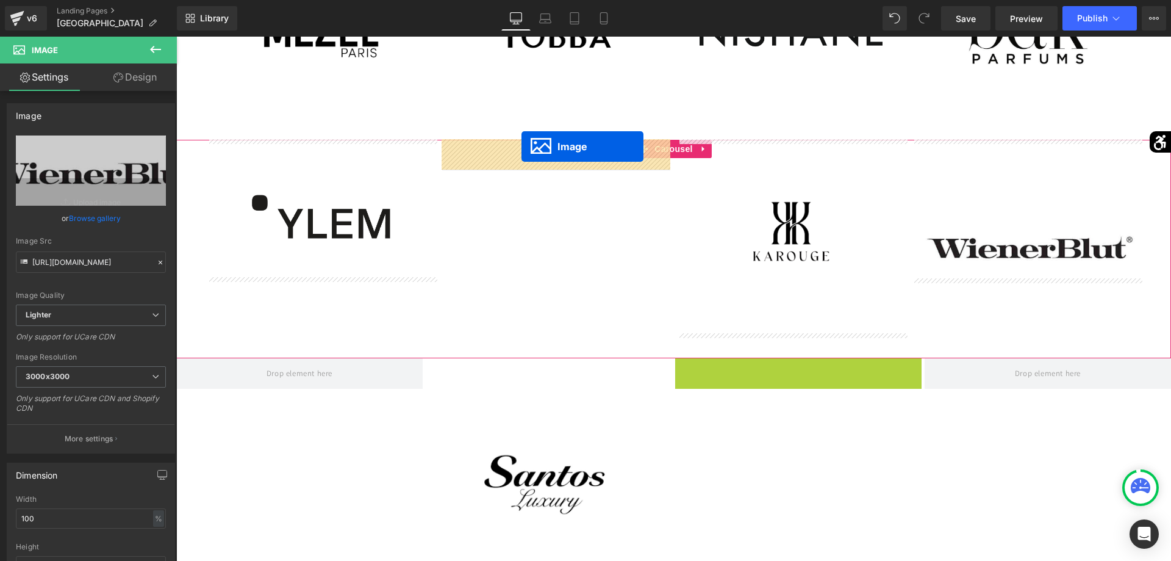
drag, startPoint x: 779, startPoint y: 444, endPoint x: 522, endPoint y: 146, distance: 393.2
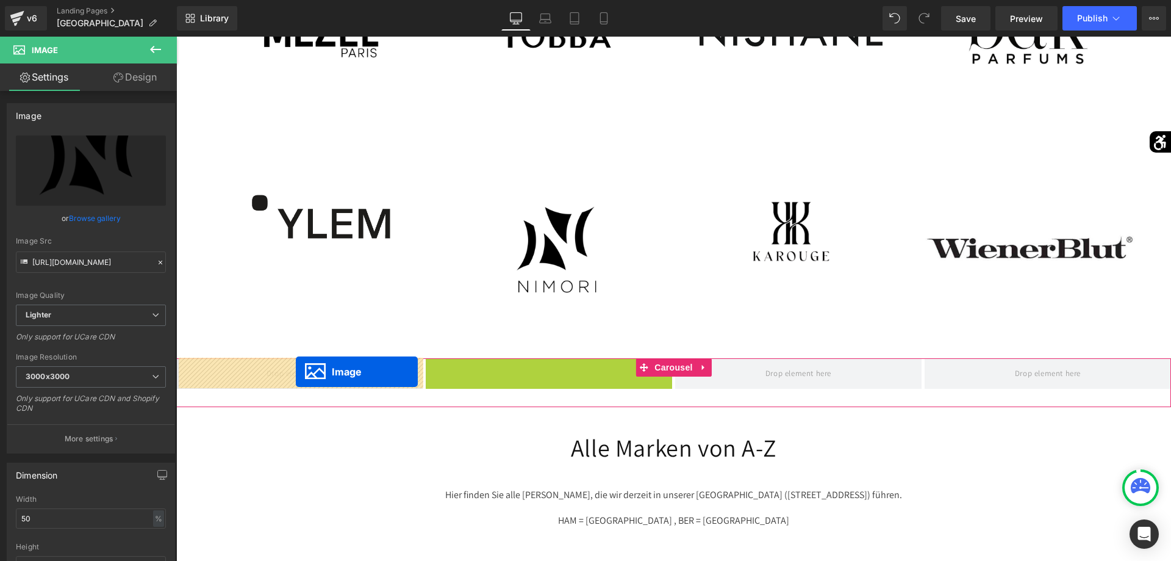
drag, startPoint x: 531, startPoint y: 455, endPoint x: 296, endPoint y: 372, distance: 249.7
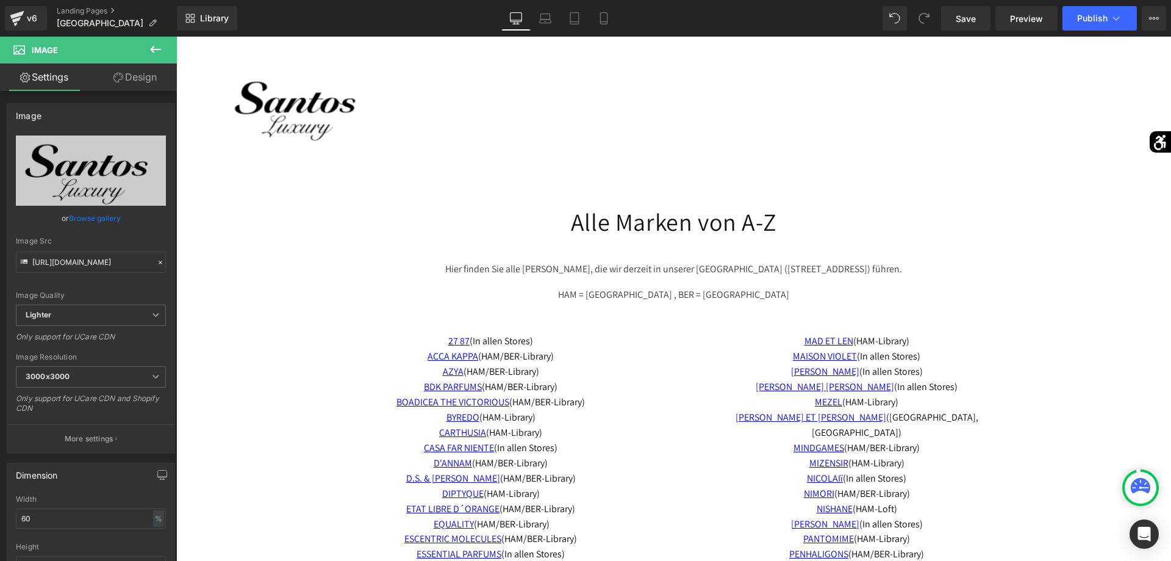
scroll to position [2530, 0]
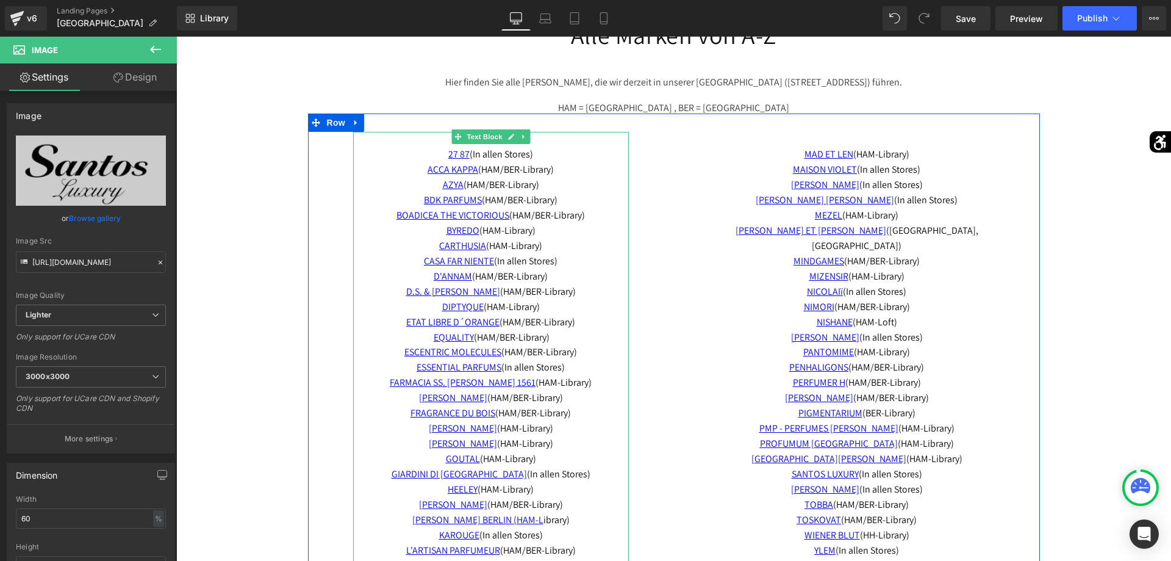
click at [553, 304] on p "D'ANNAM (HAM/BER-Library) D.S. & [PERSON_NAME] (HAM/BER-Library) DIPTYQUE ([GEO…" at bounding box center [491, 292] width 276 height 46
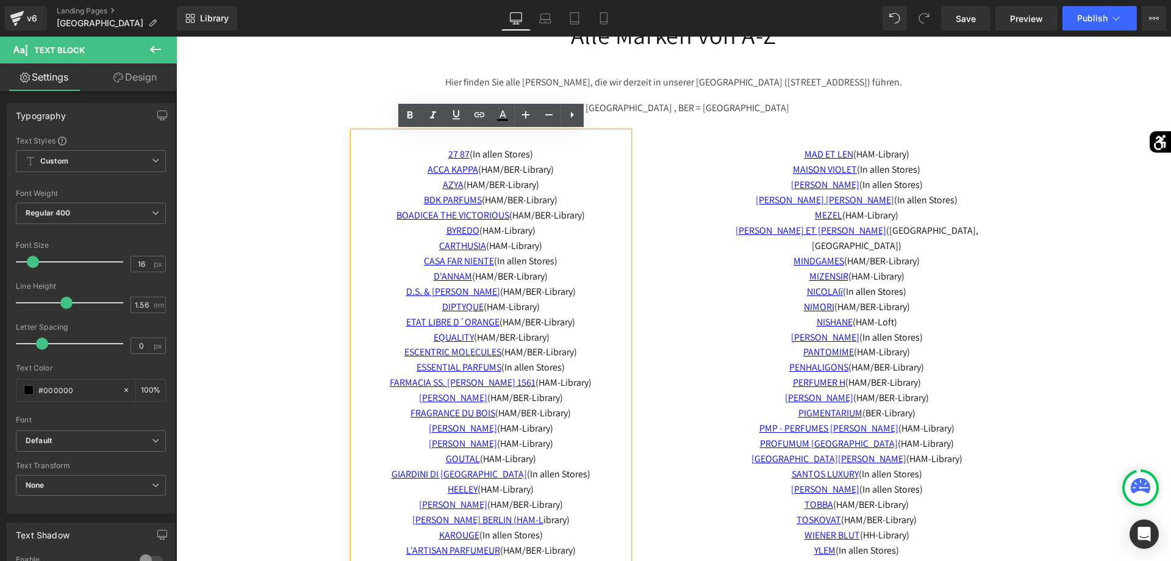
drag, startPoint x: 548, startPoint y: 308, endPoint x: 400, endPoint y: 315, distance: 147.8
click at [400, 315] on div "27 87 (I n allen Stores) ACCA KAPPA (HAM/BER-Library) AZYA (HAM/BER-Library) BD…" at bounding box center [491, 383] width 276 height 502
click at [557, 307] on p "D'ANNAM (HAM/BER-Library) D.S. & [PERSON_NAME] (HAM/BER-Library) DIPTYQUE ([GEO…" at bounding box center [491, 292] width 276 height 46
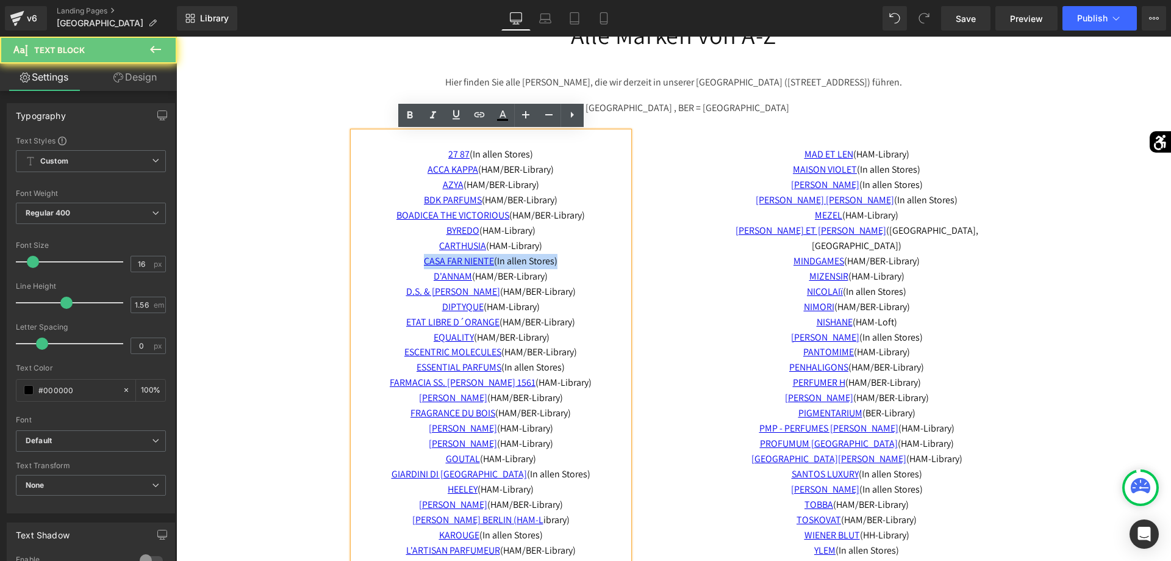
drag, startPoint x: 557, startPoint y: 307, endPoint x: 474, endPoint y: 301, distance: 83.2
click at [476, 301] on p "D'ANNAM (HAM/BER-Library) D.S. & [PERSON_NAME] (HAM/BER-Library) DIPTYQUE ([GEO…" at bounding box center [491, 292] width 276 height 46
click at [555, 311] on p "D'ANNAM (HAM/BER-Library) D.S. & [PERSON_NAME] (HAM/BER-Library) DIPTYQUE ([GEO…" at bounding box center [491, 292] width 276 height 46
drag, startPoint x: 555, startPoint y: 307, endPoint x: 433, endPoint y: 304, distance: 122.7
click at [433, 304] on p "D'ANNAM (HAM/BER-Library) D.S. & [PERSON_NAME] (HAM/BER-Library) DIPTYQUE ([GEO…" at bounding box center [491, 292] width 276 height 46
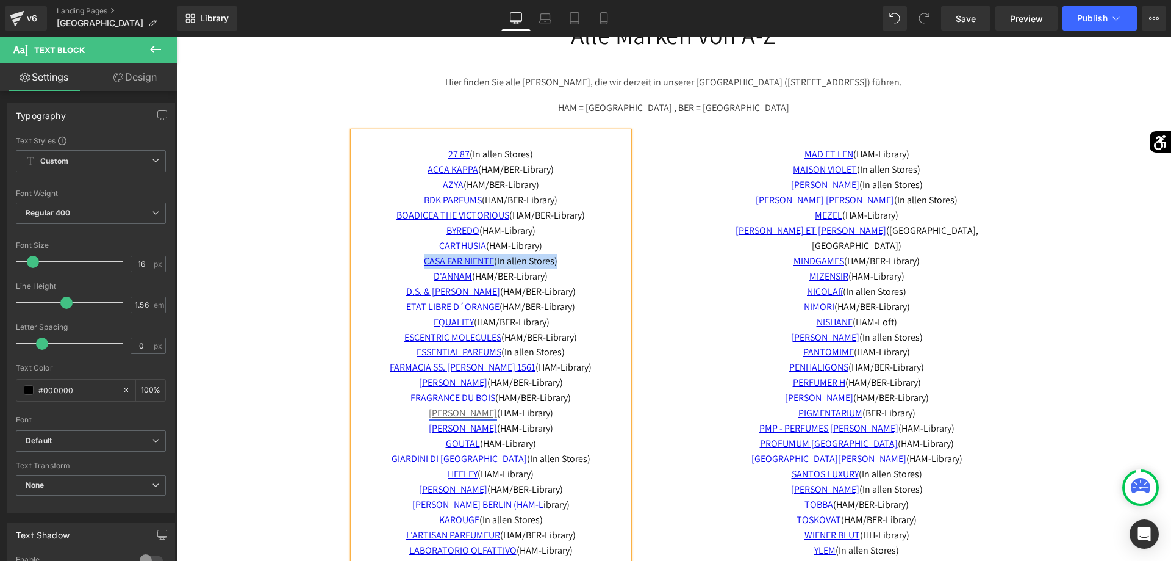
drag, startPoint x: 583, startPoint y: 415, endPoint x: 409, endPoint y: 411, distance: 173.3
click at [409, 411] on p "ESSENTIAL PARFUMS (In allen Stores) FARMACIA SS. ANNUNZIATA DAL 1561 (HAM-Libra…" at bounding box center [491, 428] width 276 height 167
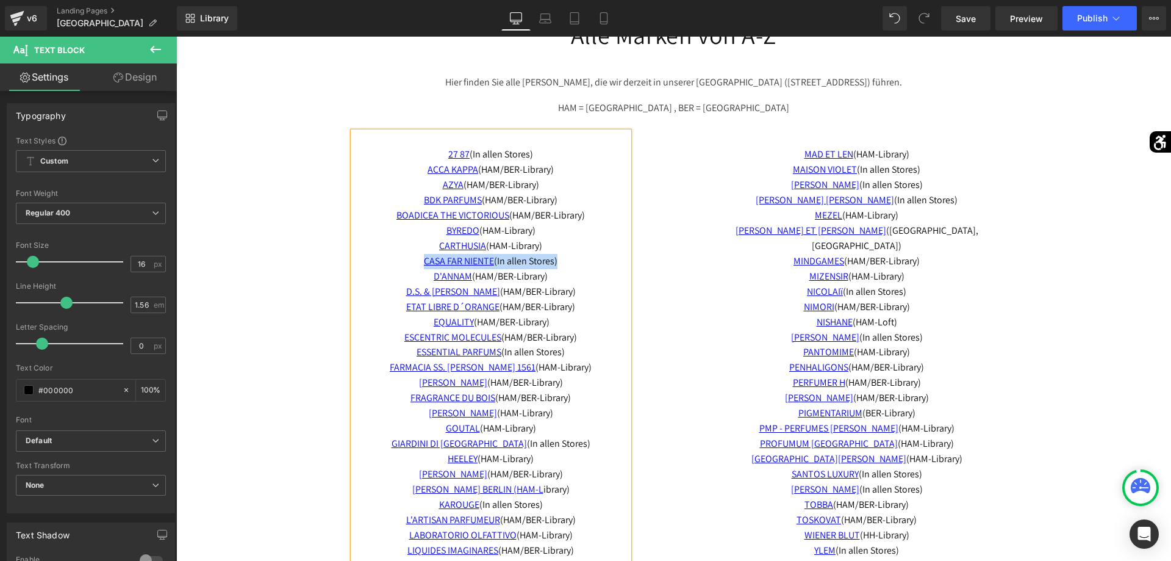
drag, startPoint x: 549, startPoint y: 430, endPoint x: 421, endPoint y: 426, distance: 128.2
click at [421, 426] on p "ESSENTIAL PARFUMS (In allen Stores) FARMACIA SS. ANNUNZIATA DAL 1561 (HAM-Libra…" at bounding box center [491, 421] width 276 height 153
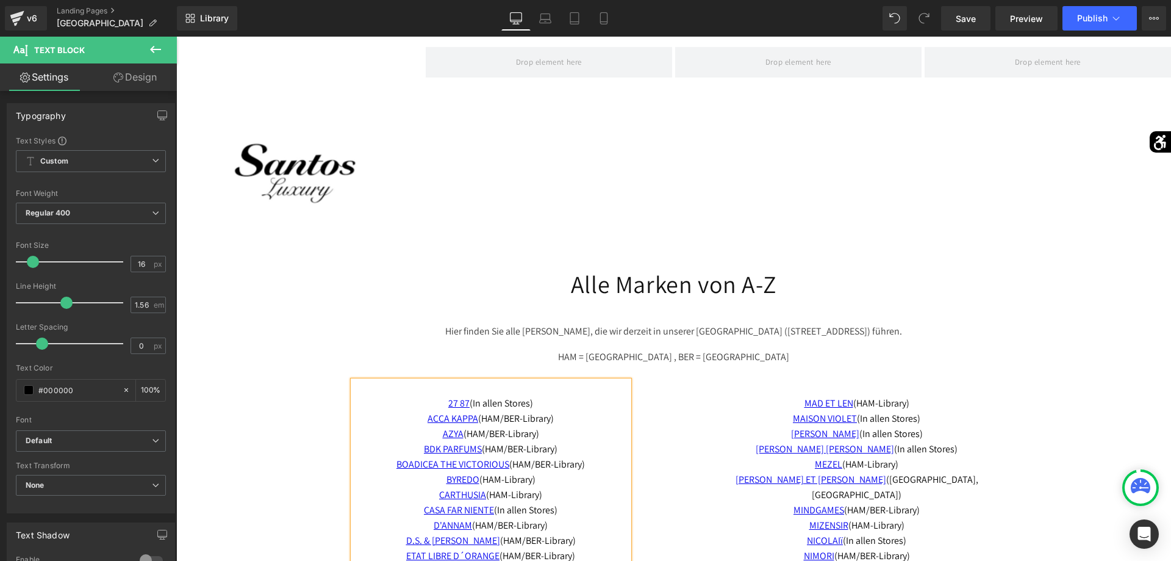
scroll to position [2218, 0]
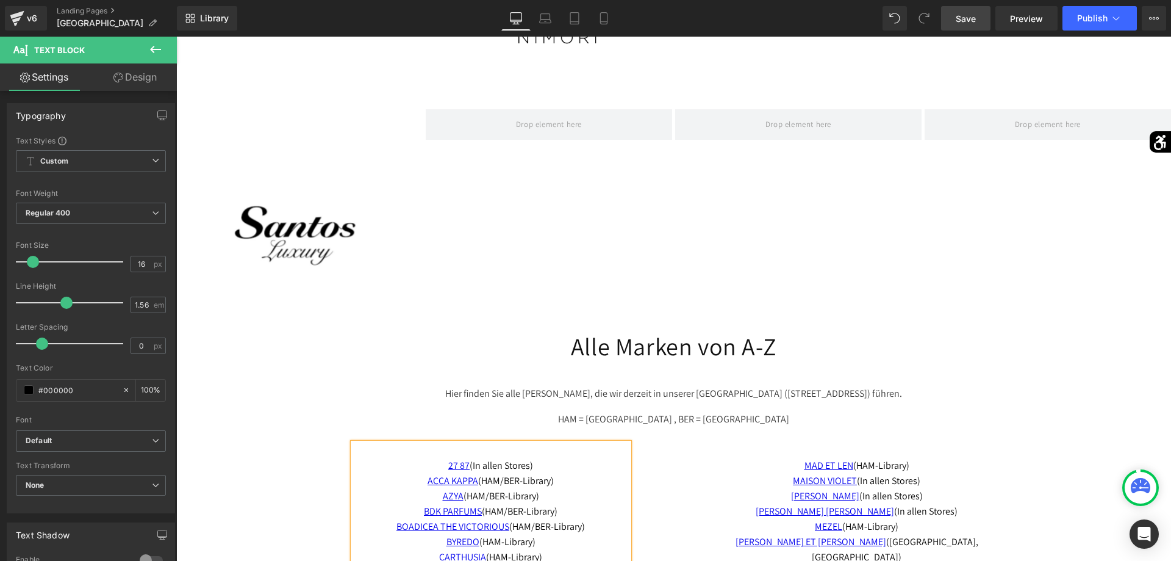
click at [986, 24] on link "Save" at bounding box center [965, 18] width 49 height 24
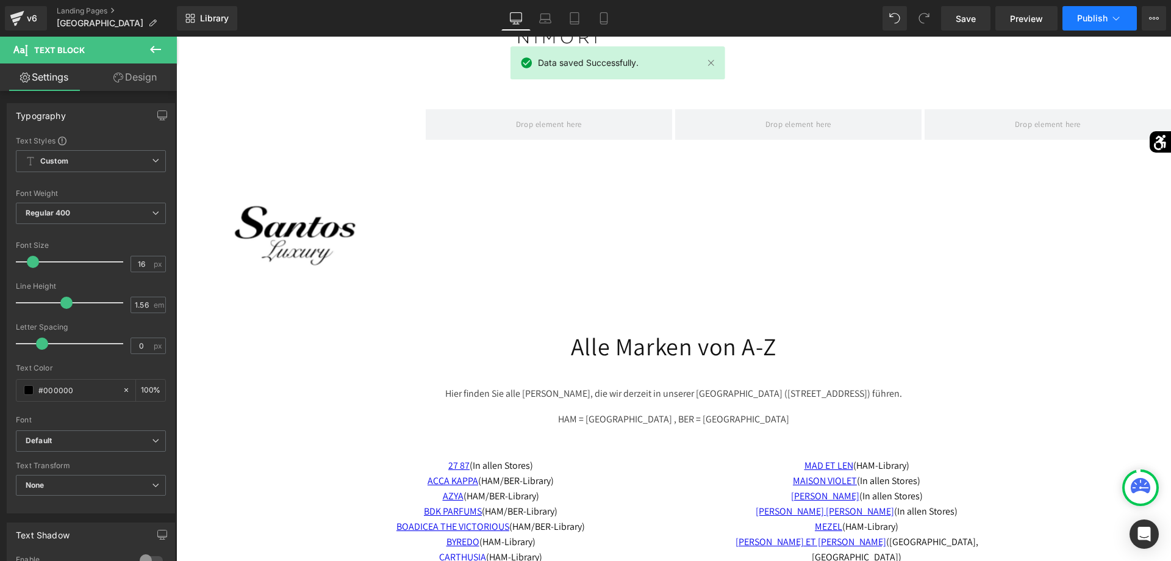
click at [1074, 23] on button "Publish" at bounding box center [1100, 18] width 74 height 24
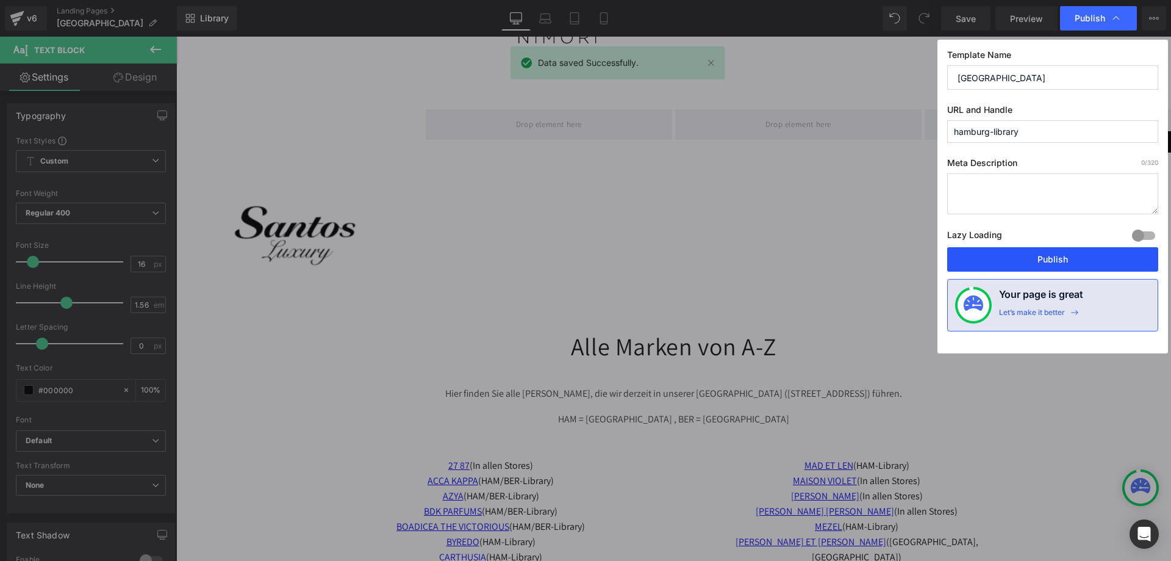
click at [1028, 259] on button "Publish" at bounding box center [1053, 259] width 211 height 24
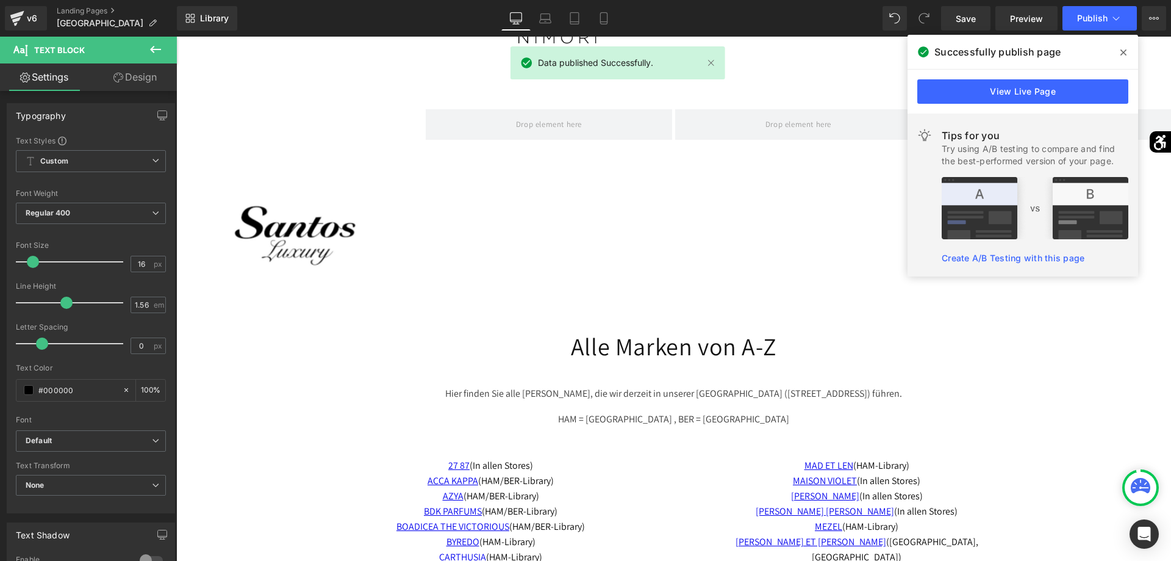
click at [1118, 56] on span at bounding box center [1124, 53] width 20 height 20
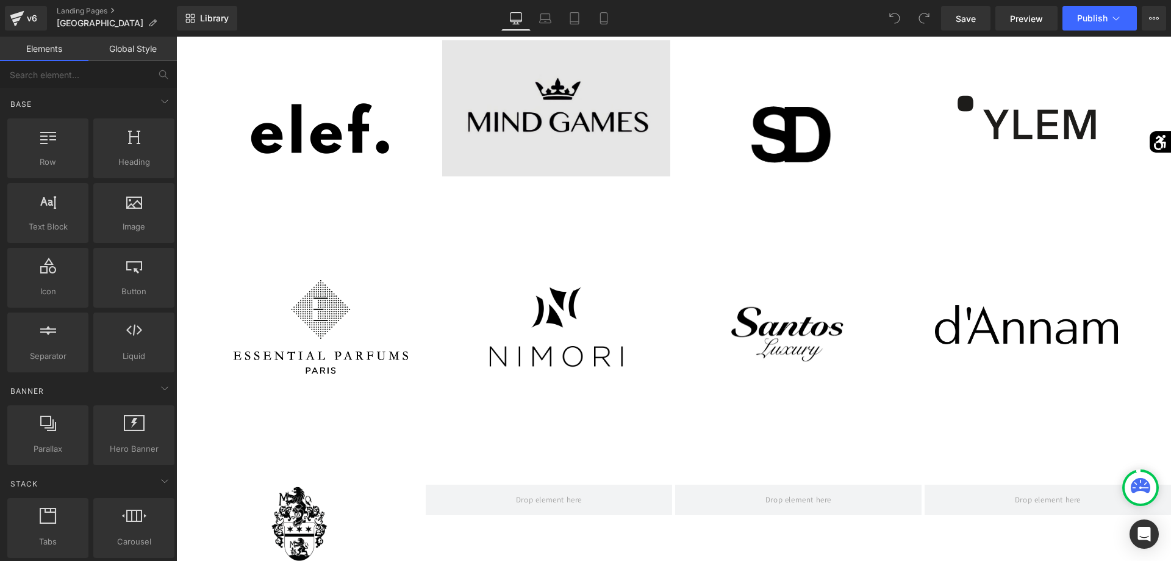
scroll to position [2427, 0]
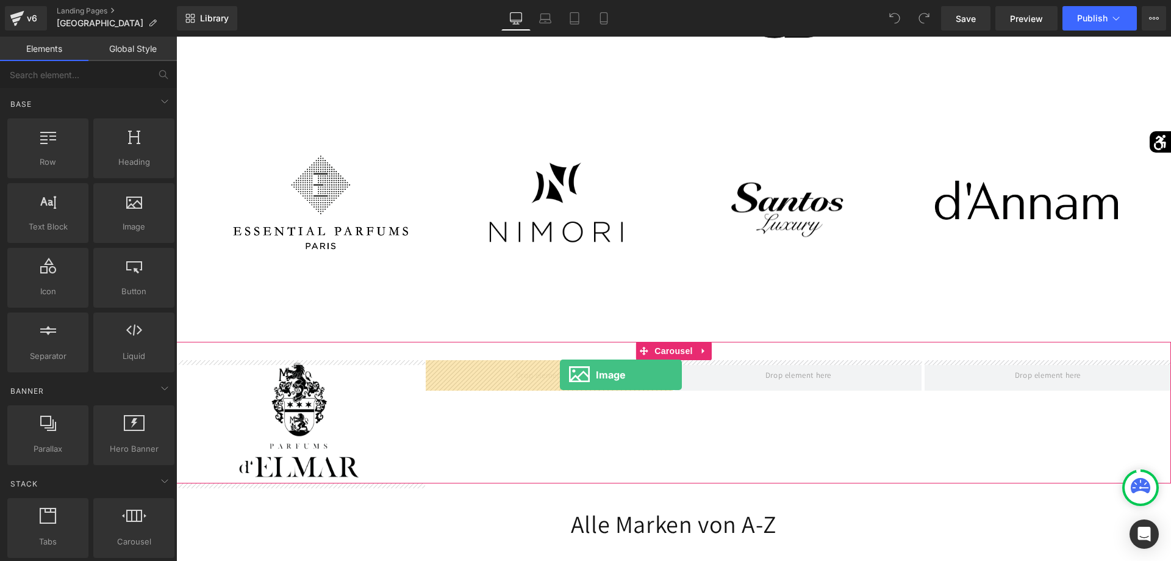
drag, startPoint x: 338, startPoint y: 249, endPoint x: 560, endPoint y: 375, distance: 255.2
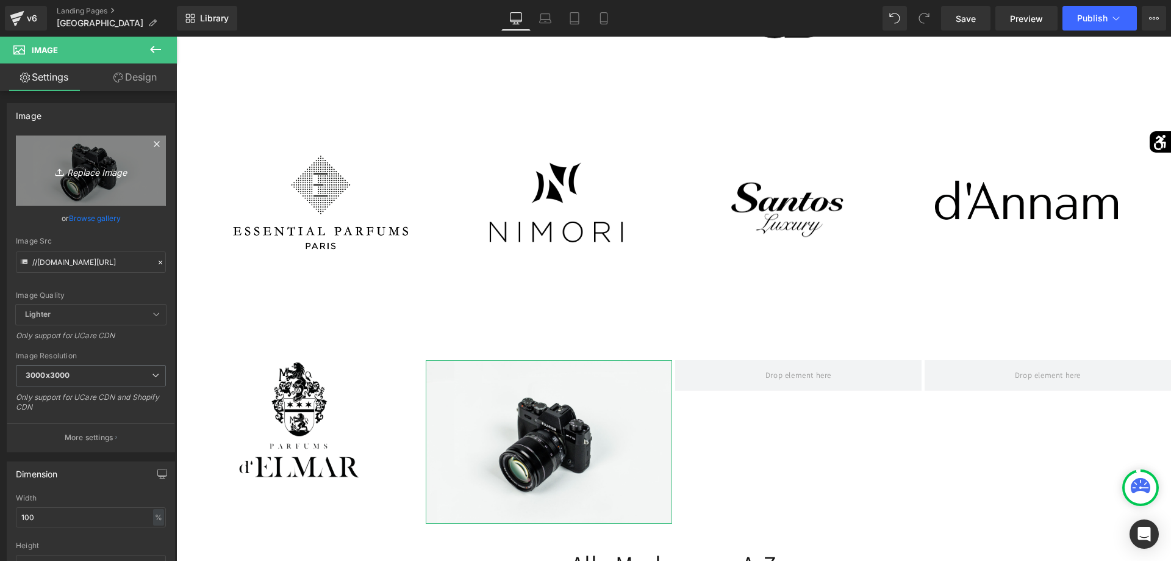
click at [123, 202] on link "Replace Image" at bounding box center [91, 170] width 150 height 70
type input "C:\fakepath\WIENER-logo-e1717852470739.jpg"
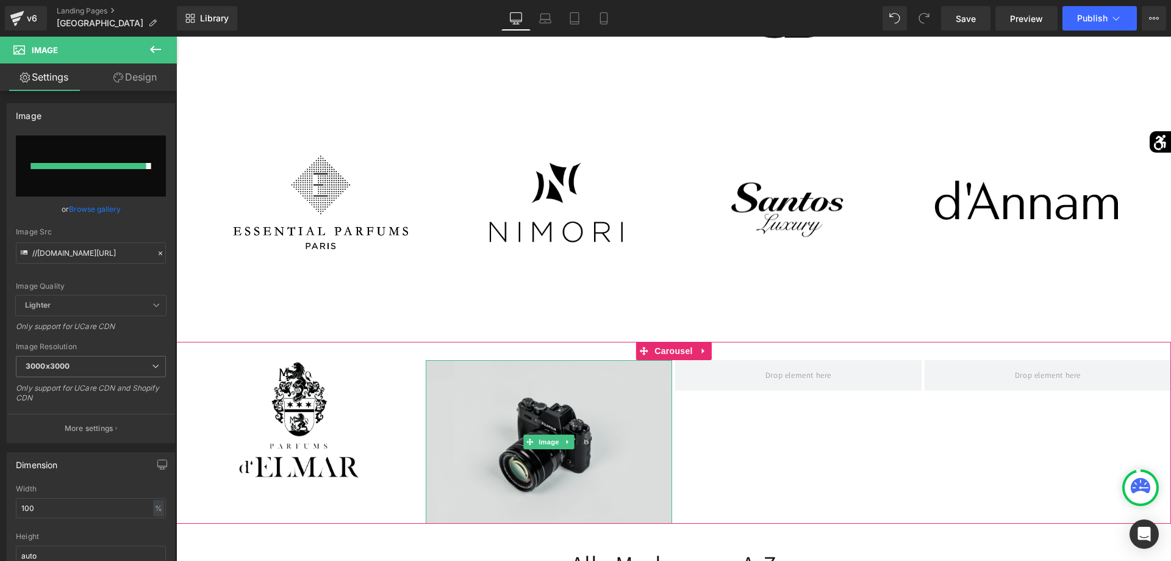
type input "[URL][DOMAIN_NAME]"
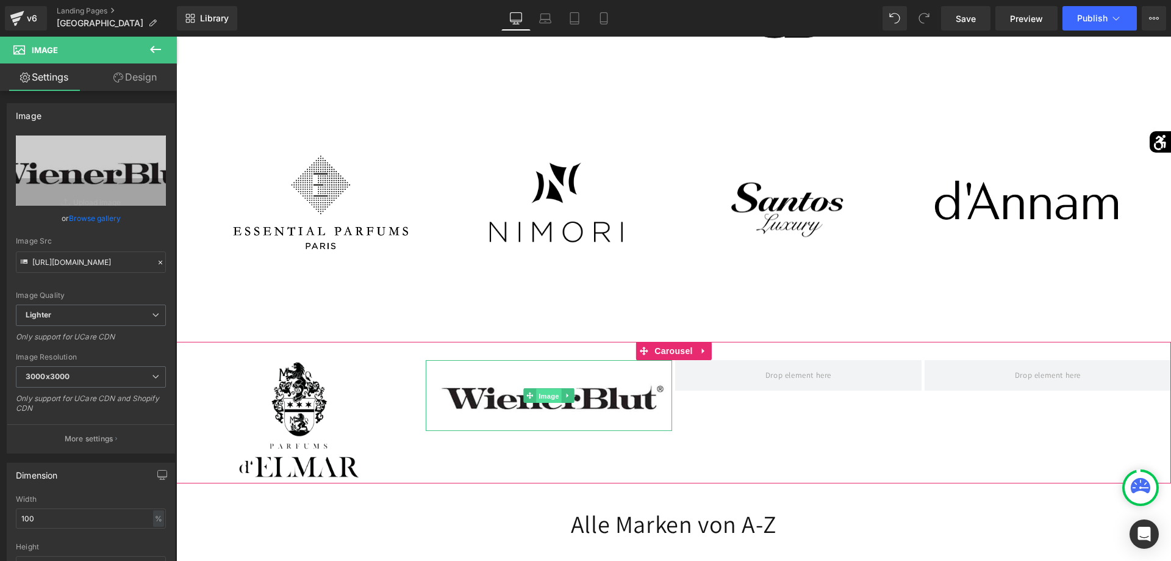
click at [550, 400] on span "Image" at bounding box center [549, 396] width 26 height 15
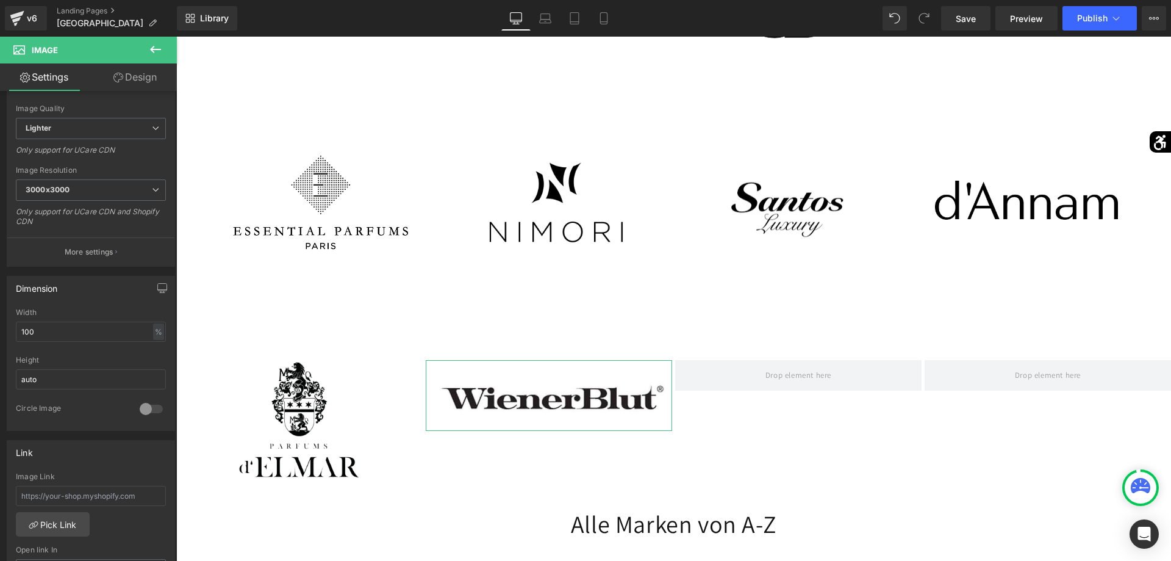
scroll to position [311, 0]
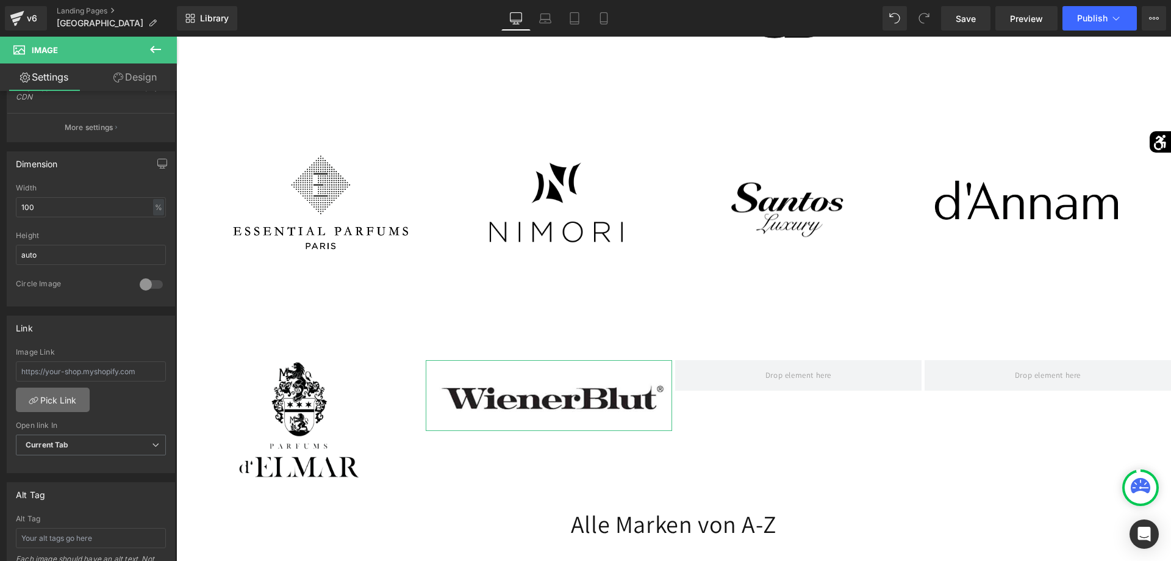
click at [71, 406] on link "Pick Link" at bounding box center [53, 399] width 74 height 24
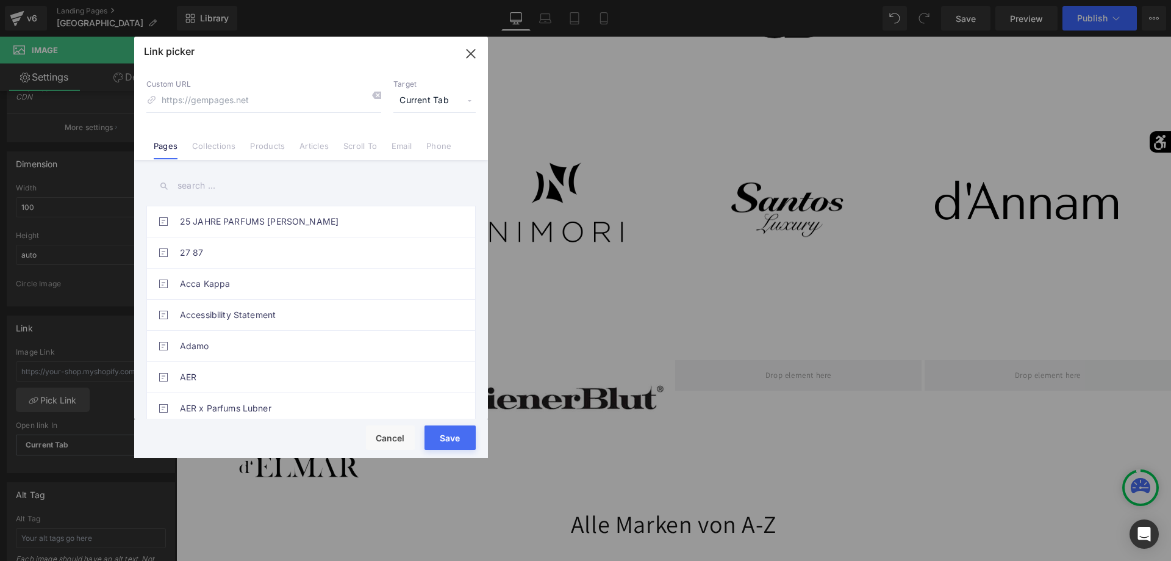
click at [229, 188] on input "text" at bounding box center [310, 185] width 329 height 27
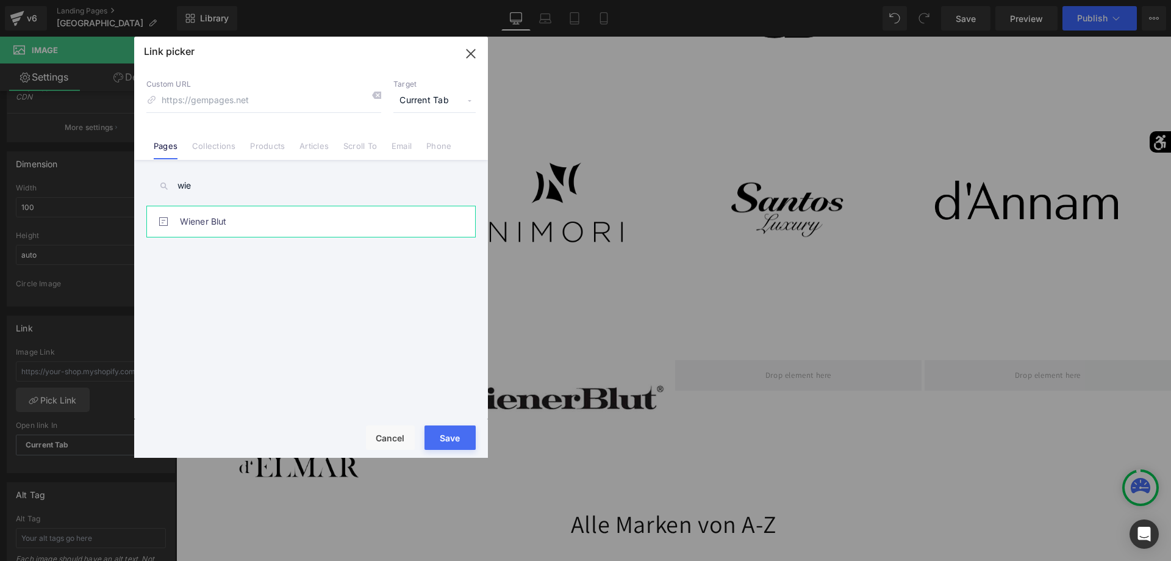
type input "wie"
click at [229, 226] on link "Wiener Blut" at bounding box center [314, 221] width 268 height 31
type input "/pages/wiener-blut"
drag, startPoint x: 437, startPoint y: 441, endPoint x: 265, endPoint y: 402, distance: 177.0
click at [437, 441] on button "Save" at bounding box center [450, 437] width 51 height 24
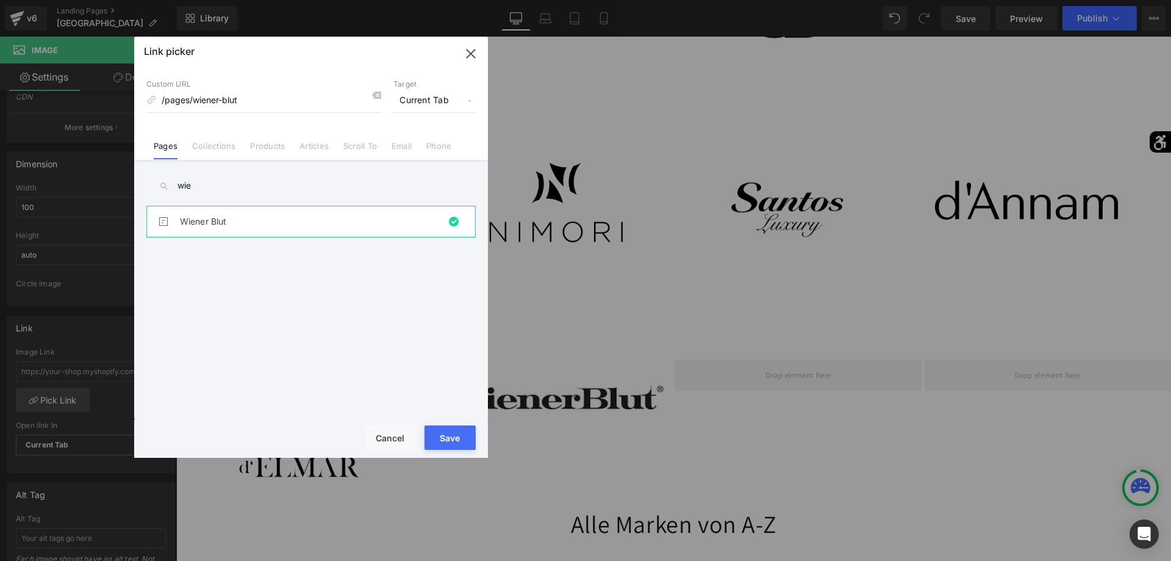
type input "/pages/wiener-blut"
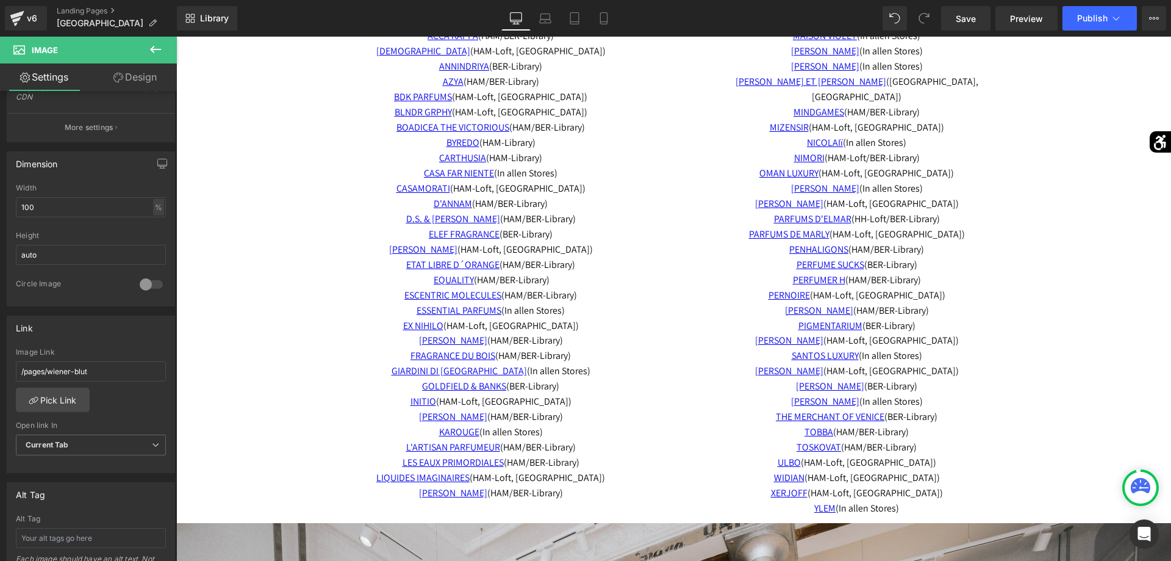
scroll to position [3112, 0]
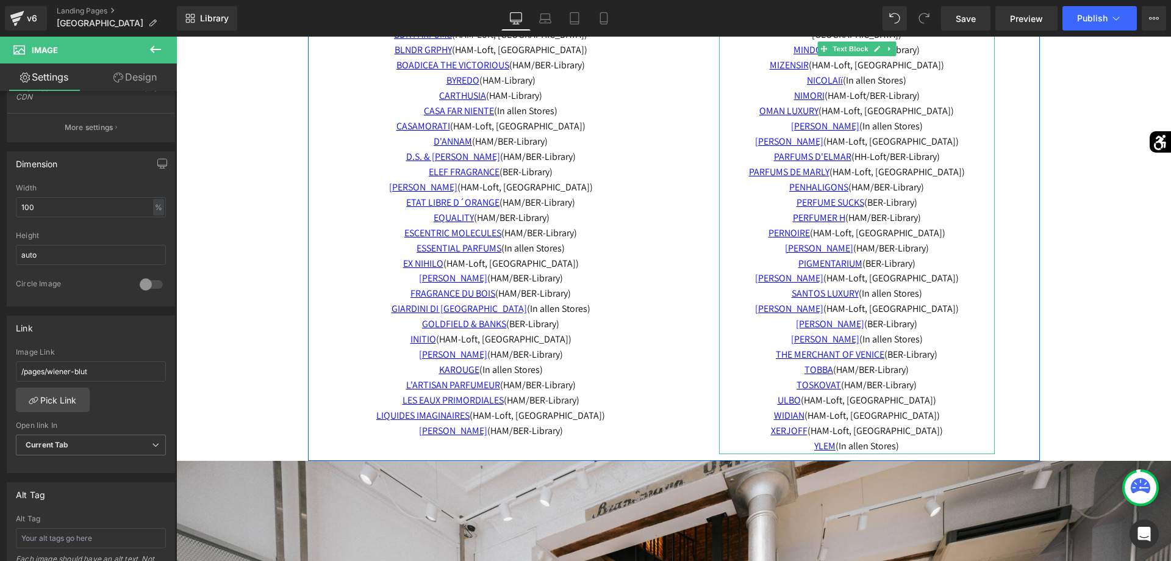
click at [959, 347] on p "THE MERCHANT OF VENICE (BER-Library)" at bounding box center [857, 354] width 276 height 15
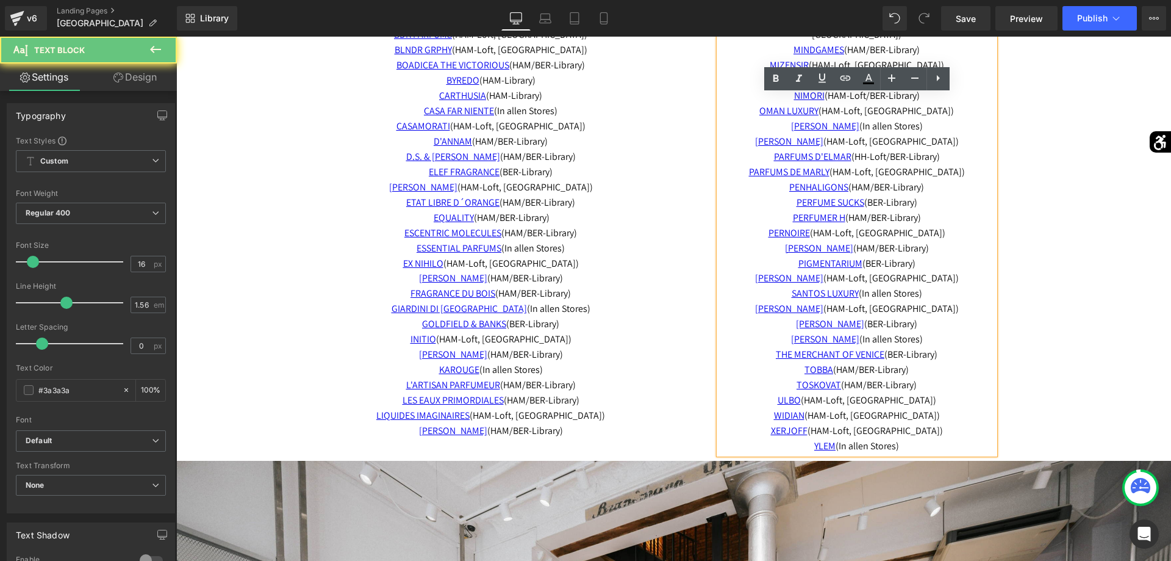
click at [959, 347] on p "THE MERCHANT OF VENICE (BER-Library)" at bounding box center [857, 354] width 276 height 15
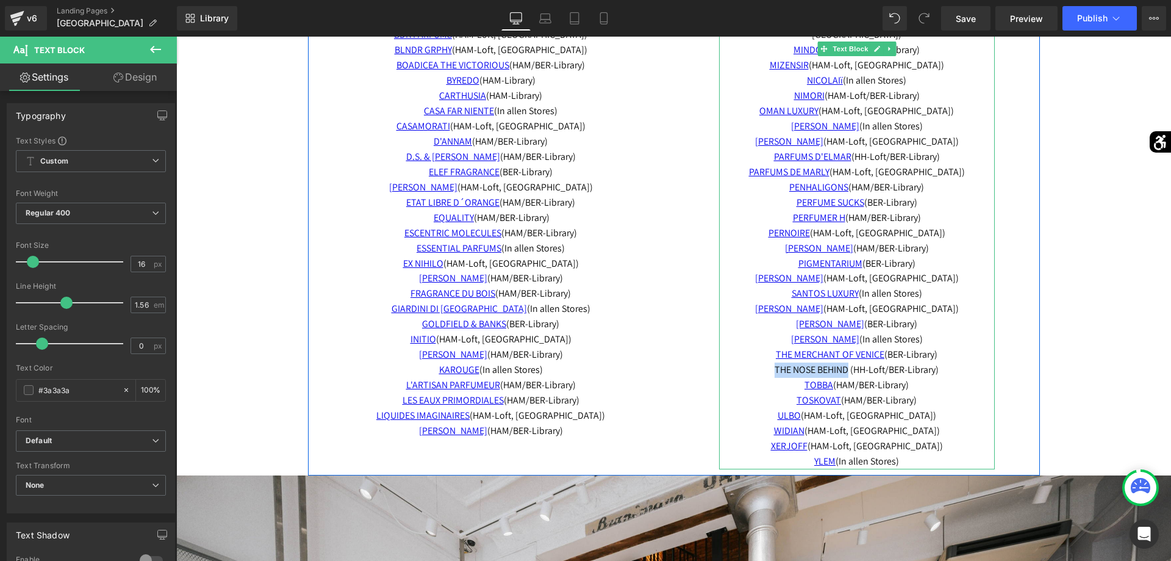
drag, startPoint x: 850, startPoint y: 355, endPoint x: 765, endPoint y: 357, distance: 85.4
click at [775, 363] on span "THE NOSE BEHIND (HH-Loft/BER-Library)" at bounding box center [857, 369] width 164 height 13
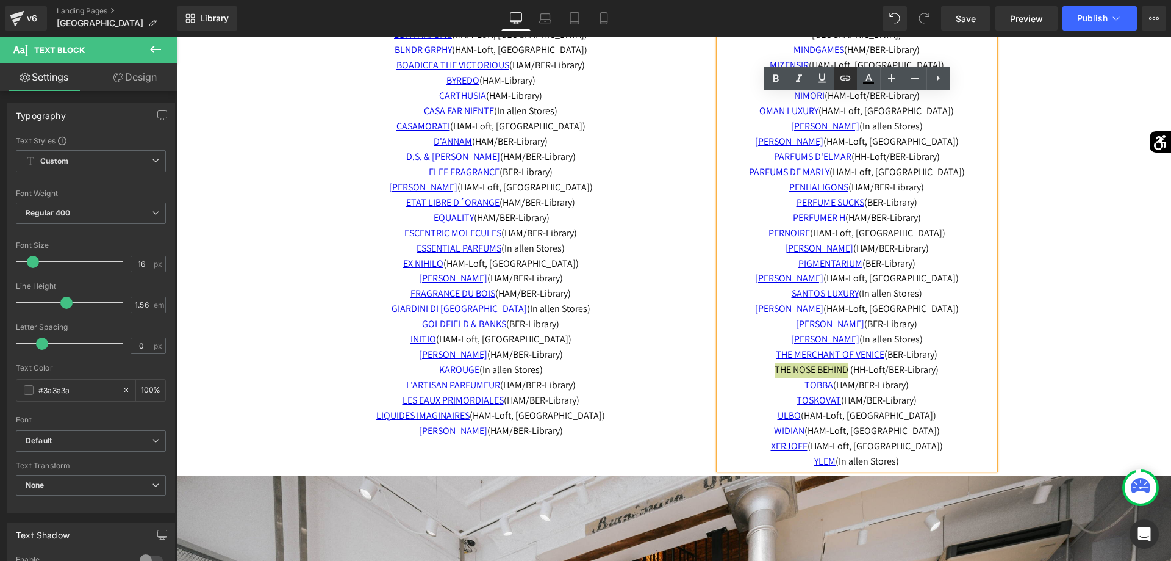
click at [841, 84] on icon at bounding box center [845, 78] width 15 height 15
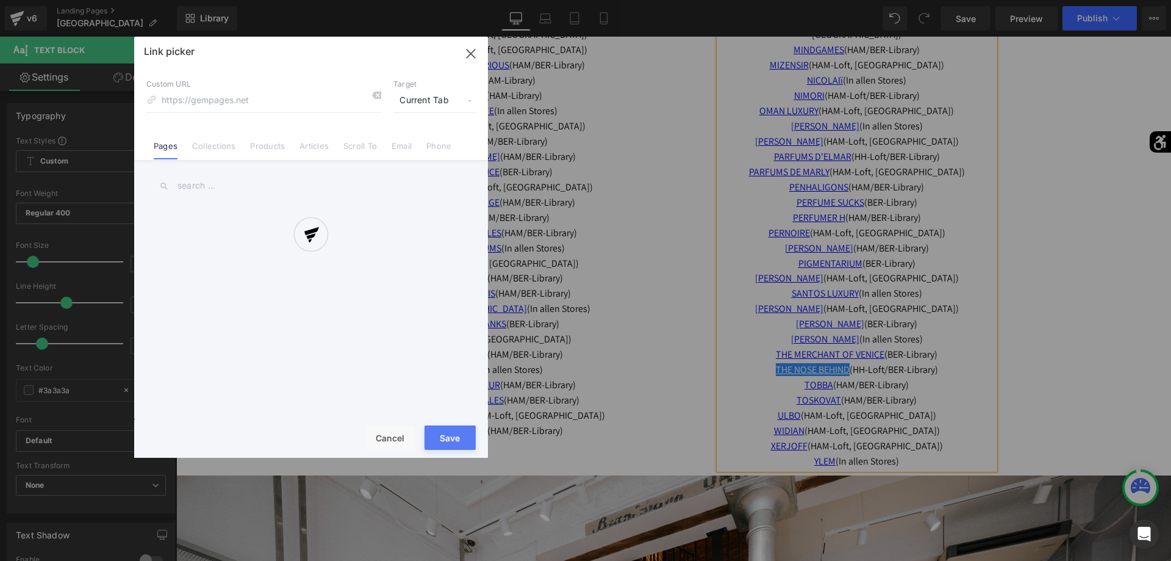
click at [977, 0] on div "Text Color Highlight Color #333333 Edit or remove link: Edit - Unlink - Cancel …" at bounding box center [585, 0] width 1171 height 0
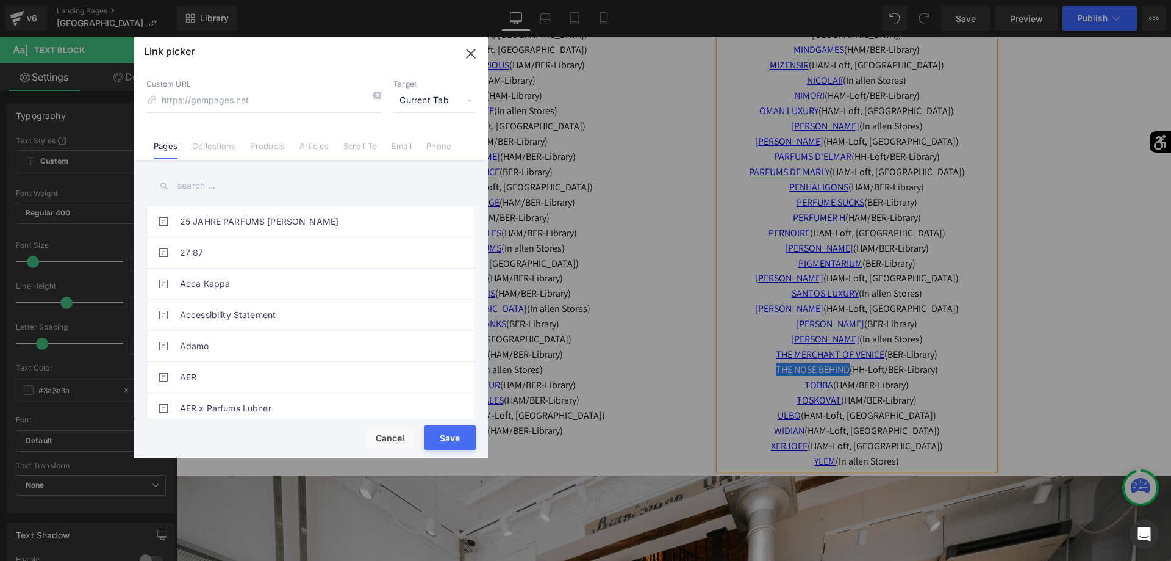
click at [336, 194] on input "text" at bounding box center [310, 185] width 329 height 27
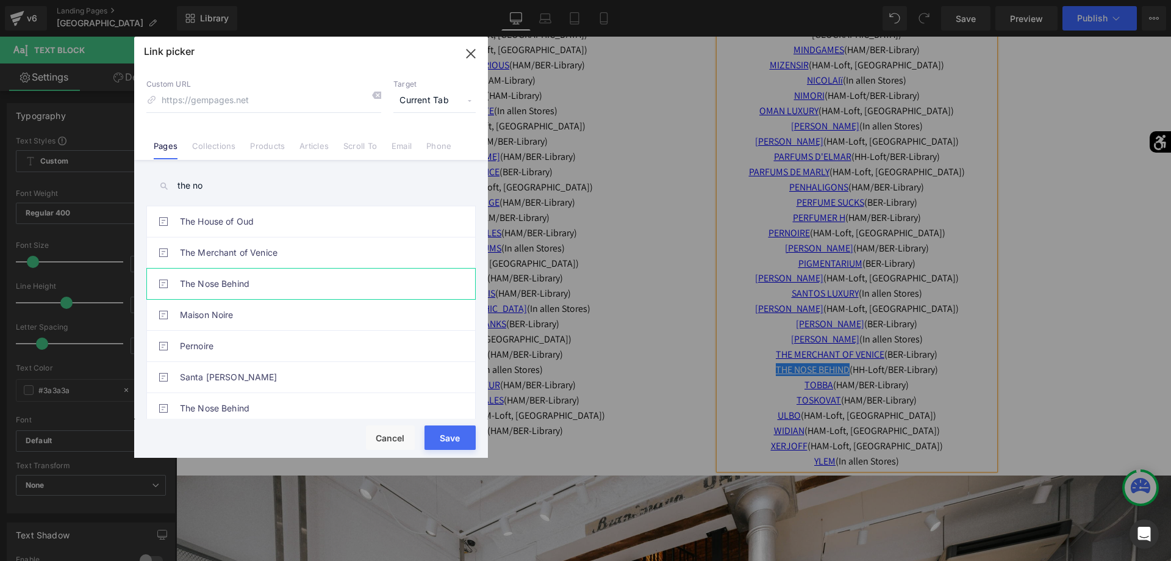
type input "the no"
click at [262, 275] on link "The Nose Behind" at bounding box center [314, 283] width 268 height 31
type input "/pages/thenosebehind"
click at [469, 438] on button "Save" at bounding box center [450, 437] width 51 height 24
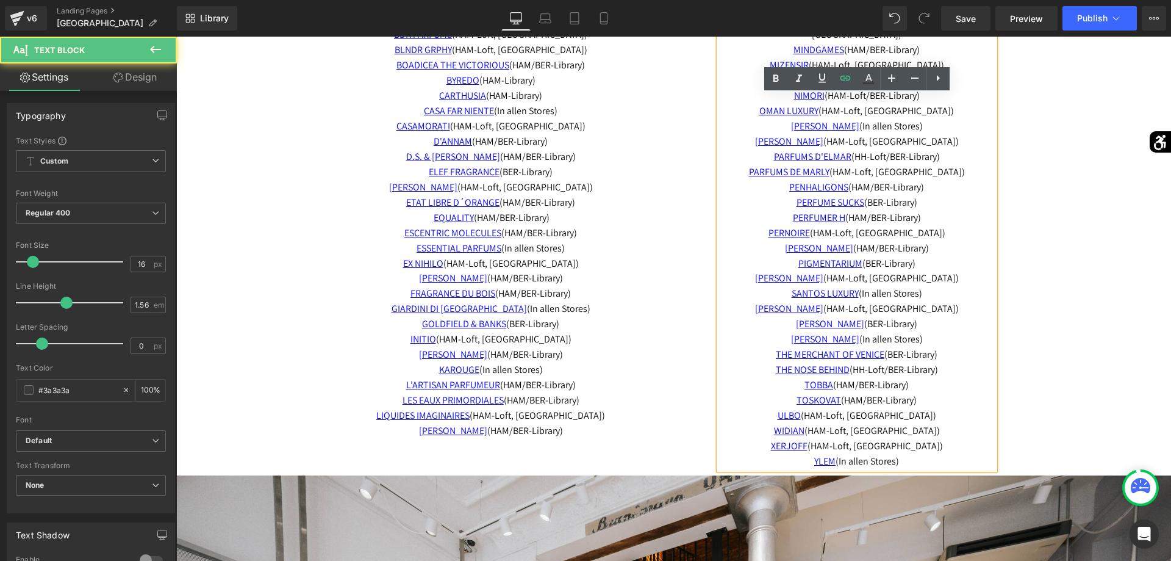
click at [931, 423] on p "WIDIAN (HAM-Loft, BER-Library)" at bounding box center [857, 430] width 276 height 15
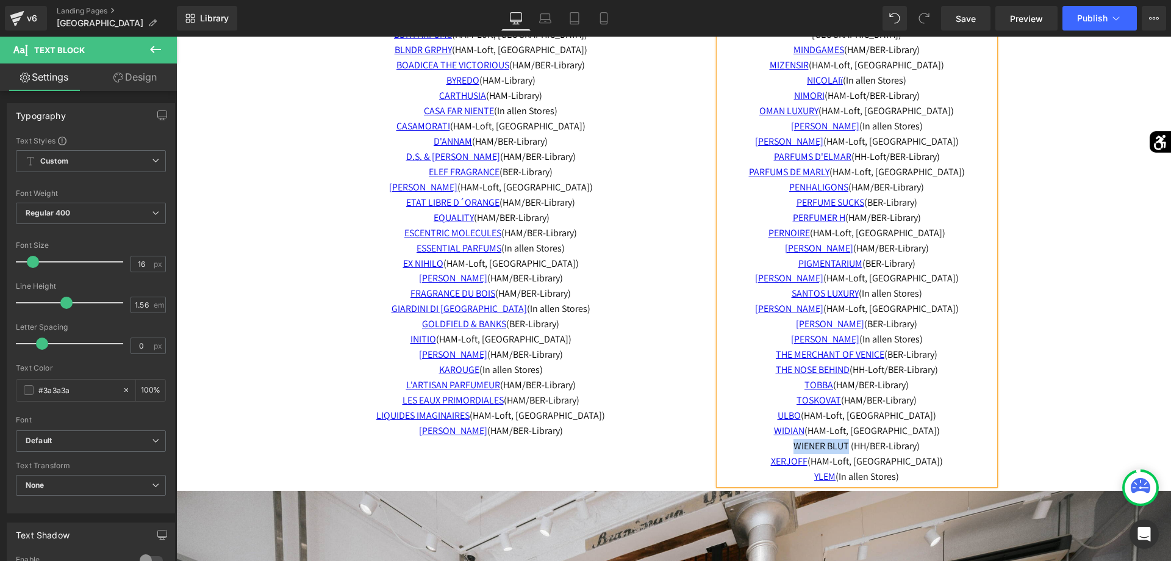
drag, startPoint x: 850, startPoint y: 427, endPoint x: 786, endPoint y: 434, distance: 65.0
click at [794, 439] on span "WIENER BLUT (HH/BER-Library)" at bounding box center [857, 445] width 126 height 13
click at [844, 82] on icon at bounding box center [845, 78] width 15 height 15
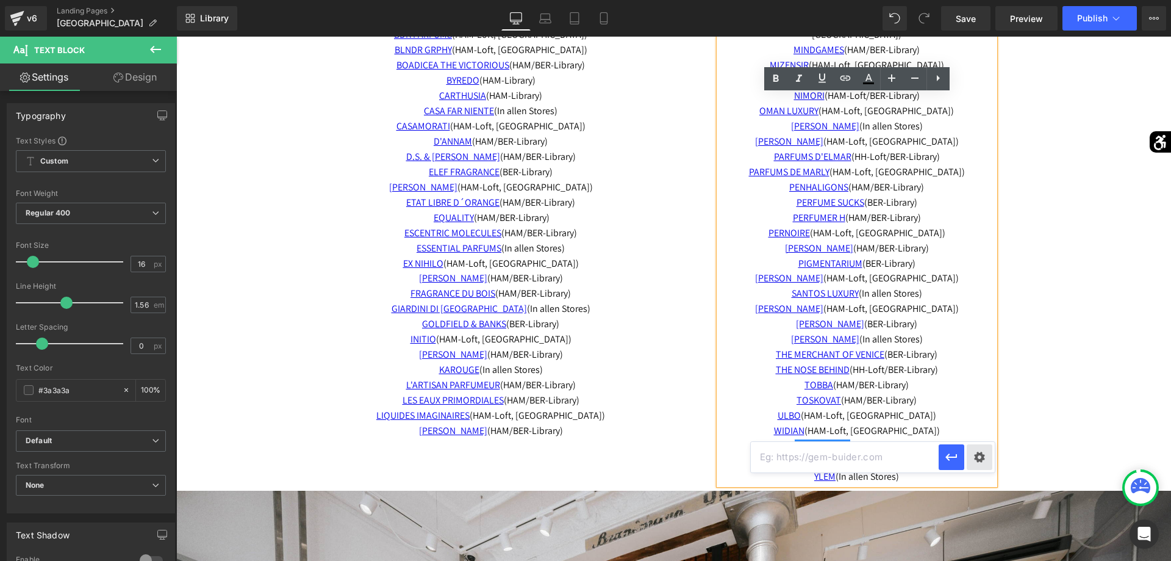
click at [986, 0] on div "Text Color Highlight Color #333333 Edit or remove link: Edit - Unlink - Cancel" at bounding box center [585, 0] width 1171 height 0
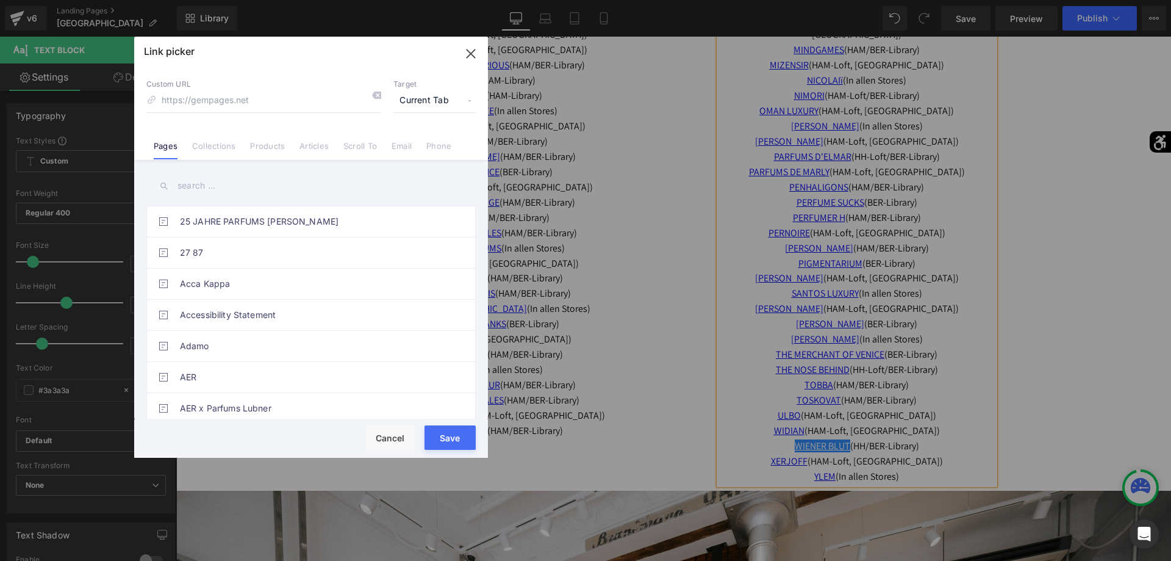
click at [309, 186] on input "text" at bounding box center [310, 185] width 329 height 27
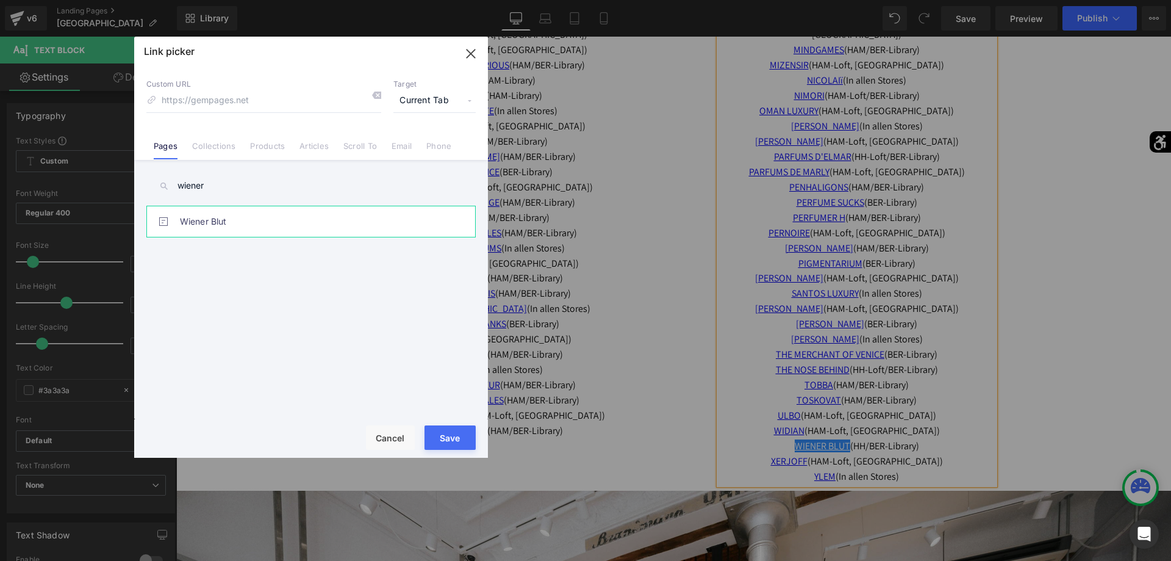
type input "wiener"
click at [252, 212] on link "Wiener Blut" at bounding box center [314, 221] width 268 height 31
type input "/pages/wiener-blut"
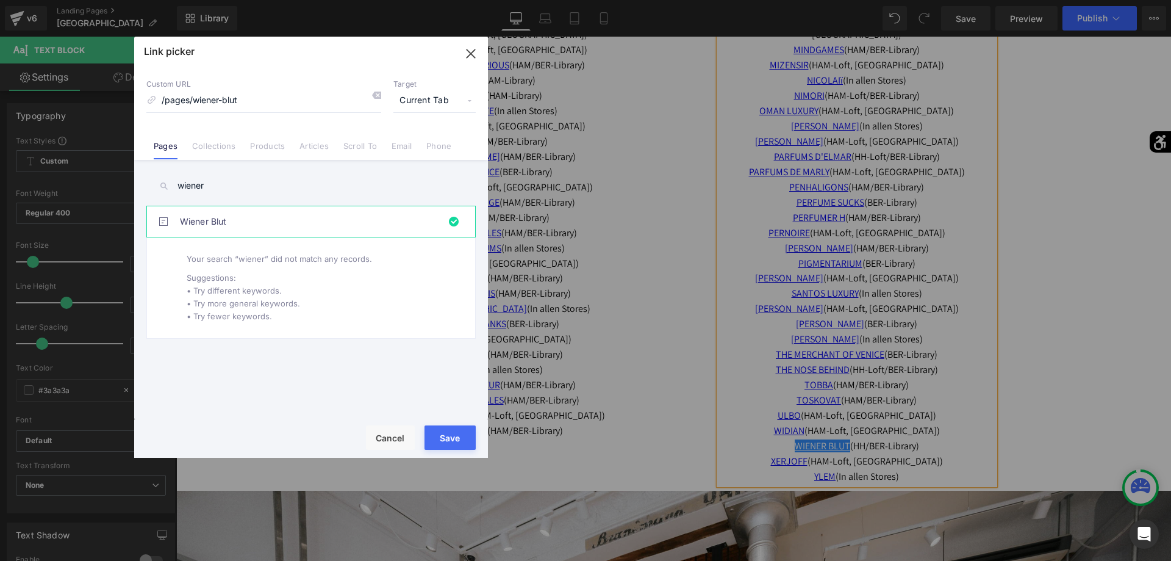
click at [456, 442] on button "Save" at bounding box center [450, 437] width 51 height 24
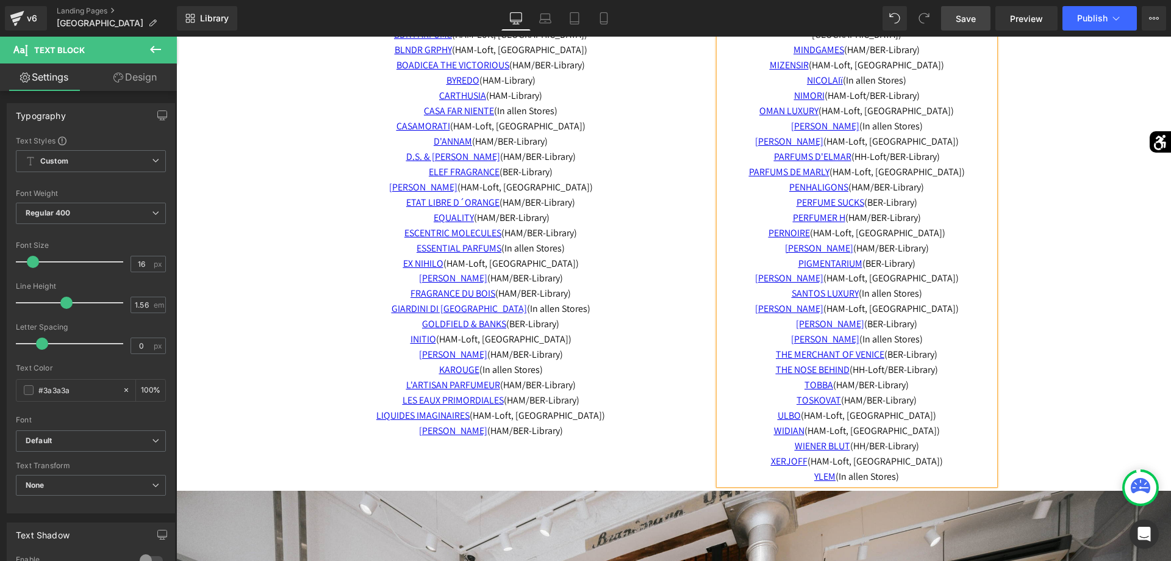
click at [964, 26] on link "Save" at bounding box center [965, 18] width 49 height 24
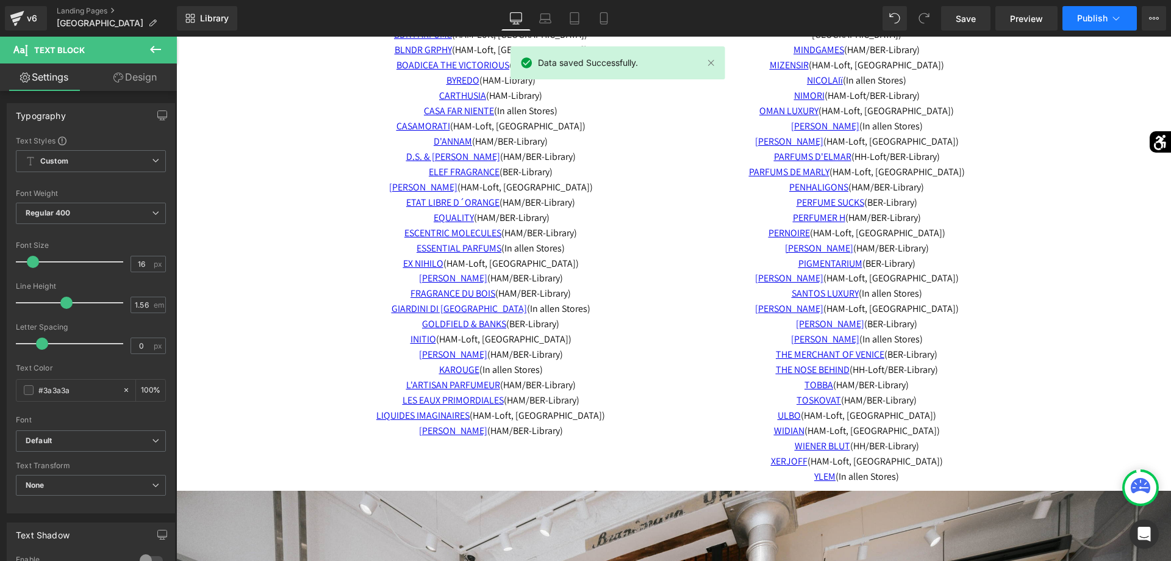
click at [1086, 15] on span "Publish" at bounding box center [1092, 18] width 31 height 10
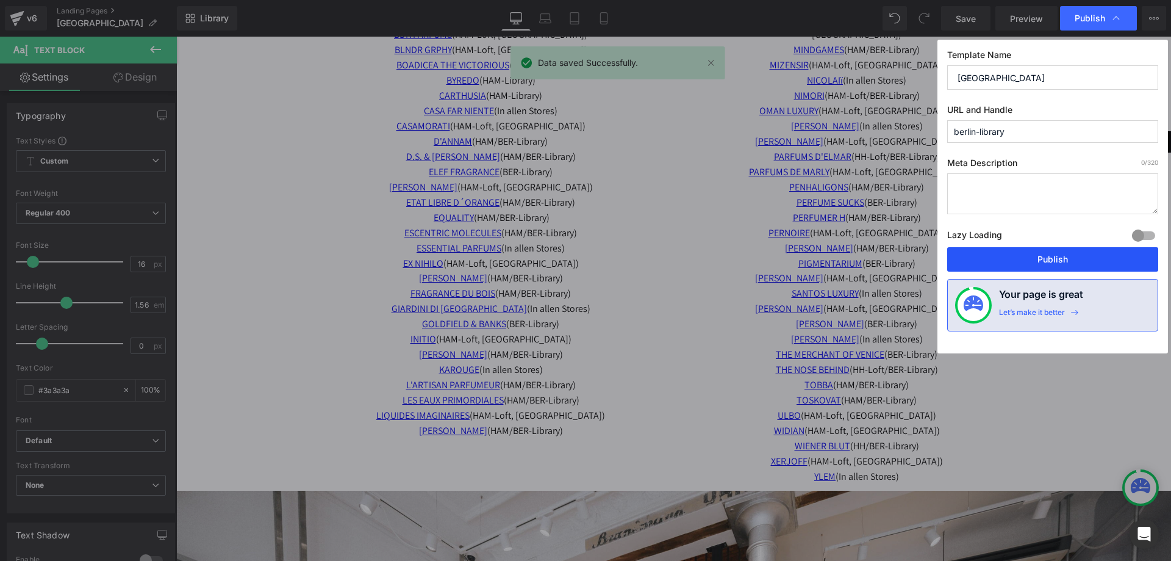
click at [1032, 256] on button "Publish" at bounding box center [1053, 259] width 211 height 24
